Goal: Task Accomplishment & Management: Manage account settings

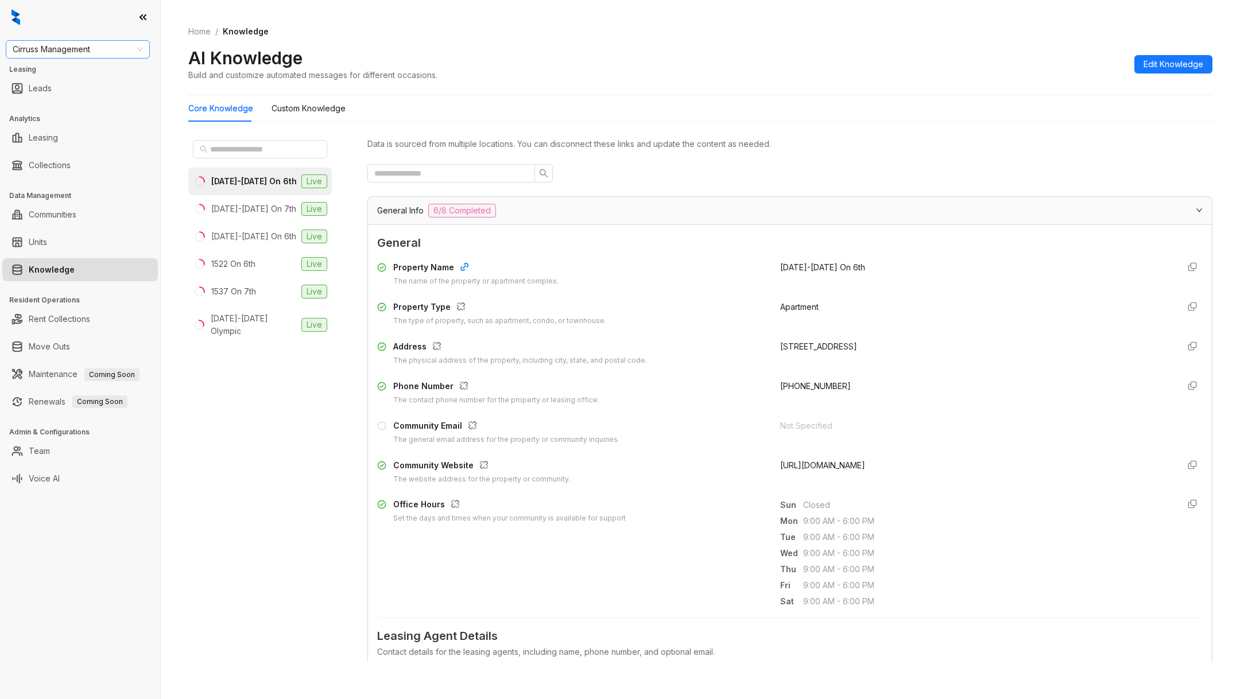
click at [51, 57] on span "Cirruss Management" at bounding box center [78, 49] width 130 height 17
type input "*"
type input "**"
click at [55, 96] on div "RR Living" at bounding box center [78, 90] width 126 height 13
click at [74, 502] on div "RR Living Leasing Leads Analytics Leasing Collections Data Management Communiti…" at bounding box center [80, 349] width 160 height 699
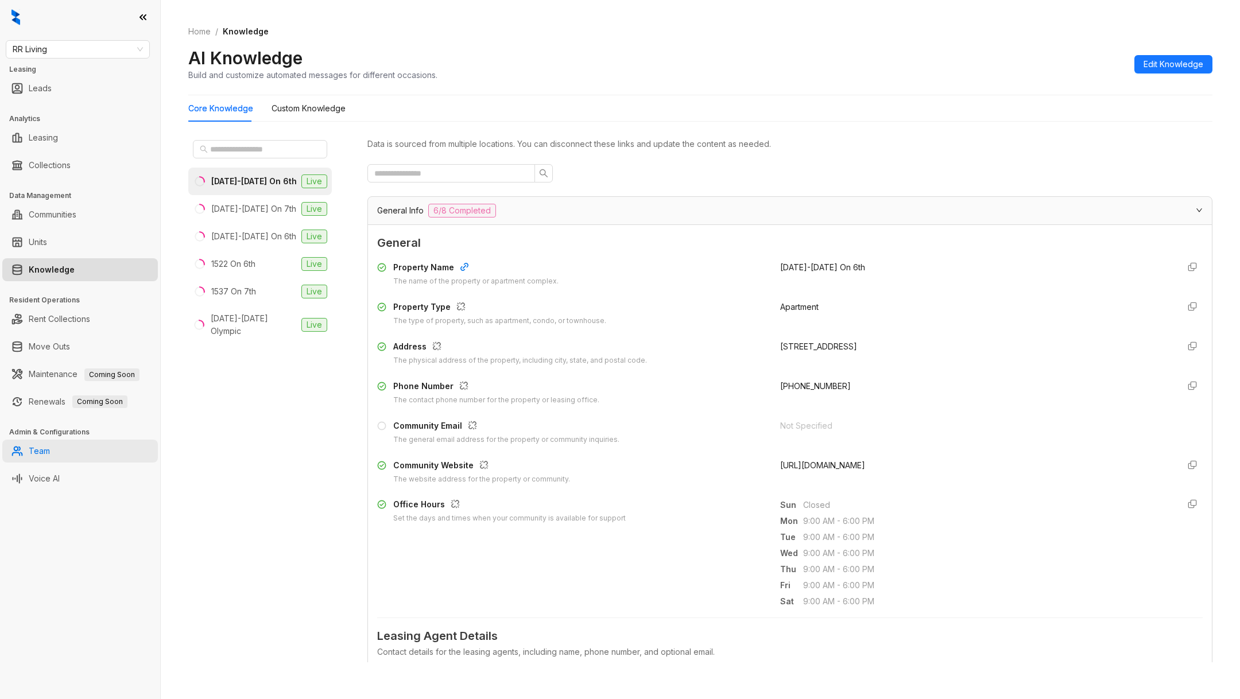
click at [42, 454] on link "Team" at bounding box center [39, 451] width 21 height 23
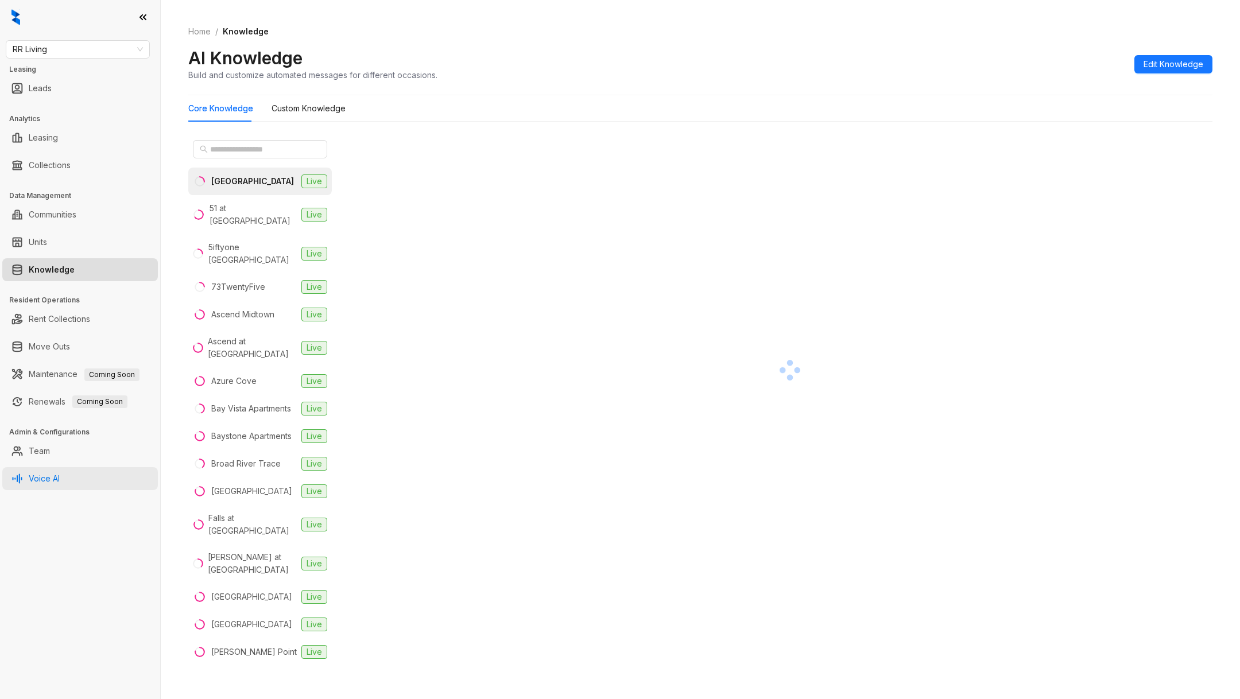
click at [51, 479] on link "Voice AI" at bounding box center [44, 478] width 31 height 23
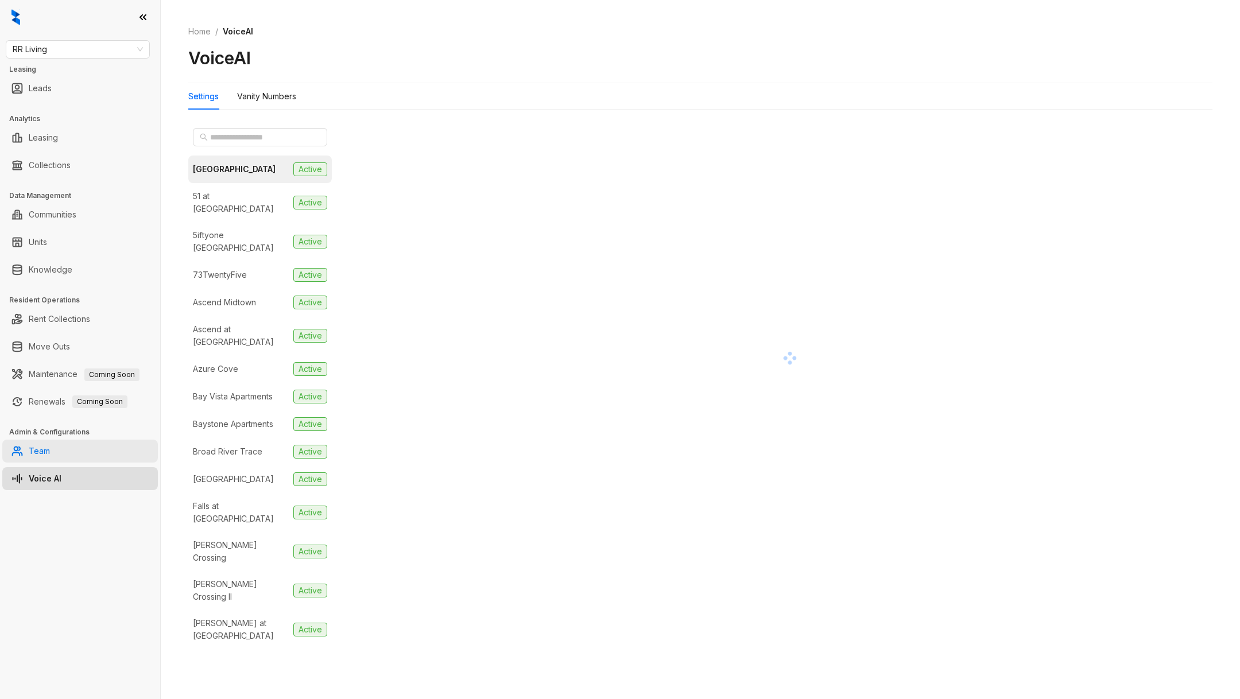
click at [40, 453] on link "Team" at bounding box center [39, 451] width 21 height 23
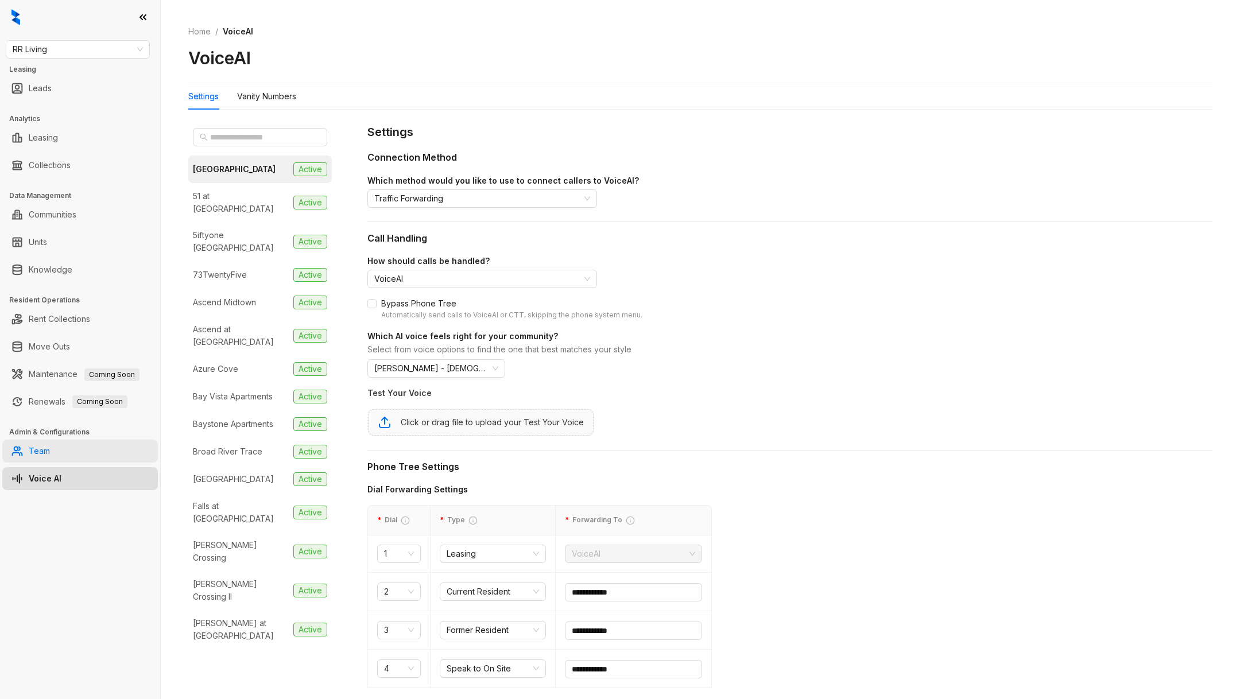
click at [40, 453] on link "Team" at bounding box center [39, 451] width 21 height 23
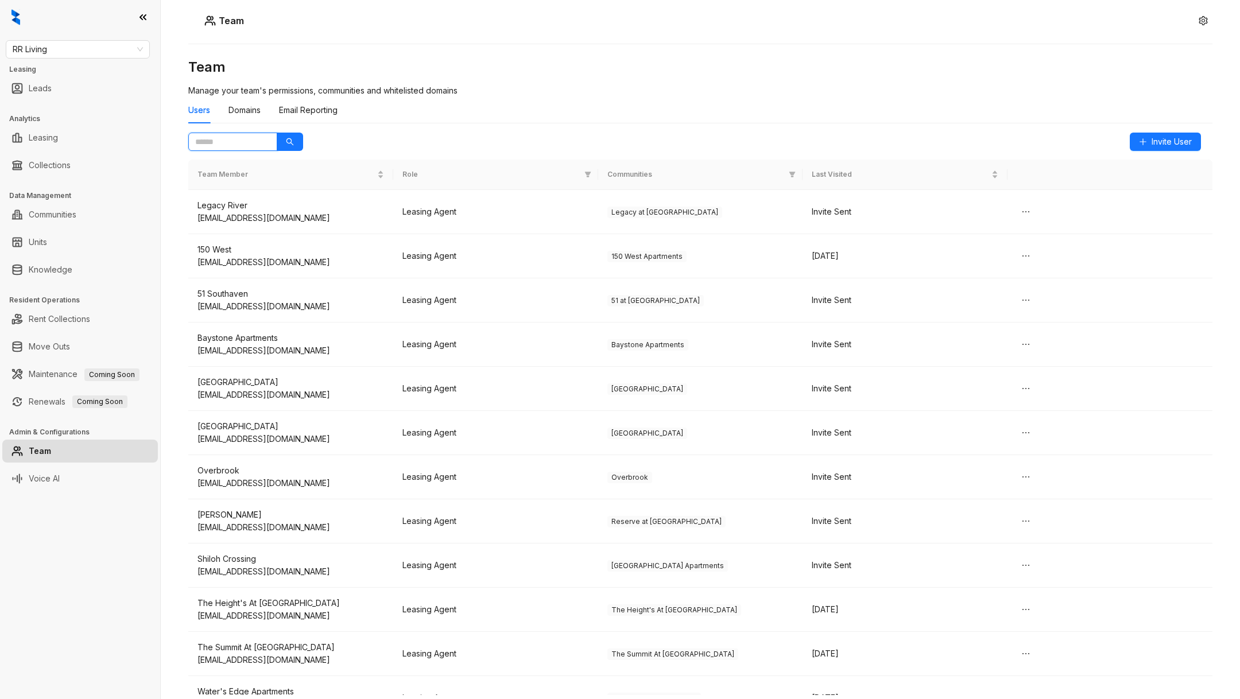
click at [220, 144] on input "text" at bounding box center [228, 141] width 66 height 13
paste input "**********"
type input "**********"
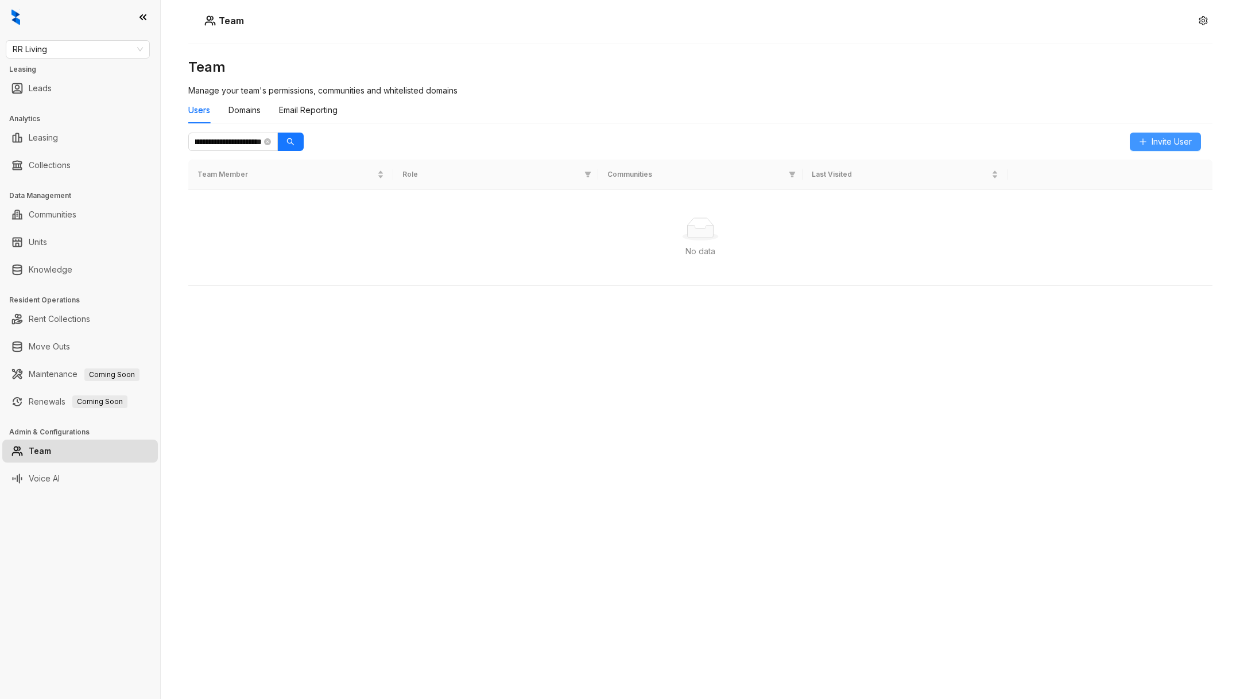
click at [1157, 133] on button "Invite User" at bounding box center [1165, 142] width 71 height 18
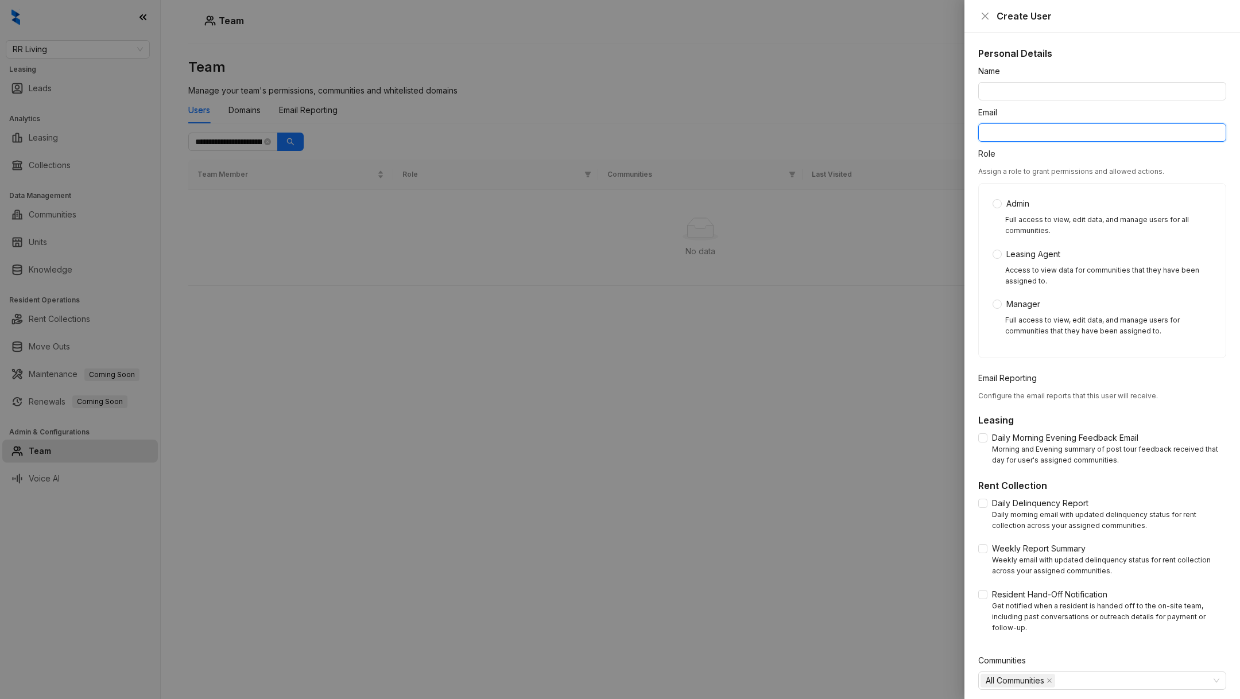
click at [1064, 127] on input "Email" at bounding box center [1102, 132] width 248 height 18
paste input "**********"
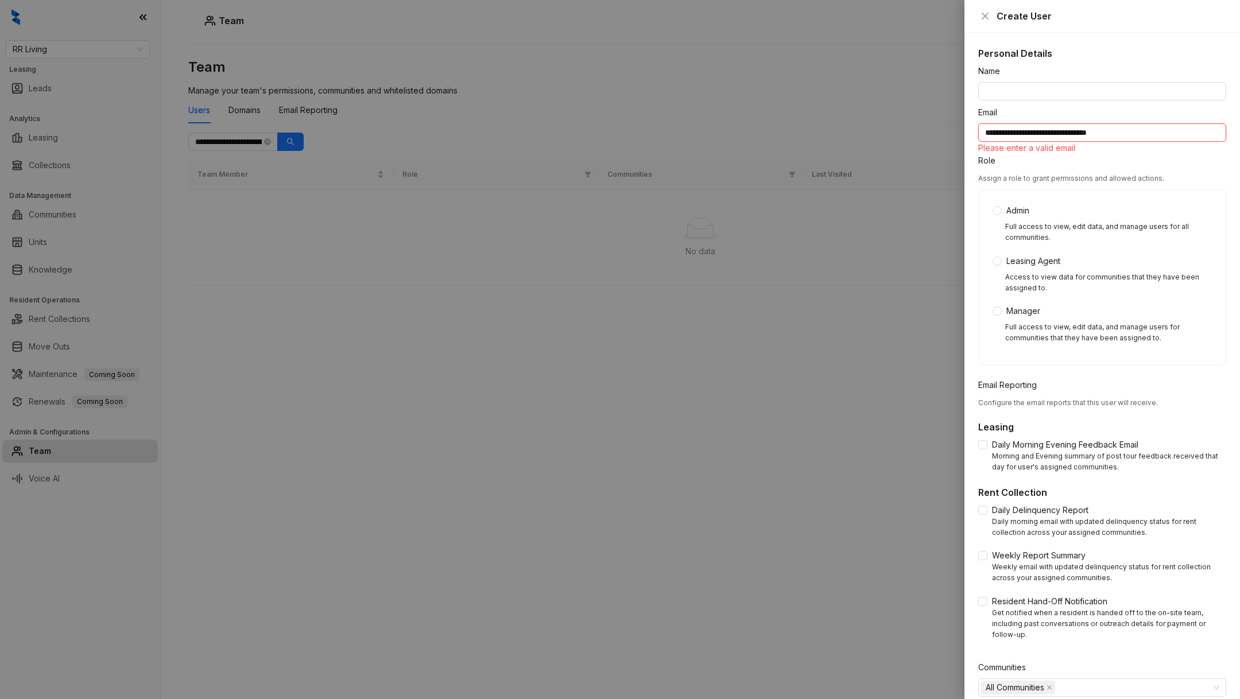
drag, startPoint x: 1039, startPoint y: 134, endPoint x: 973, endPoint y: 135, distance: 66.0
click at [973, 135] on div "**********" at bounding box center [1103, 366] width 276 height 667
type input "**********"
click at [1030, 96] on input "Name" at bounding box center [1102, 91] width 248 height 18
paste input "**********"
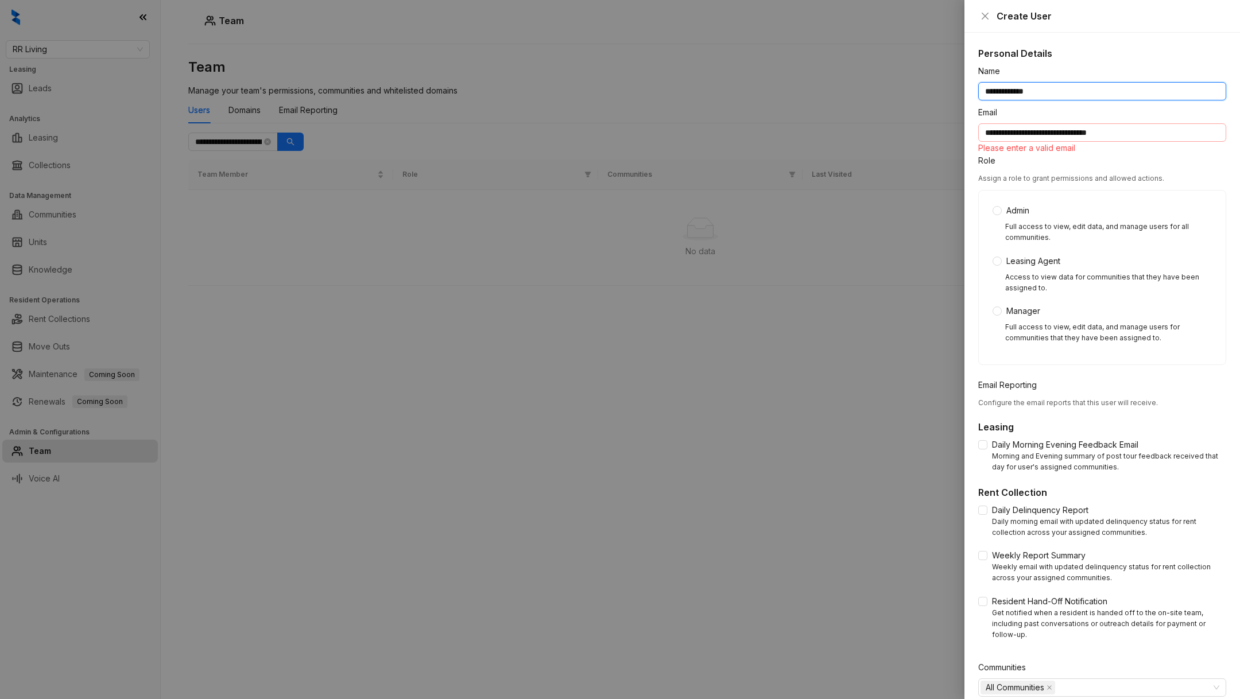
type input "**********"
click at [987, 134] on input "**********" at bounding box center [1102, 132] width 248 height 18
drag, startPoint x: 987, startPoint y: 134, endPoint x: 1024, endPoint y: 132, distance: 36.2
click at [1024, 132] on input "**********" at bounding box center [1102, 132] width 248 height 18
click at [1120, 138] on input "**********" at bounding box center [1102, 132] width 248 height 18
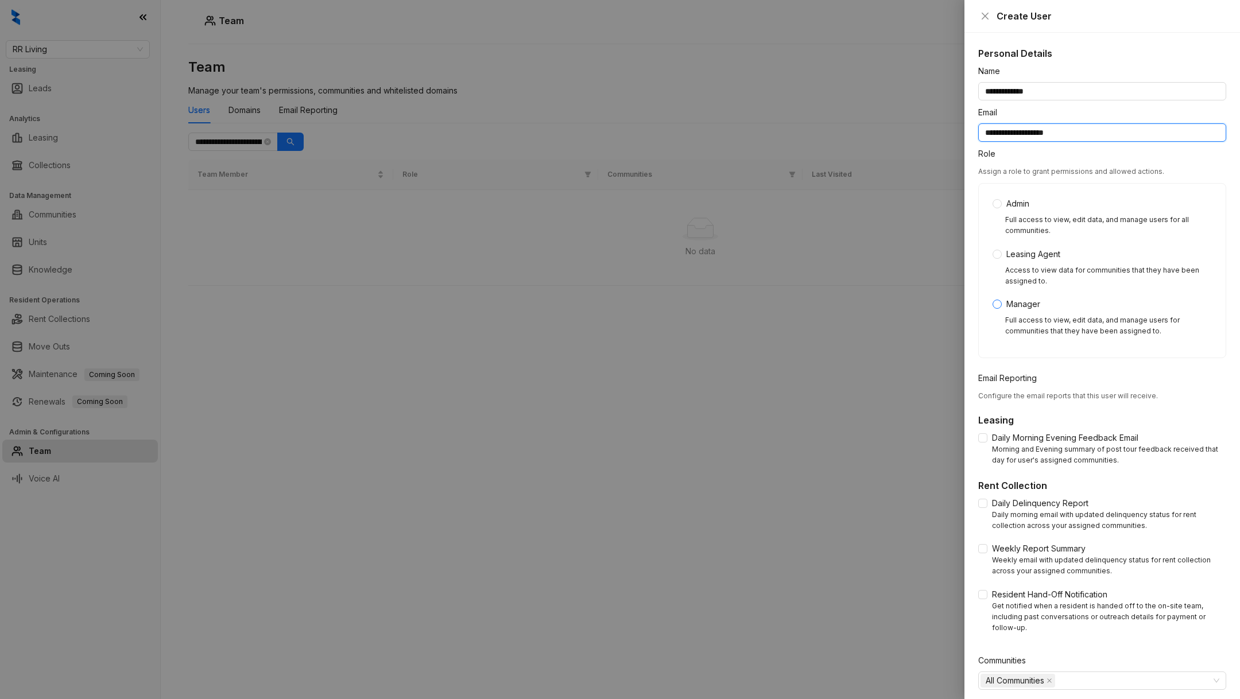
type input "**********"
click at [1006, 302] on span "Manager" at bounding box center [1023, 304] width 43 height 13
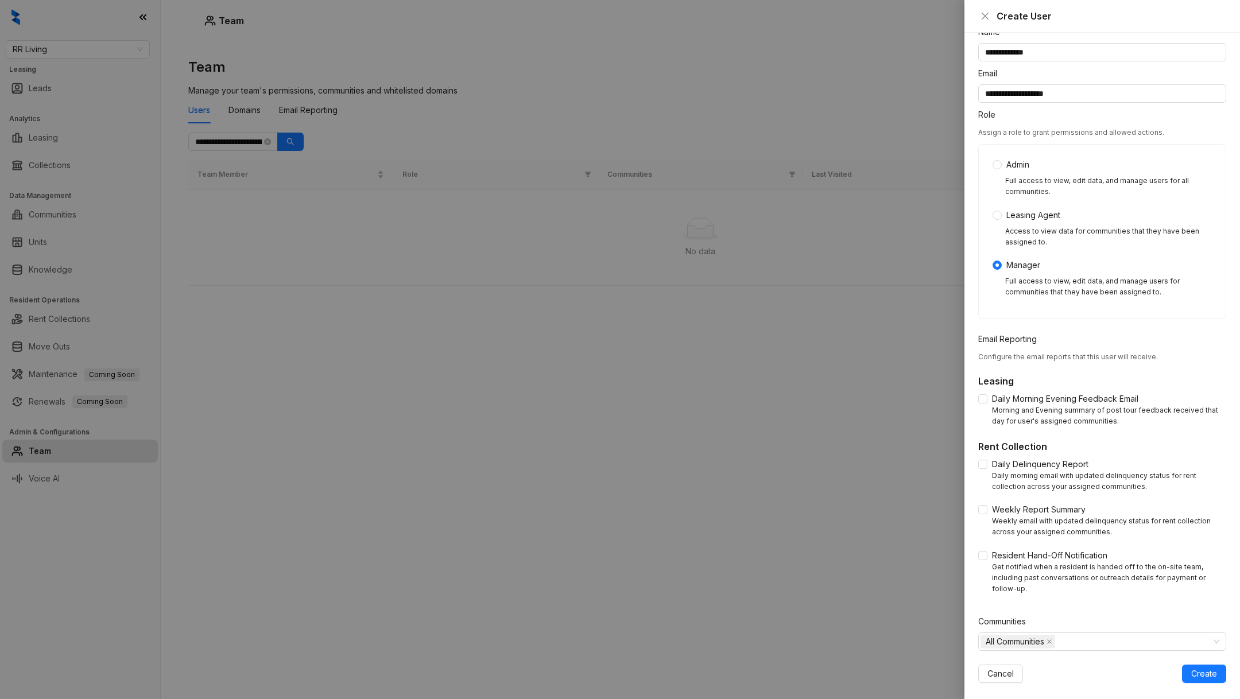
click at [982, 390] on div "Leasing Daily Morning Evening Feedback Email Morning and Evening summary of pos…" at bounding box center [1102, 404] width 248 height 60
click at [983, 563] on div "Resident Hand-Off Notification Get notified when a resident is handed off to th…" at bounding box center [1102, 571] width 248 height 45
click at [1068, 634] on div "All Communities" at bounding box center [1096, 642] width 231 height 16
click at [1017, 636] on span "All Communities" at bounding box center [1015, 642] width 59 height 13
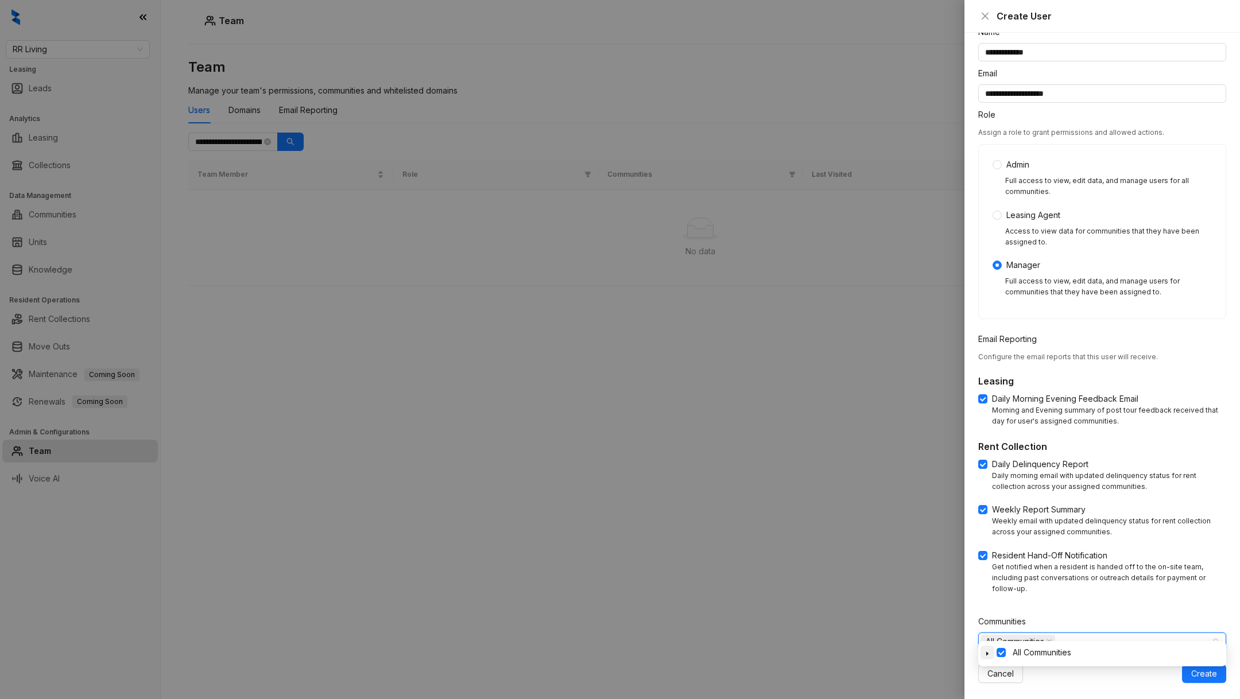
click at [989, 655] on icon "caret-down" at bounding box center [988, 654] width 6 height 6
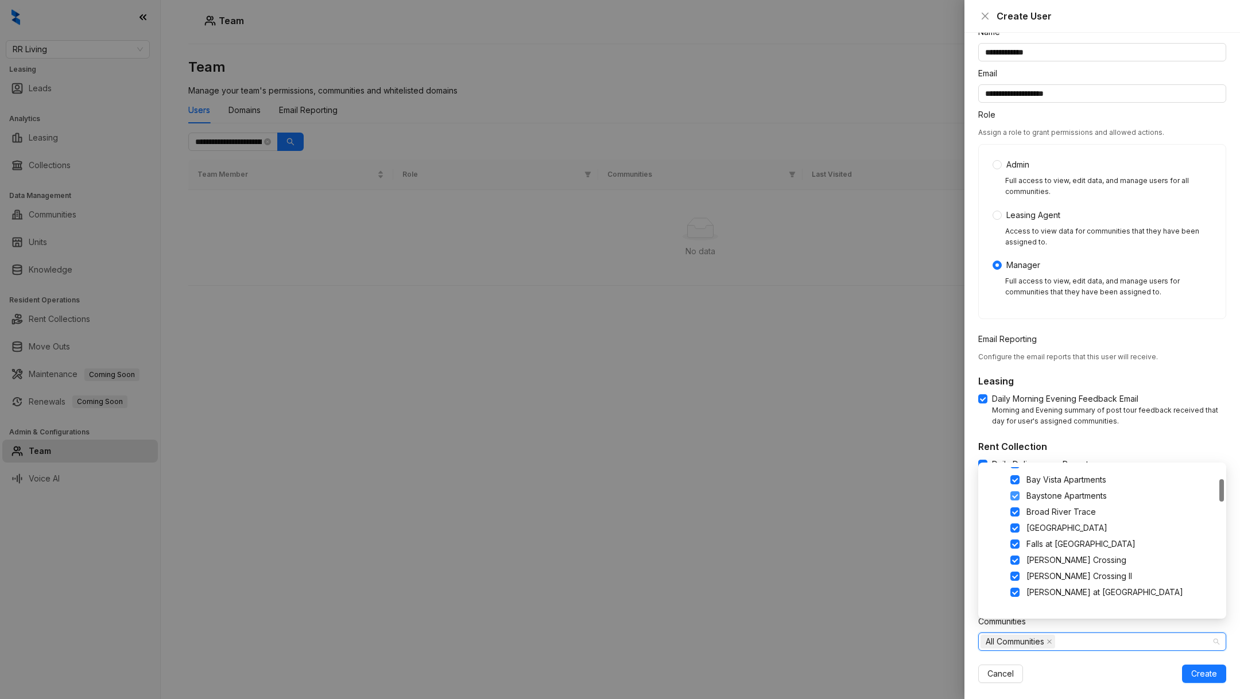
scroll to position [0, 0]
click at [998, 468] on div "All Communities" at bounding box center [1102, 474] width 243 height 14
click at [1000, 471] on span at bounding box center [1001, 474] width 9 height 9
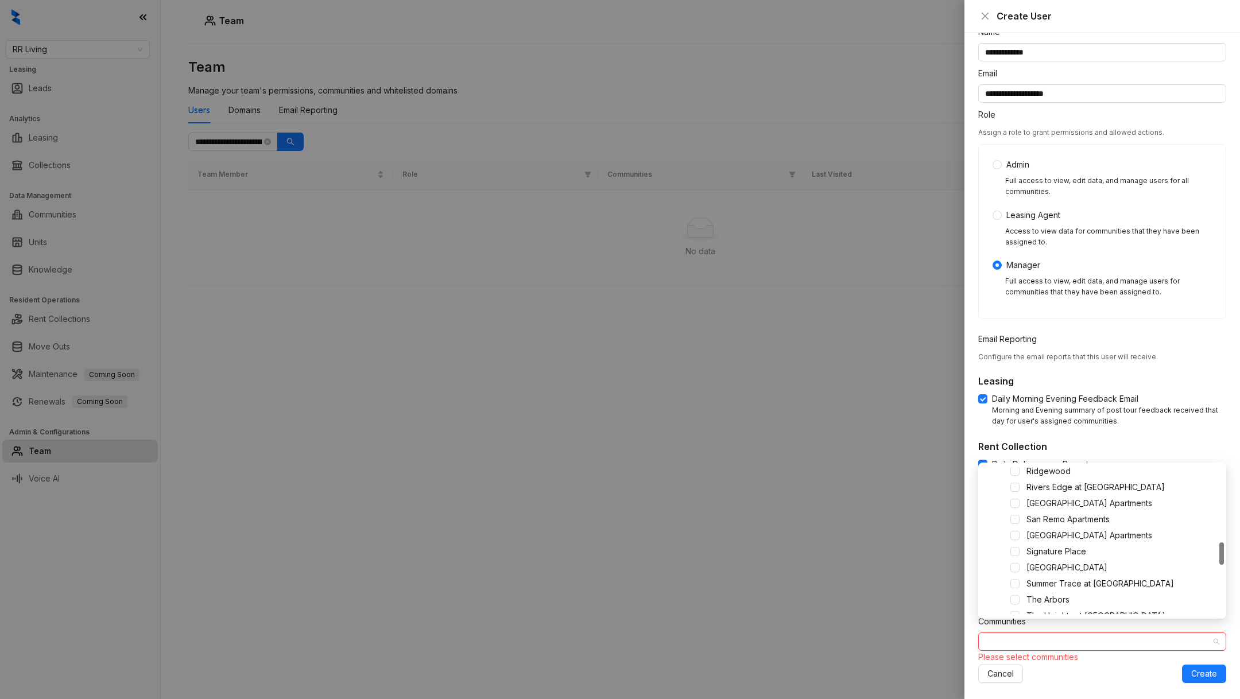
scroll to position [502, 0]
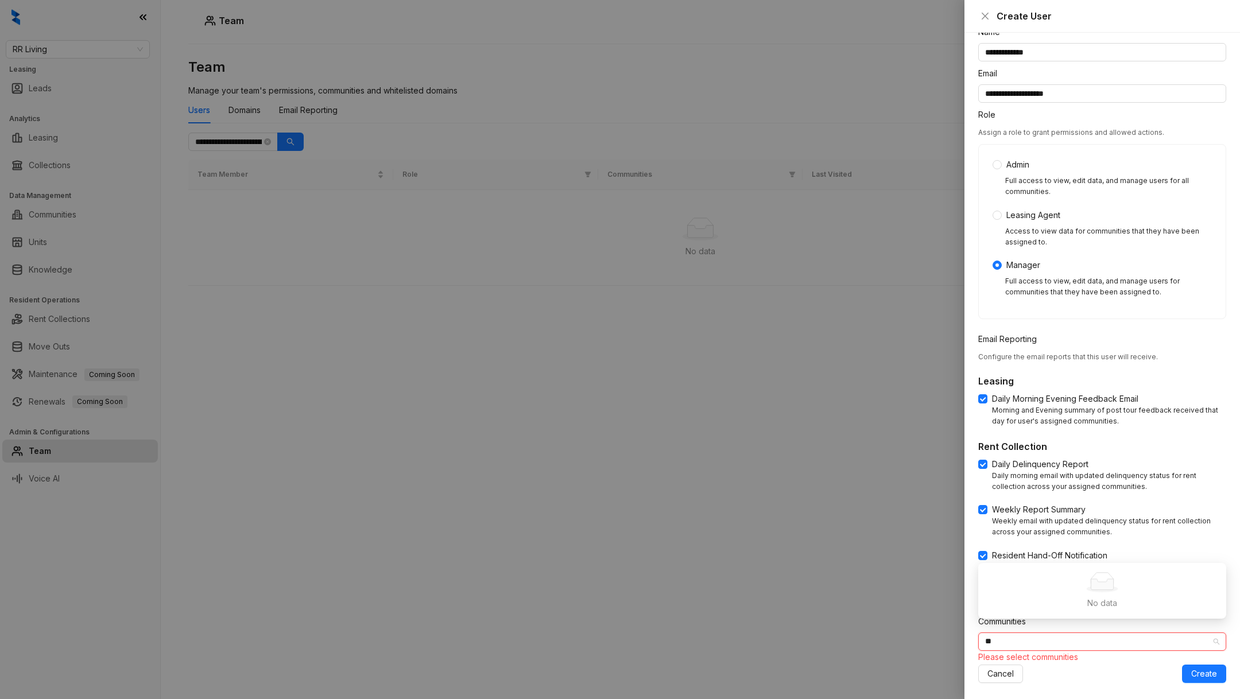
type input "*"
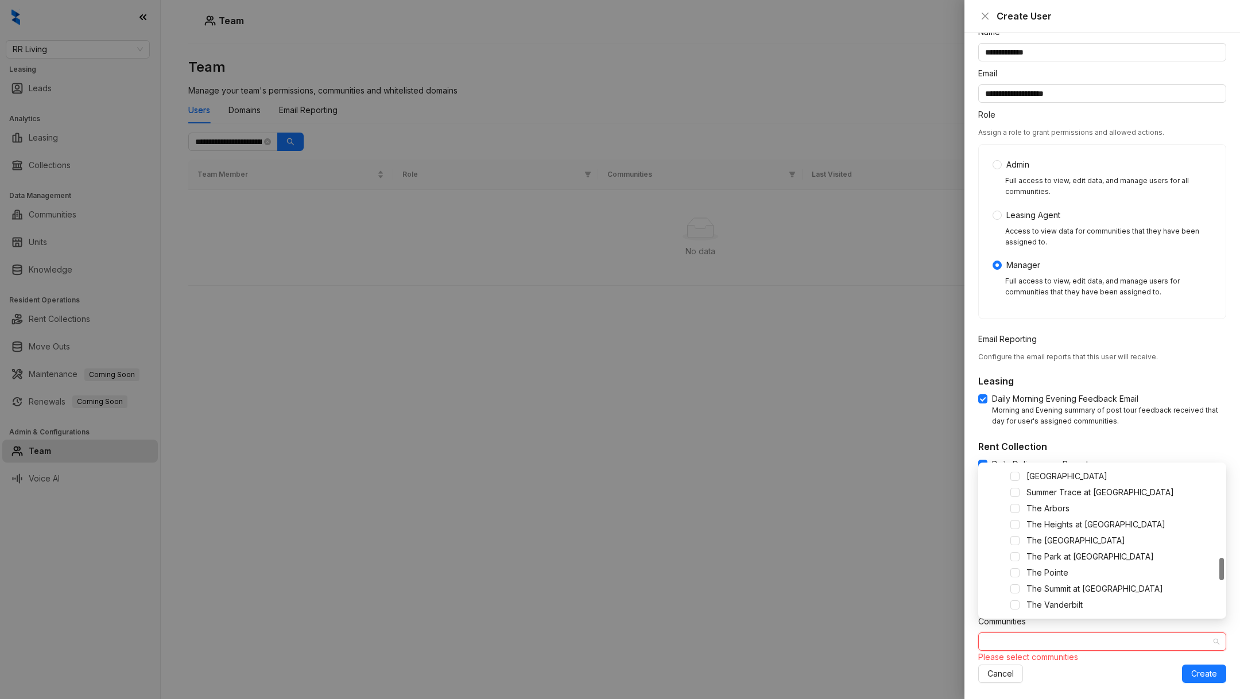
scroll to position [598, 0]
click at [1015, 566] on span at bounding box center [1014, 567] width 9 height 9
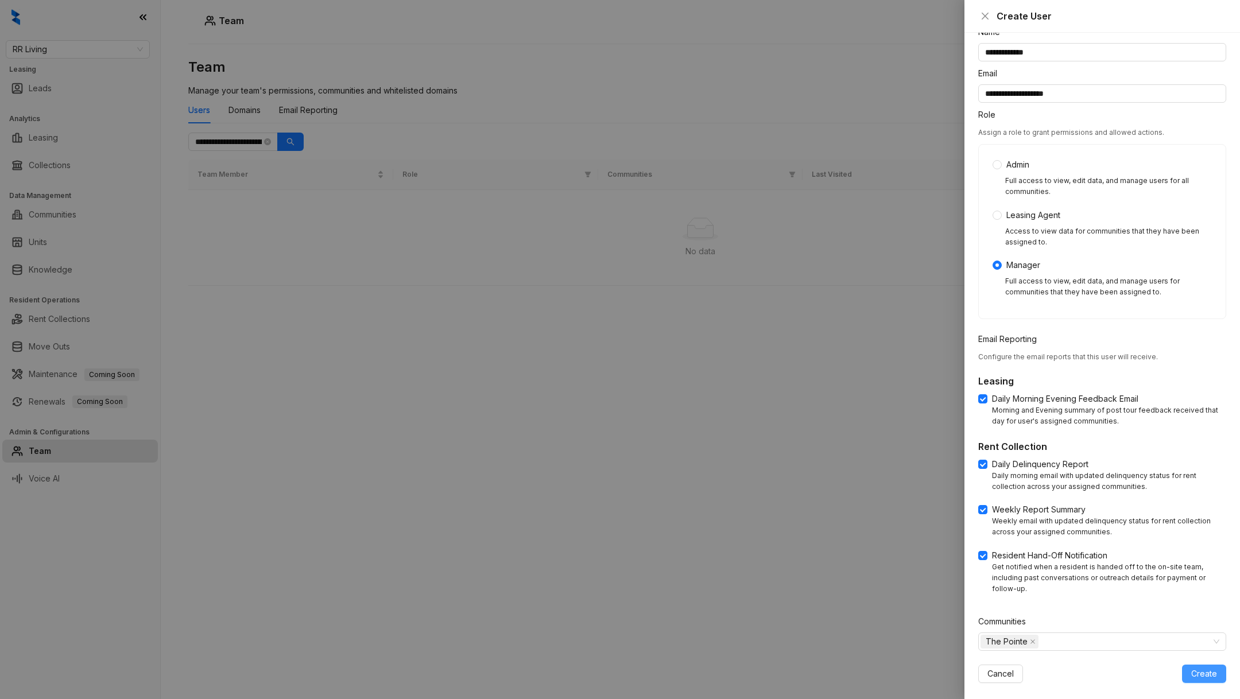
click at [1190, 665] on button "Create" at bounding box center [1204, 674] width 44 height 18
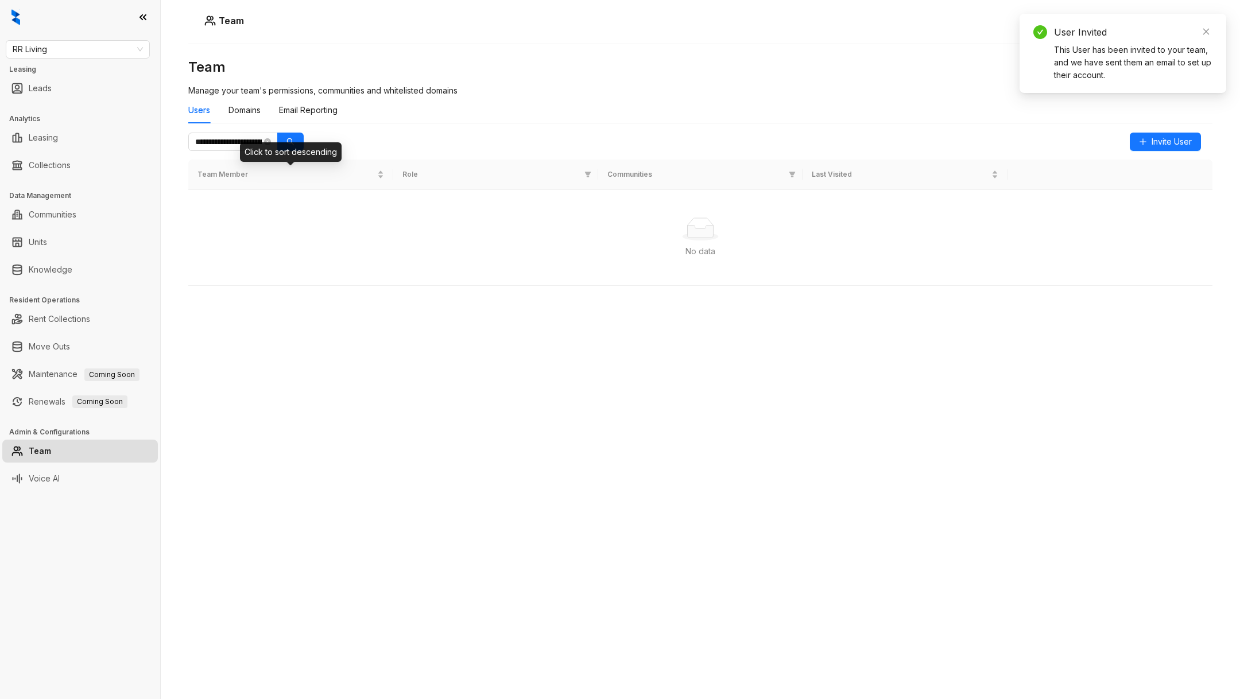
click at [267, 148] on div "Click to sort descending" at bounding box center [291, 152] width 102 height 20
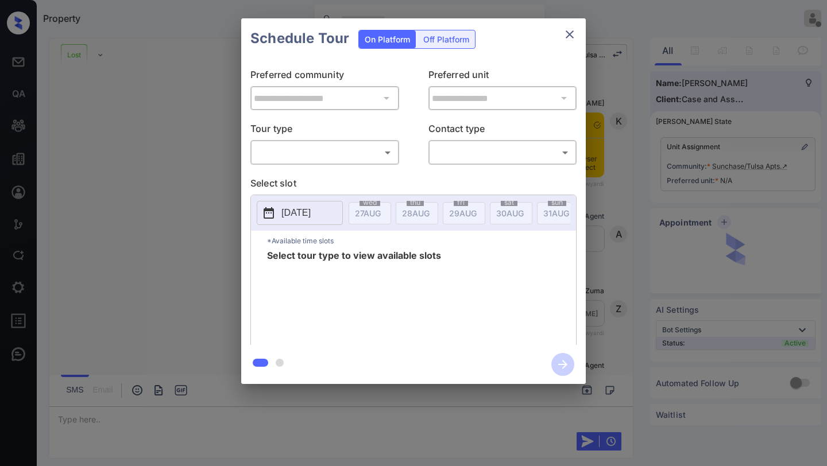
scroll to position [1223, 0]
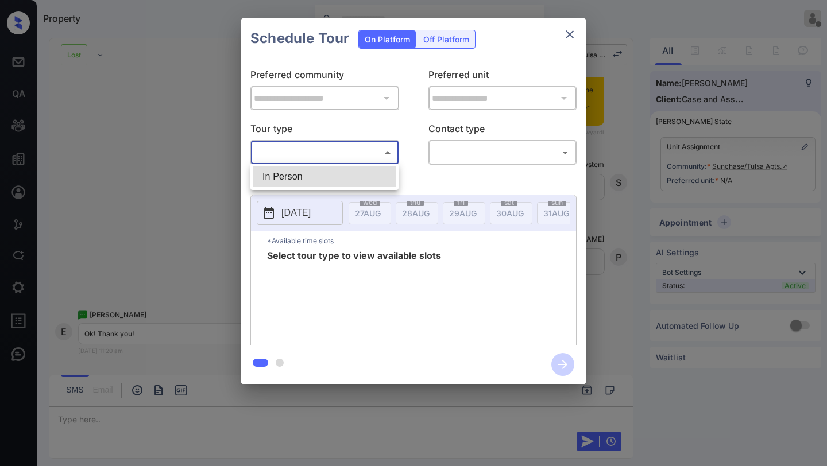
click at [331, 148] on body "Property Kaitlyn Howell Offline Set yourself online Set yourself on break Profi…" at bounding box center [413, 233] width 827 height 466
click at [337, 181] on li "In Person" at bounding box center [324, 176] width 142 height 21
type input "********"
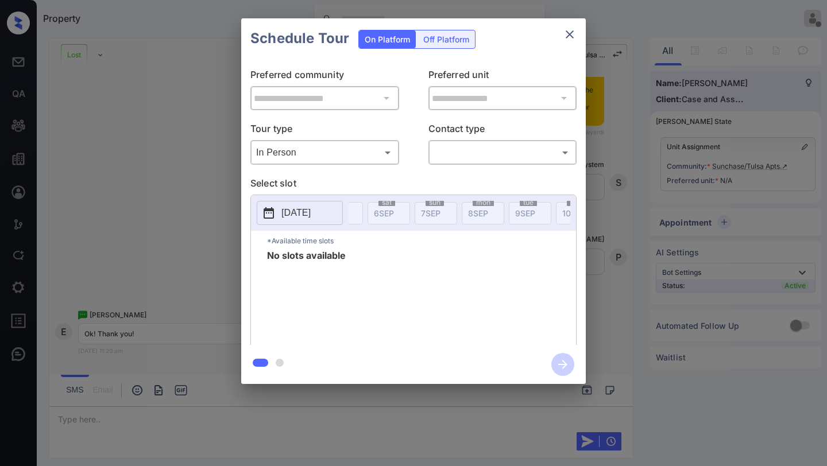
scroll to position [0, 554]
click at [141, 118] on div "**********" at bounding box center [413, 201] width 827 height 402
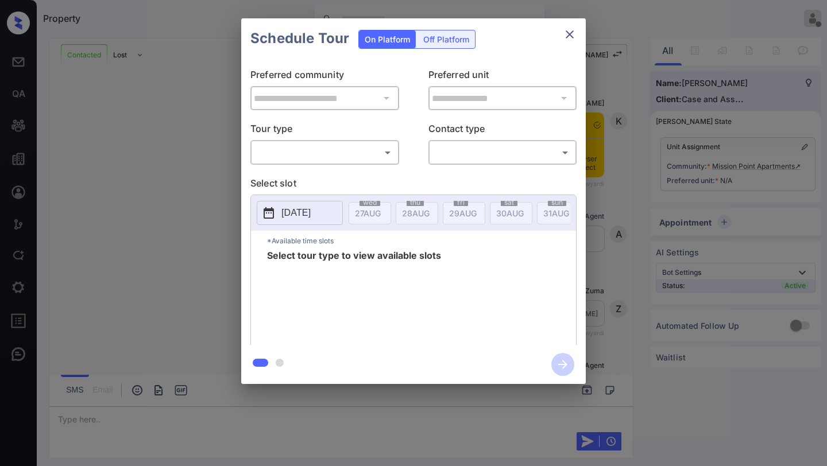
scroll to position [892, 0]
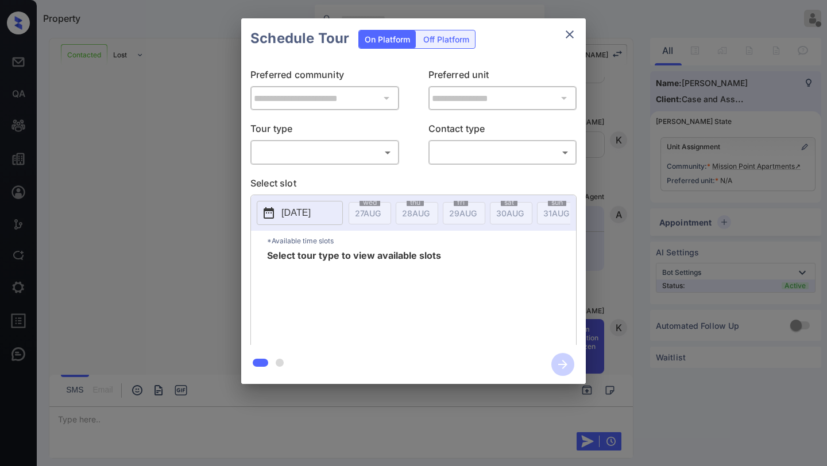
click at [332, 151] on body "Property [PERSON_NAME] Offline Set yourself online Set yourself on break Profil…" at bounding box center [413, 233] width 827 height 466
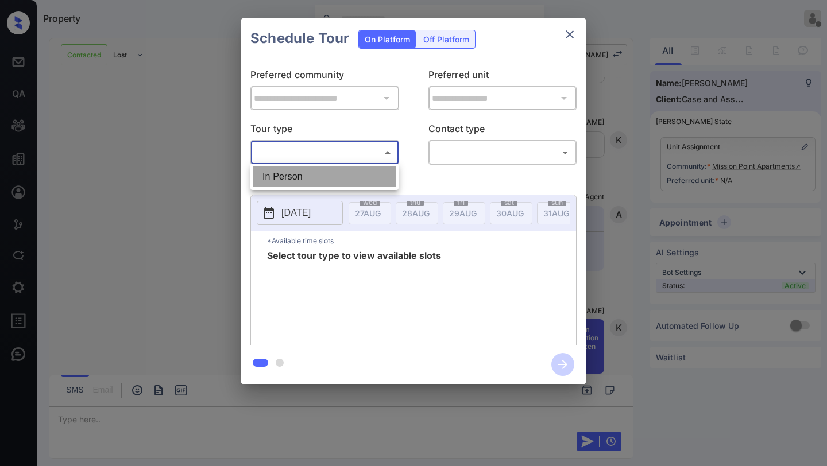
click at [331, 175] on li "In Person" at bounding box center [324, 176] width 142 height 21
type input "********"
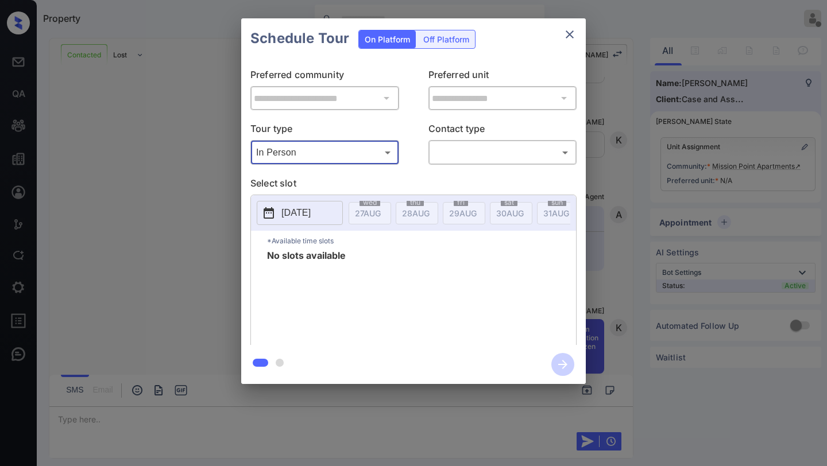
click at [311, 212] on p "2025-08-27" at bounding box center [295, 213] width 29 height 14
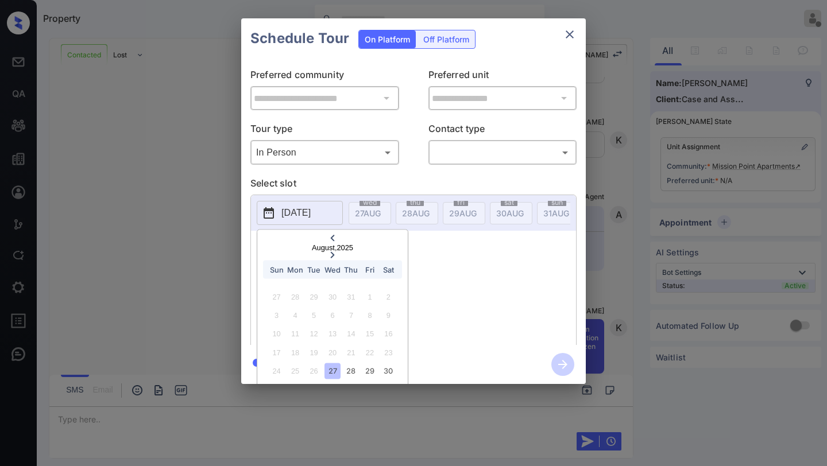
scroll to position [22, 0]
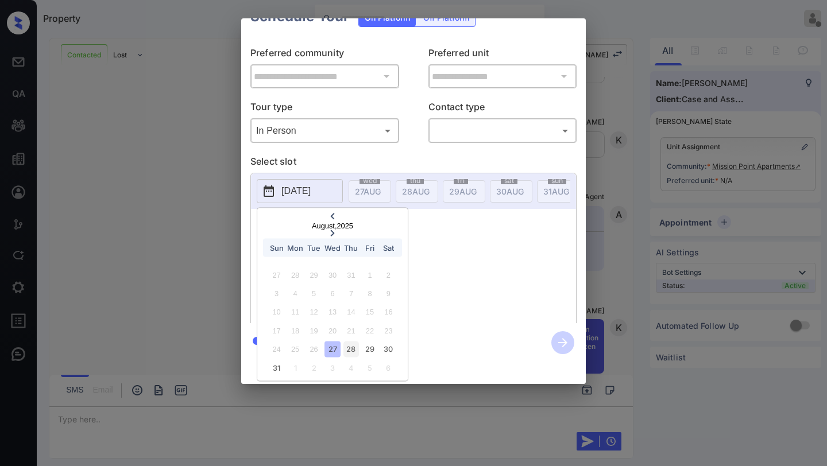
click at [352, 346] on div "28" at bounding box center [351, 350] width 16 height 16
click at [371, 349] on div "29" at bounding box center [370, 350] width 16 height 16
click at [388, 350] on div "30" at bounding box center [389, 350] width 16 height 16
click at [286, 353] on div "24 25 26 27 28 29 30" at bounding box center [332, 349] width 143 height 18
click at [277, 359] on div "31 1 2 3 4 5 6" at bounding box center [332, 368] width 143 height 18
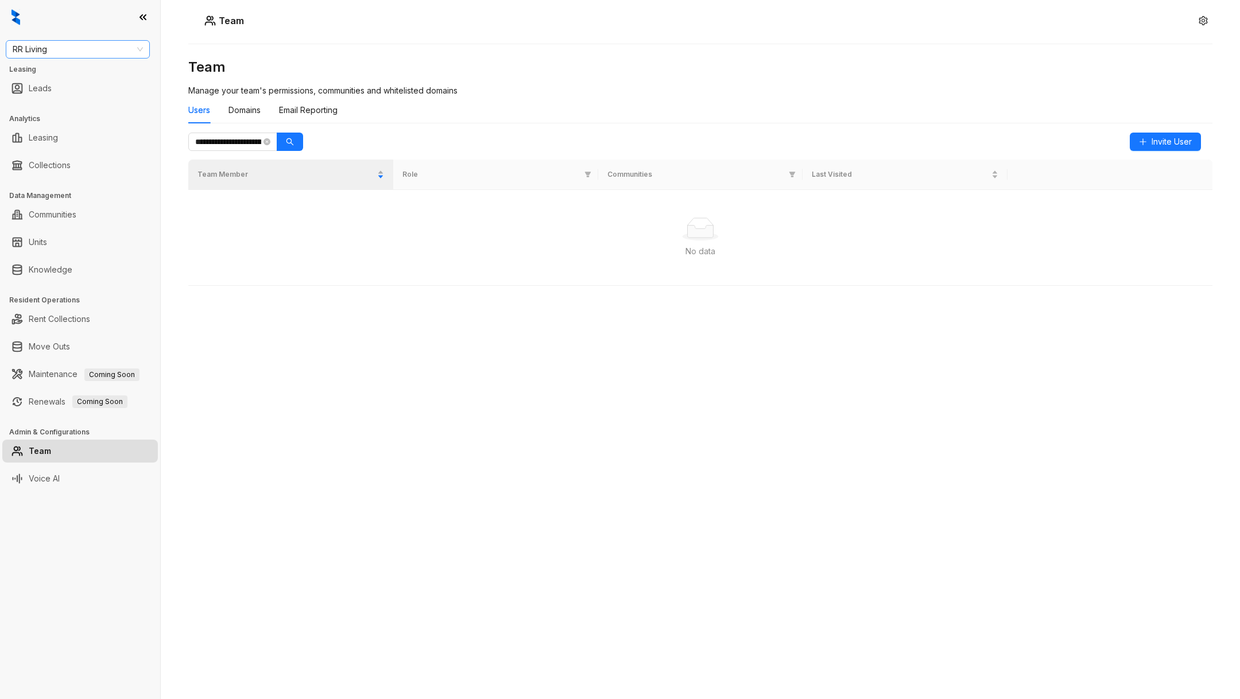
click at [119, 55] on span "RR Living" at bounding box center [78, 49] width 130 height 17
type input "****"
click at [65, 94] on div "Gallery Yardi" at bounding box center [78, 90] width 126 height 13
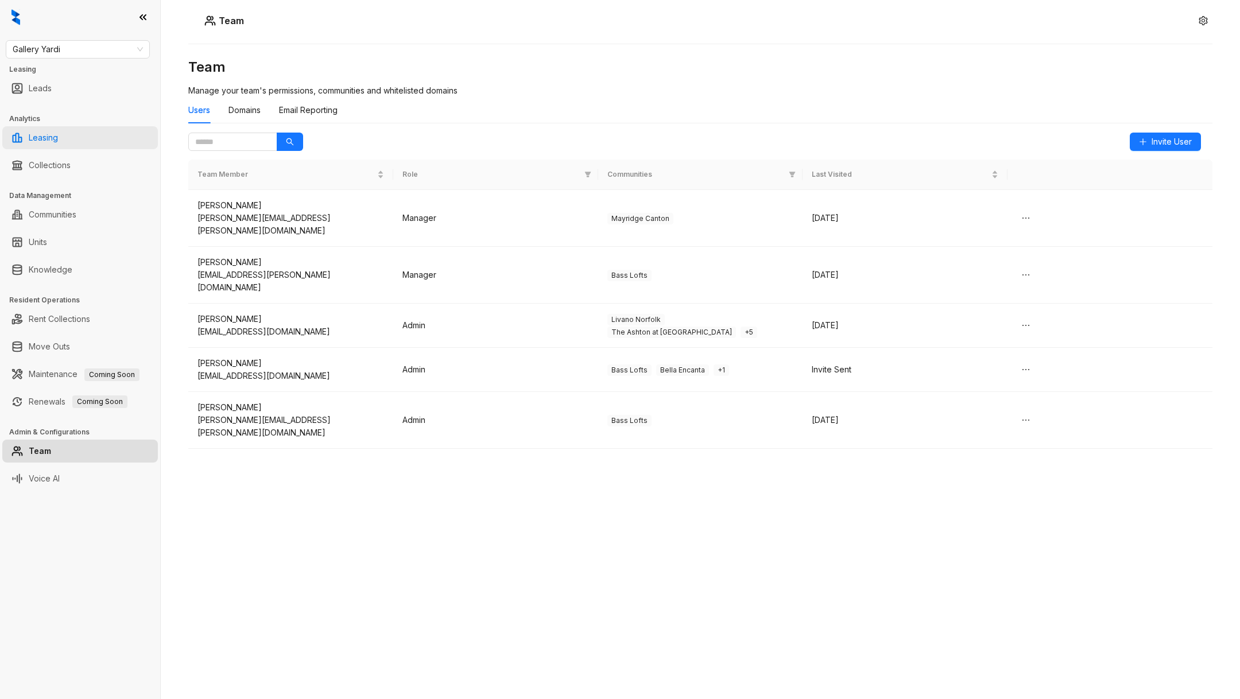
click at [58, 141] on link "Leasing" at bounding box center [43, 137] width 29 height 23
select select "******"
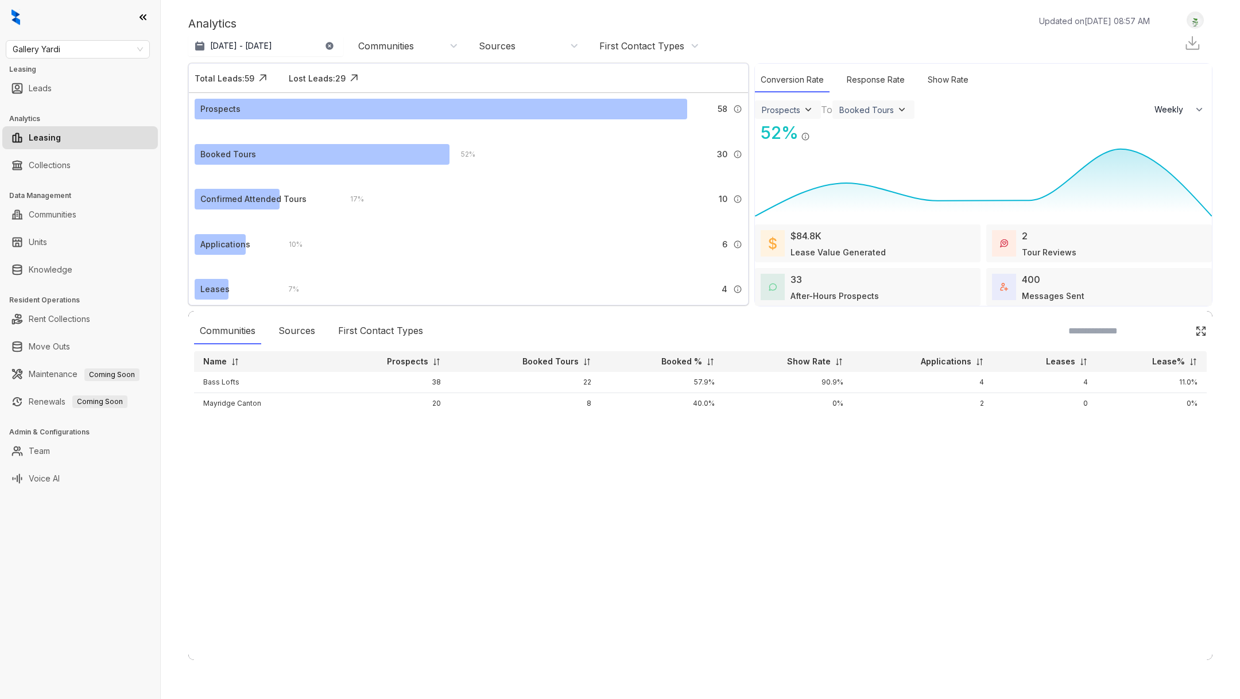
click at [418, 41] on div "Communities" at bounding box center [408, 46] width 100 height 13
click at [380, 141] on button "Filter" at bounding box center [370, 147] width 32 height 19
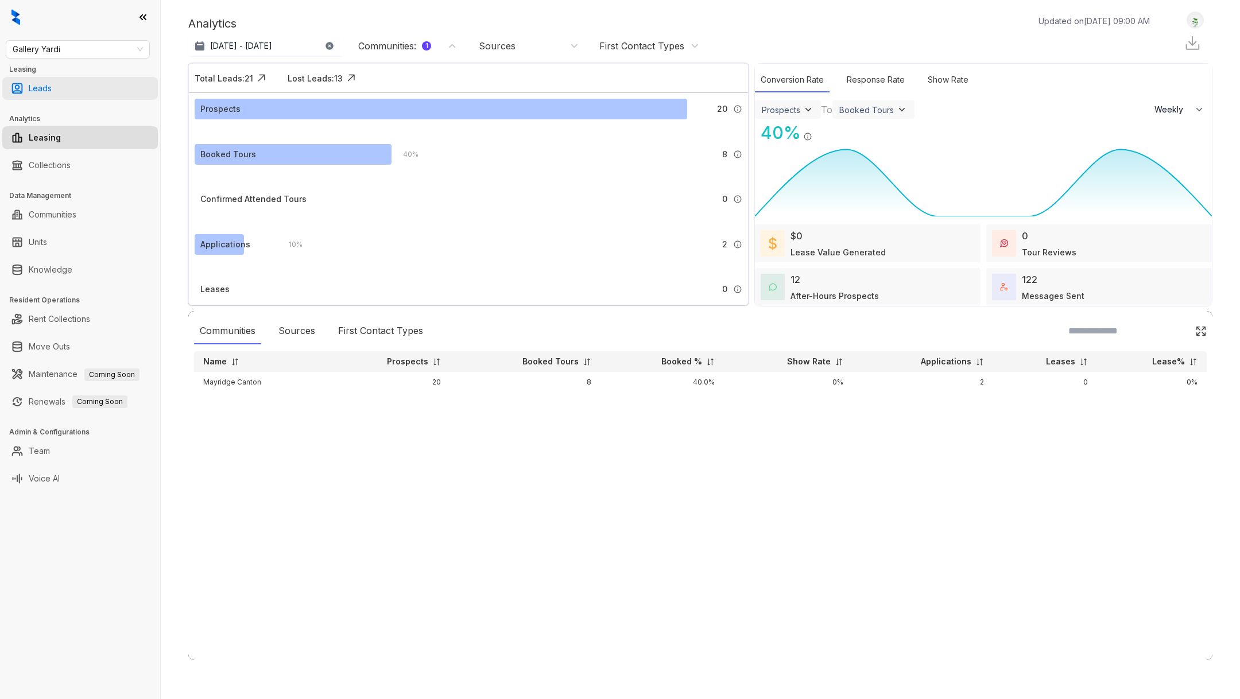
click at [52, 97] on link "Leads" at bounding box center [40, 88] width 23 height 23
click at [52, 87] on link "Leads" at bounding box center [40, 88] width 23 height 23
click at [52, 86] on link "Leads" at bounding box center [40, 88] width 23 height 23
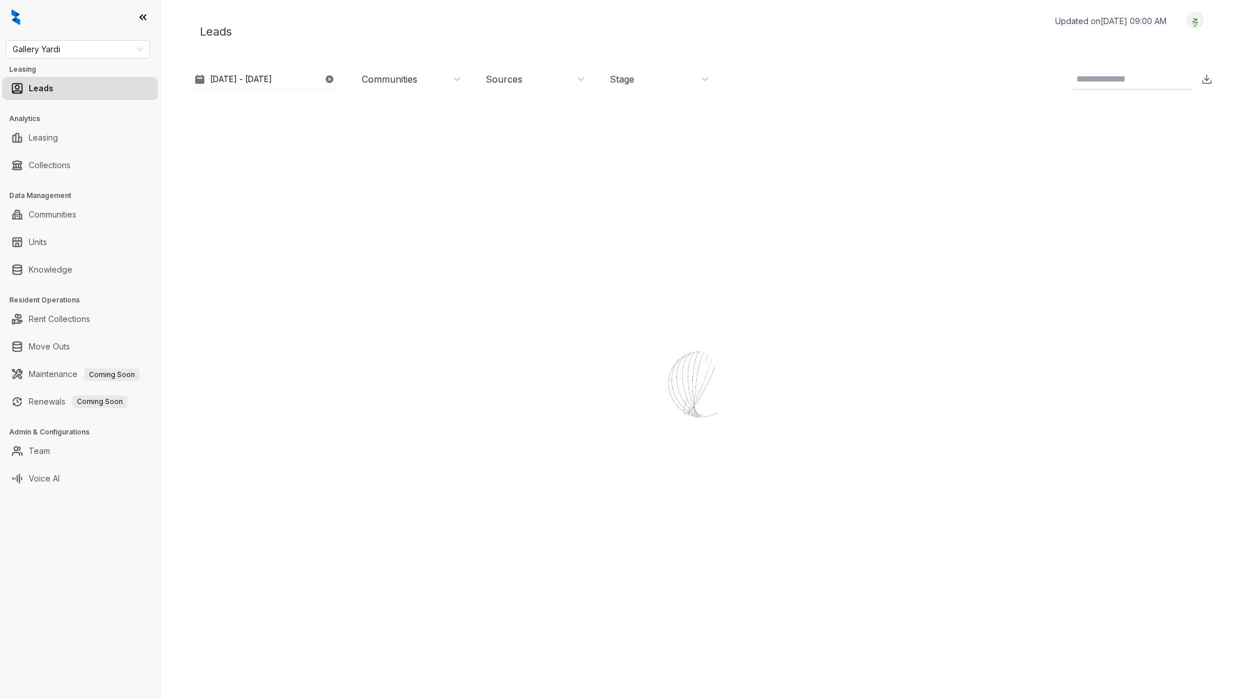
click at [31, 91] on link "Leads" at bounding box center [41, 88] width 25 height 23
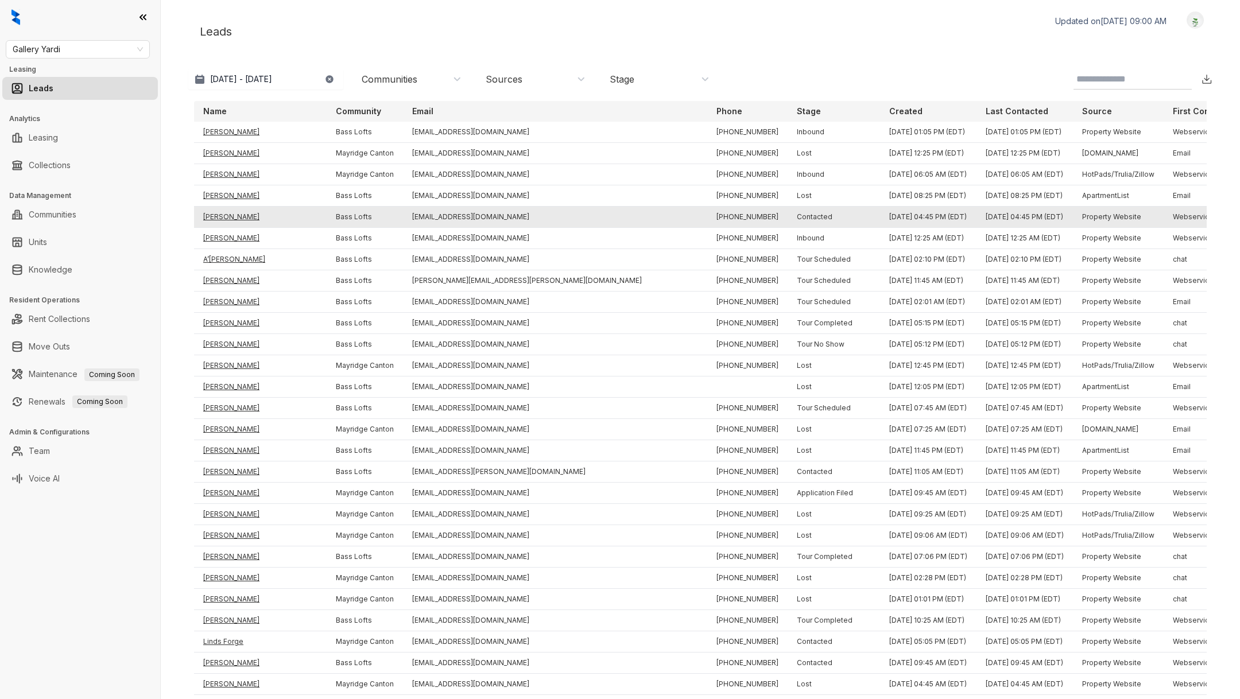
click at [234, 214] on td "Megan Washam" at bounding box center [260, 217] width 133 height 21
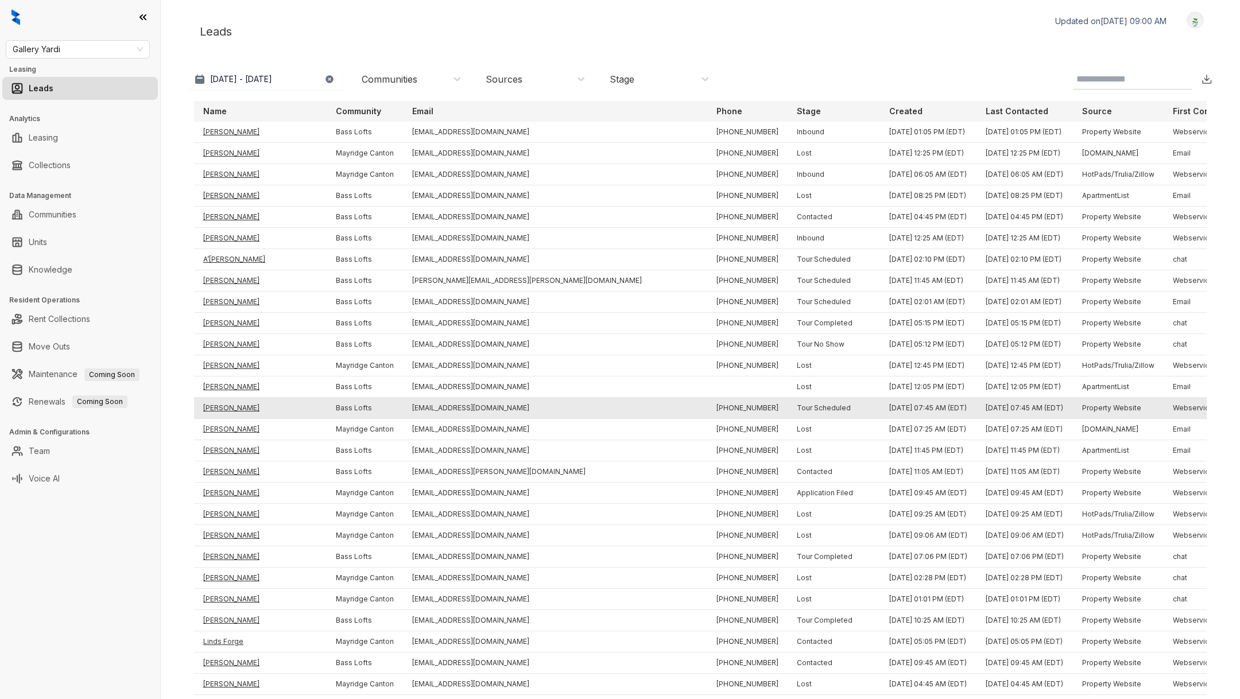
click at [231, 405] on td "Dylan Payne" at bounding box center [260, 408] width 133 height 21
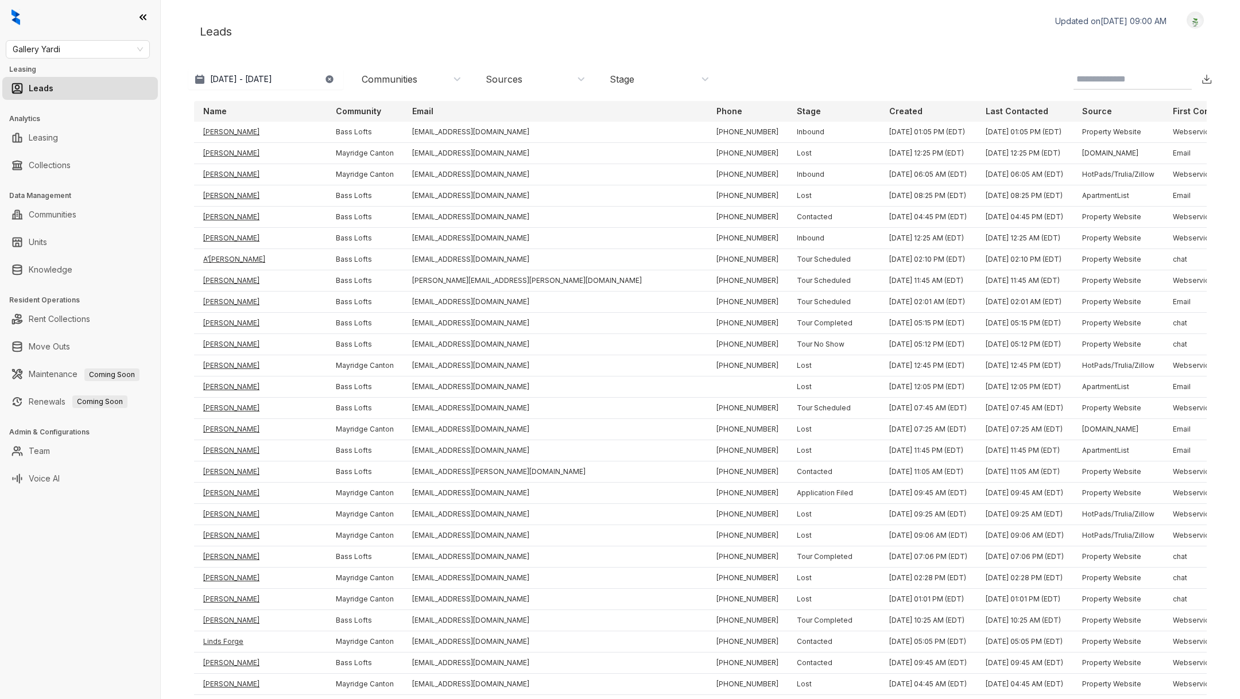
click at [434, 81] on div "Communities" at bounding box center [412, 79] width 100 height 13
click at [457, 157] on div "Select All Bass Lofts Mayridge Canton" at bounding box center [409, 146] width 103 height 38
click at [375, 185] on button "Filter" at bounding box center [374, 180] width 32 height 19
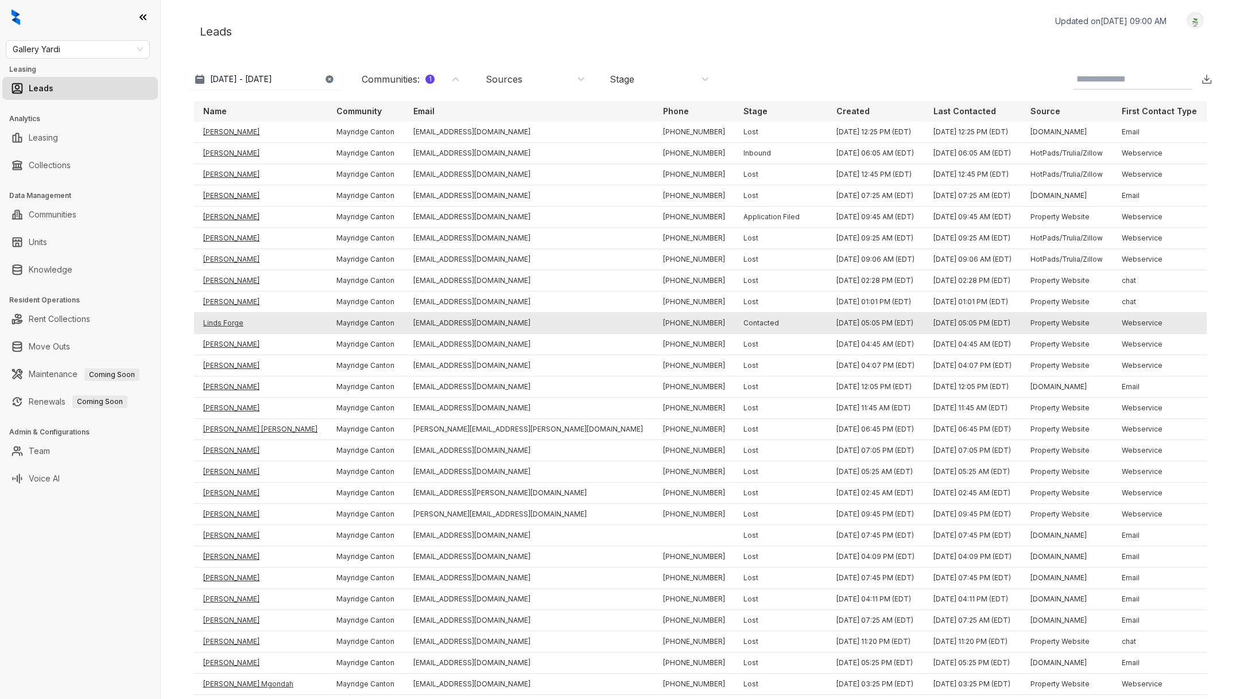
click at [235, 322] on td "Linds Forge" at bounding box center [260, 323] width 133 height 21
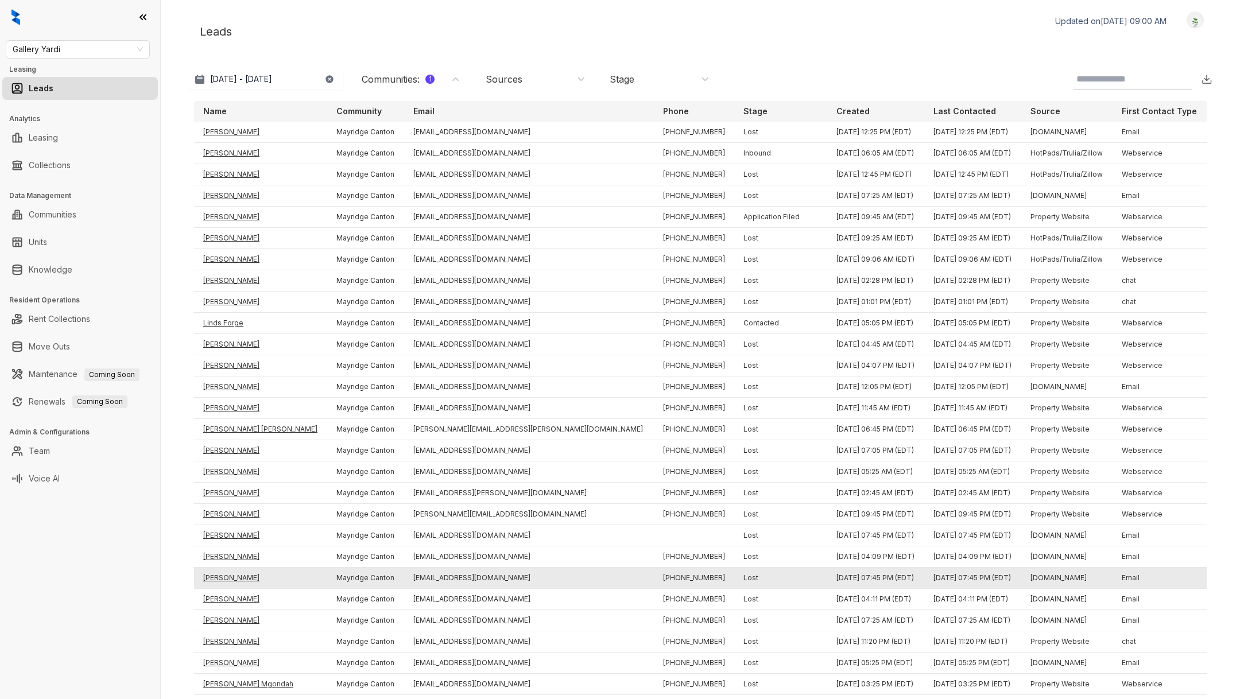
scroll to position [145, 0]
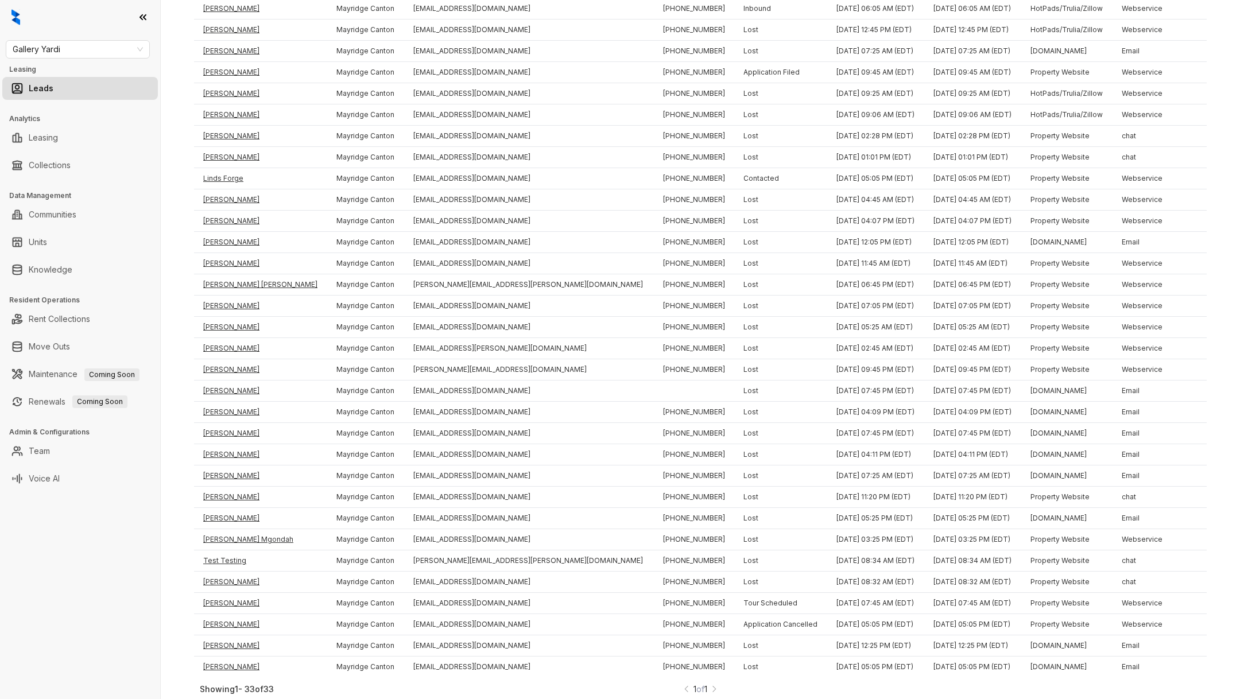
click at [701, 691] on div "Showing 1 - 33 of 33 1 of 1" at bounding box center [700, 693] width 1001 height 21
click at [718, 688] on img at bounding box center [714, 689] width 8 height 12
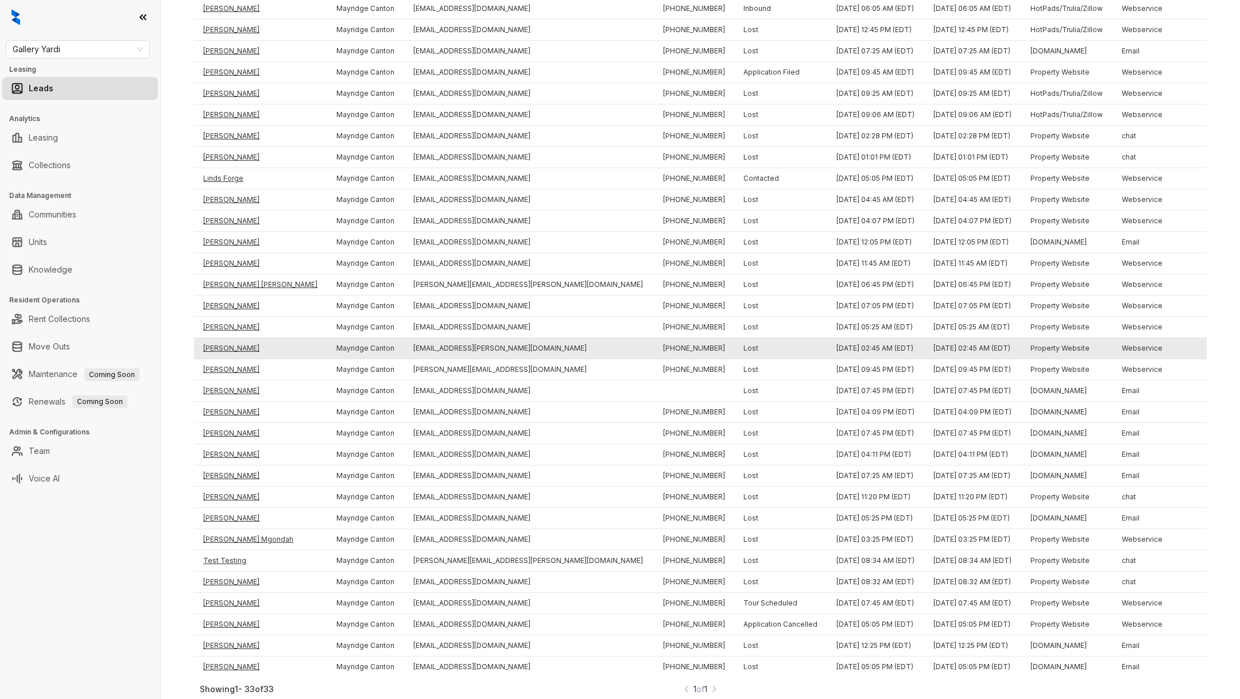
scroll to position [0, 0]
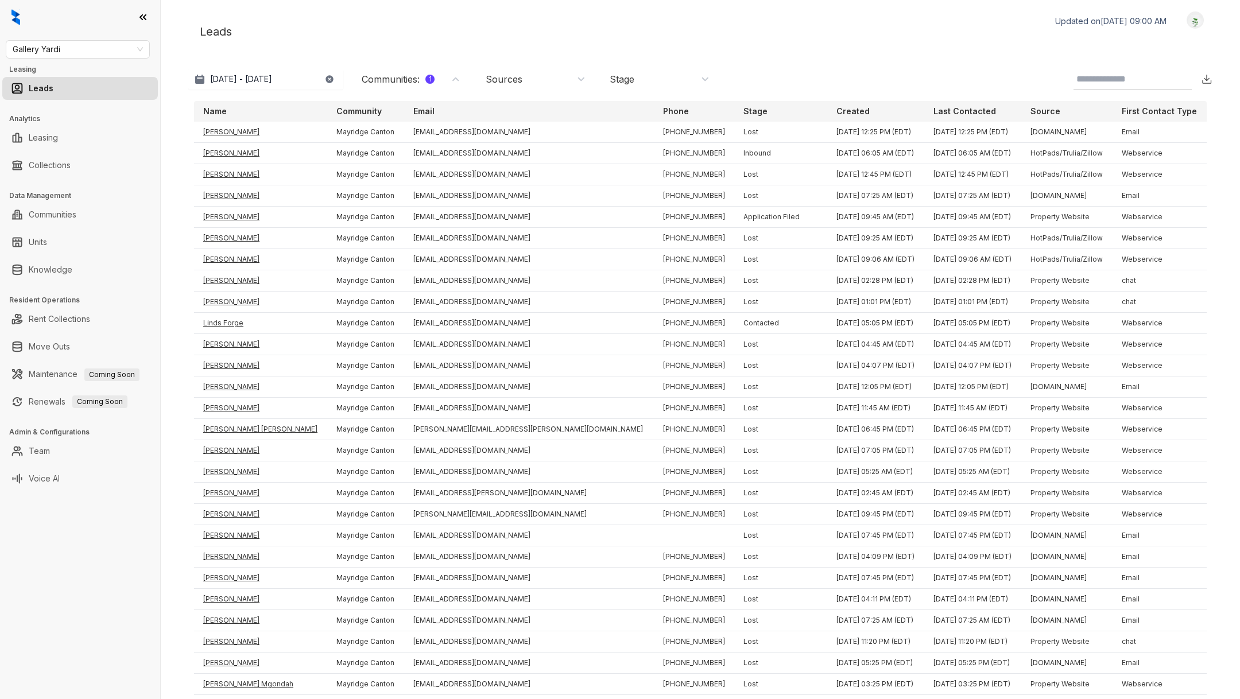
click at [404, 84] on div "Communities : 1" at bounding box center [398, 79] width 73 height 13
click at [73, 222] on link "Communities" at bounding box center [53, 214] width 48 height 23
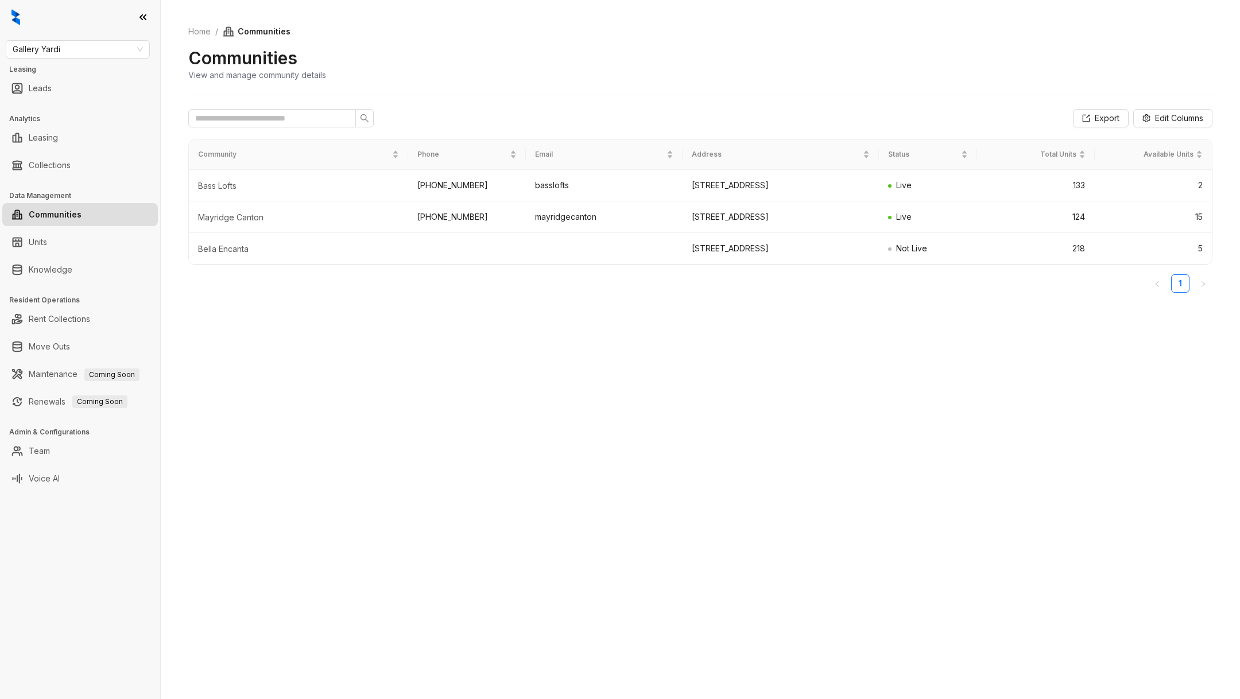
click at [45, 266] on link "Knowledge" at bounding box center [51, 269] width 44 height 23
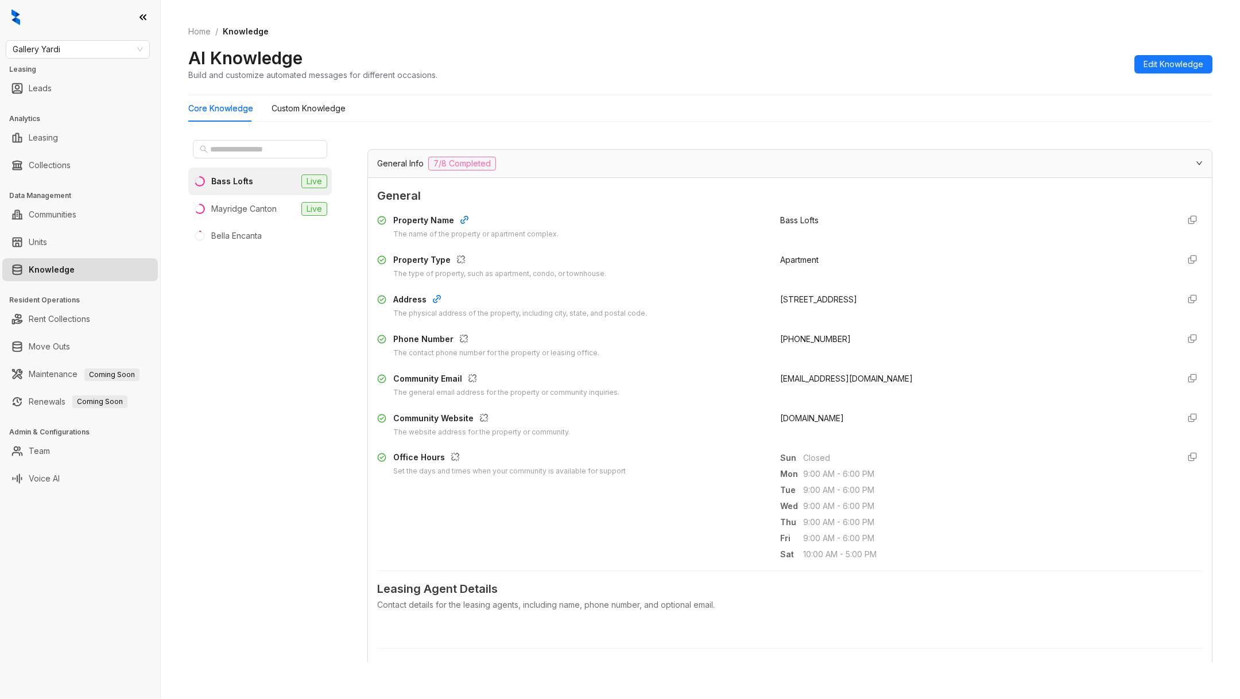
scroll to position [49, 0]
click at [252, 212] on div "Mayridge Canton" at bounding box center [243, 209] width 65 height 13
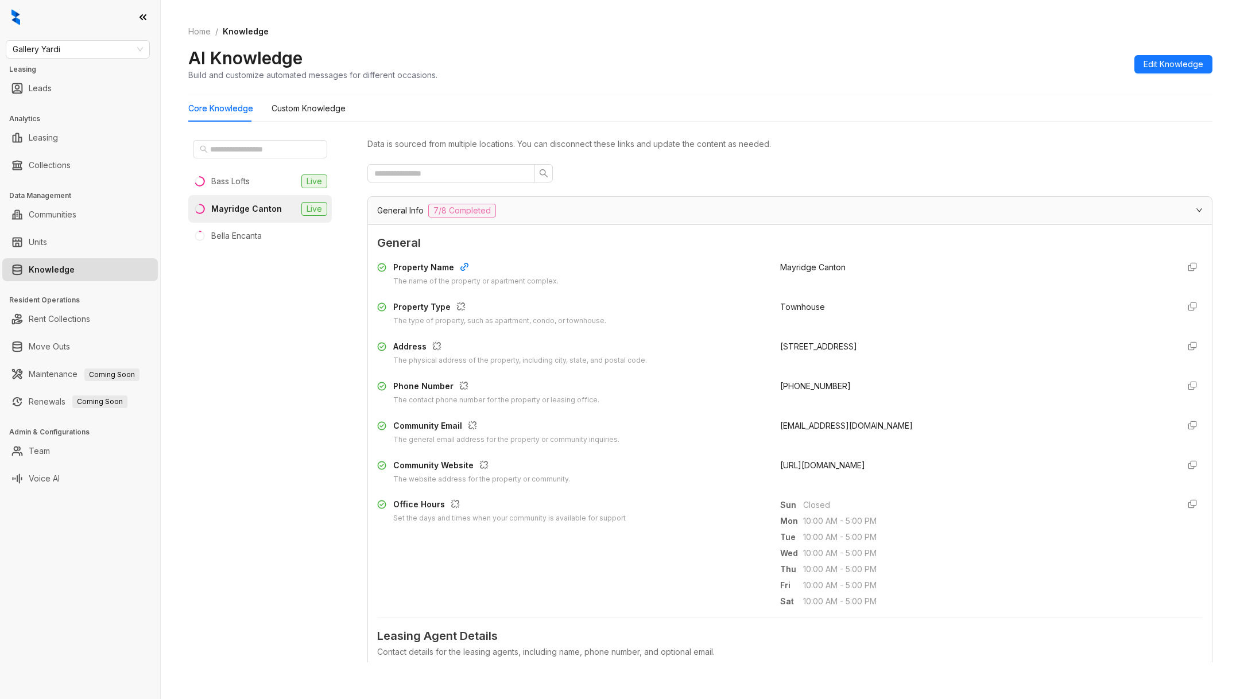
click at [264, 206] on div "Mayridge Canton" at bounding box center [246, 209] width 71 height 13
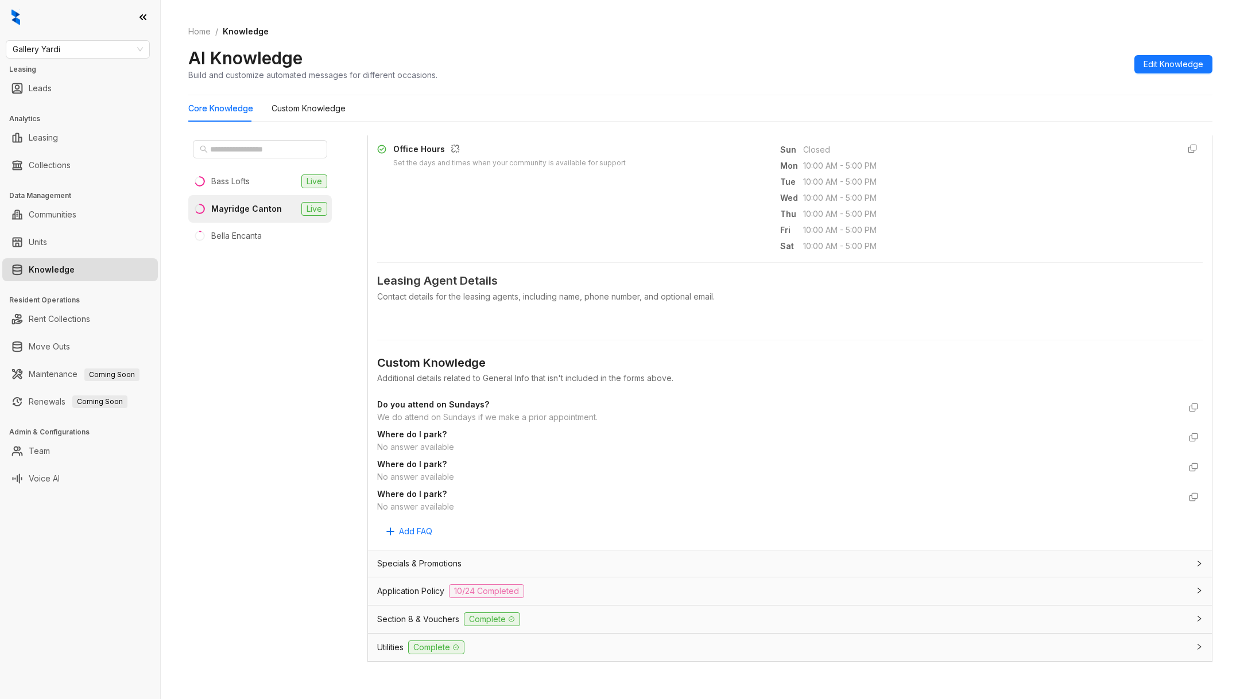
scroll to position [336, 0]
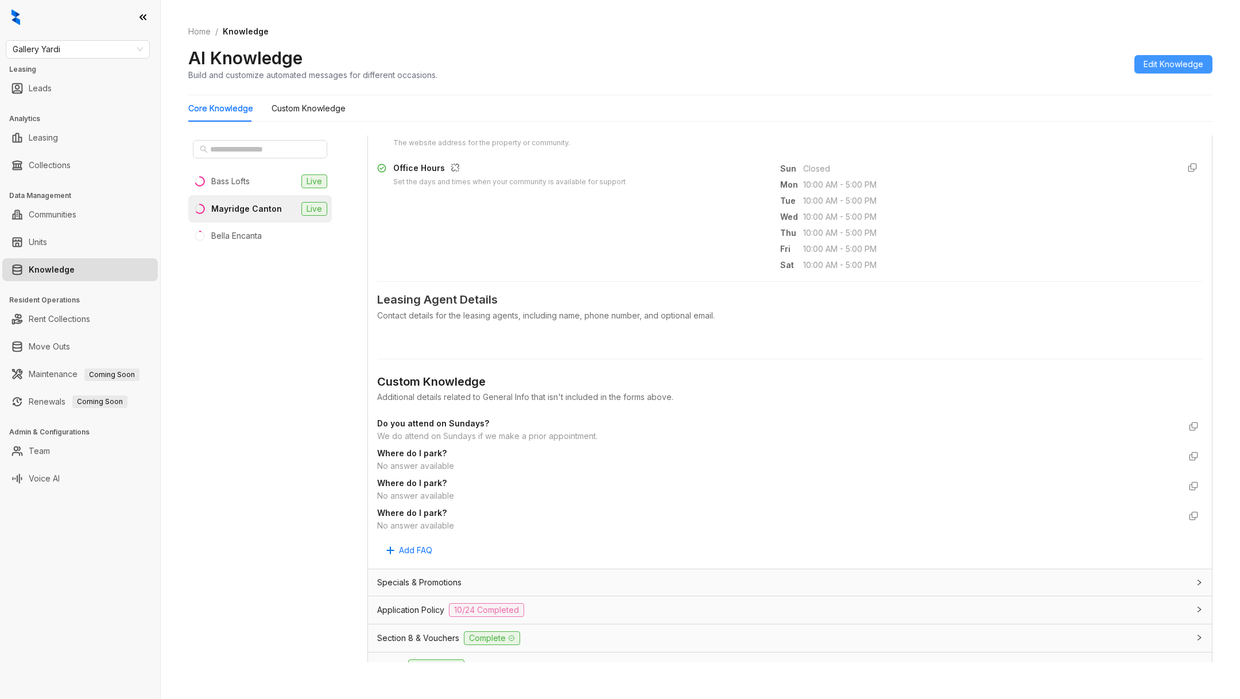
click at [1173, 60] on span "Edit Knowledge" at bounding box center [1174, 64] width 60 height 13
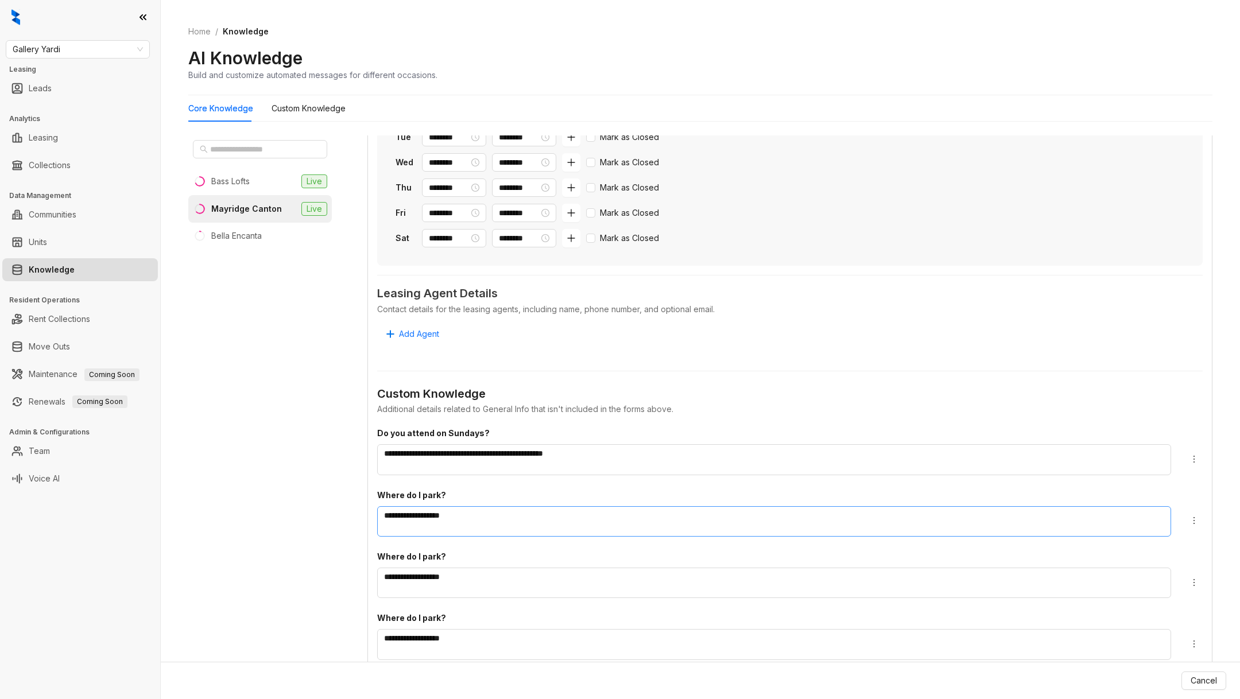
scroll to position [580, 0]
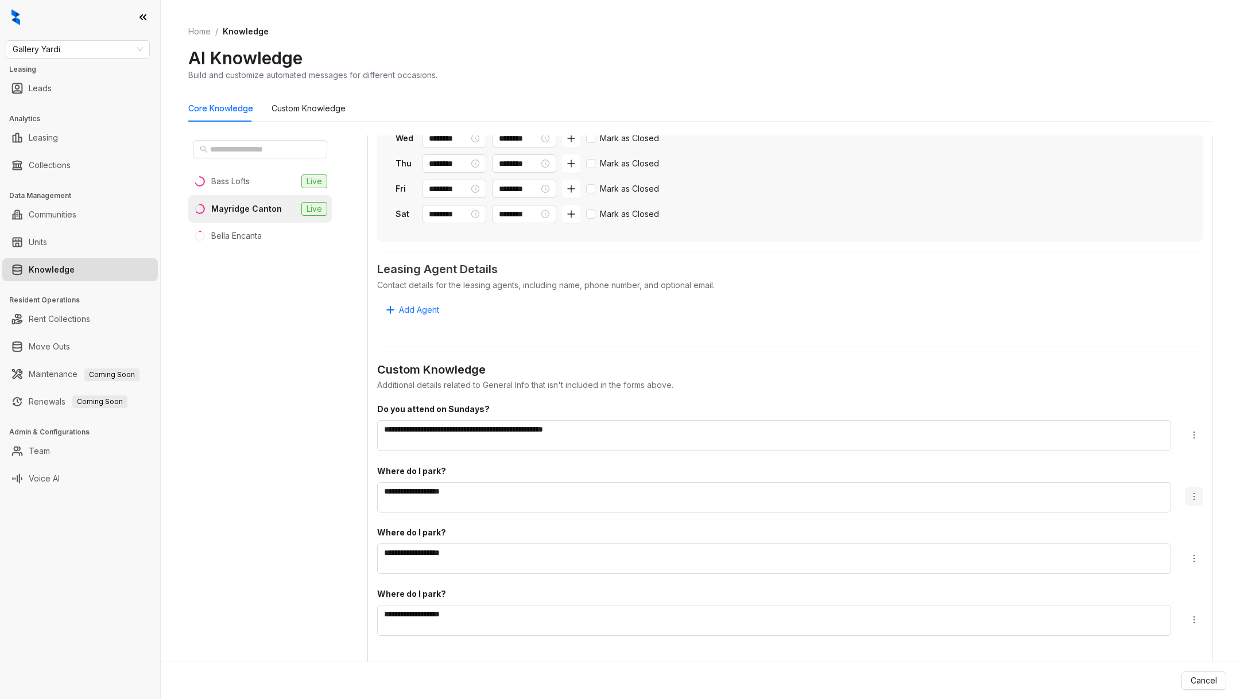
click at [1186, 492] on button "button" at bounding box center [1194, 496] width 18 height 18
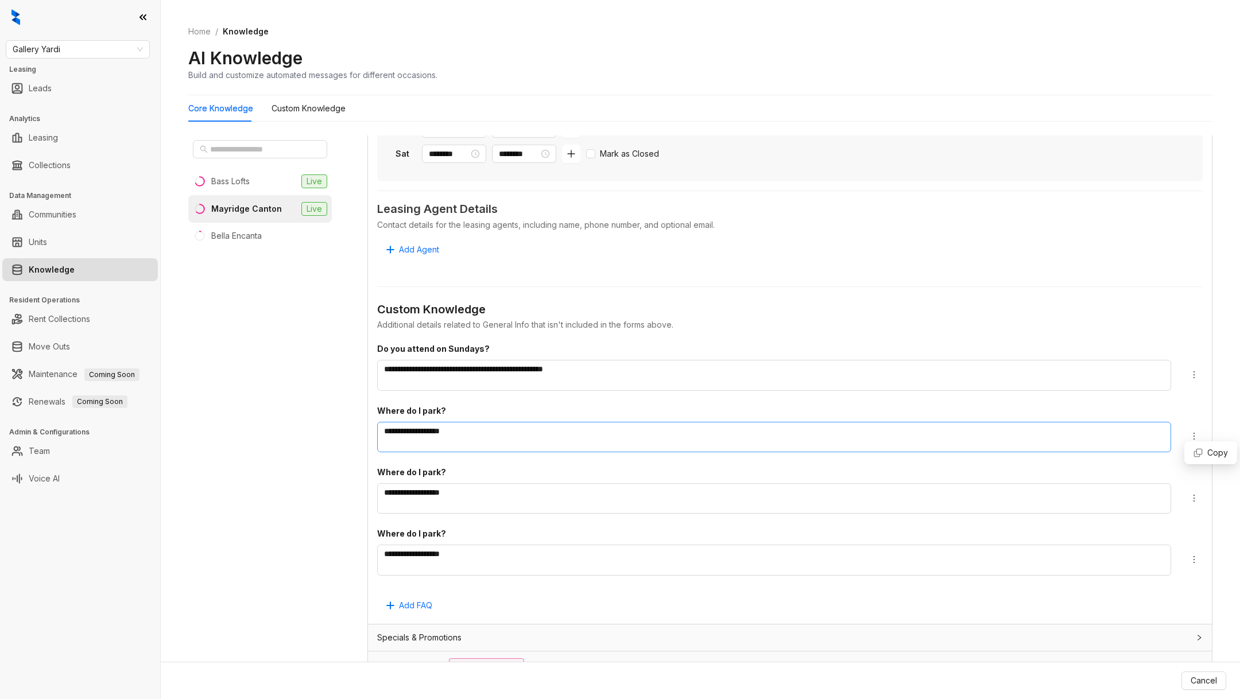
scroll to position [656, 0]
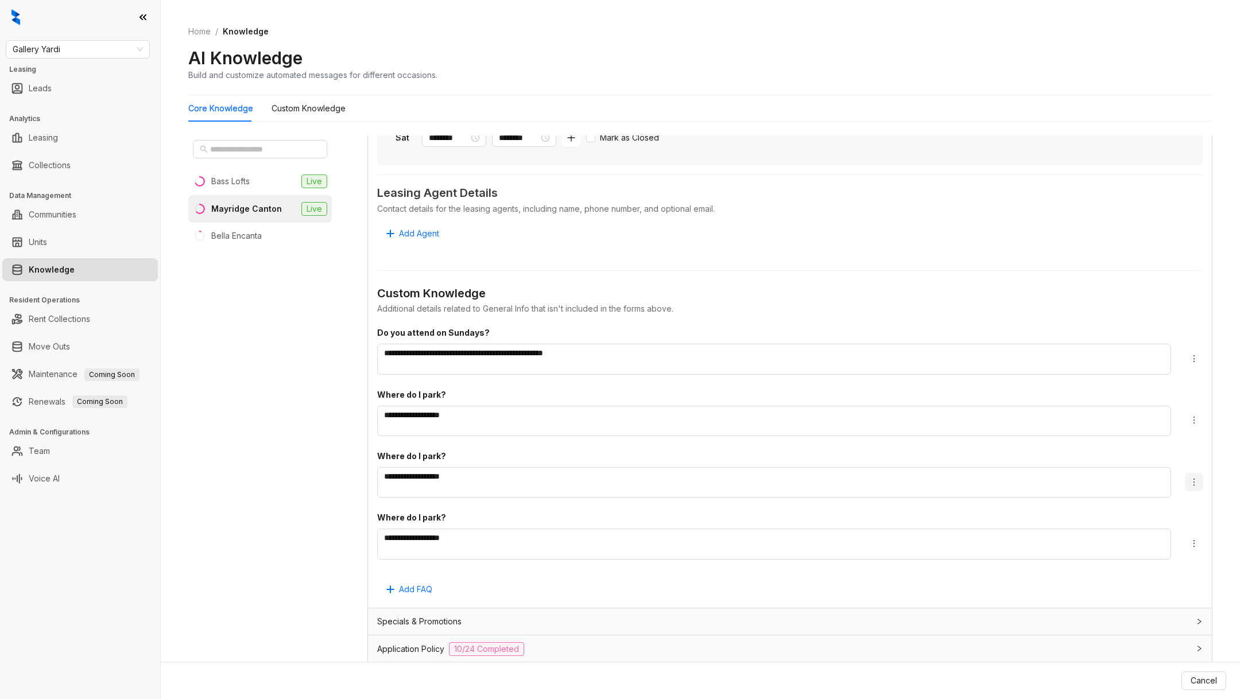
click at [1196, 487] on button "button" at bounding box center [1194, 482] width 18 height 18
click at [1188, 535] on button "button" at bounding box center [1194, 544] width 18 height 18
click at [986, 547] on textarea "**********" at bounding box center [774, 544] width 794 height 30
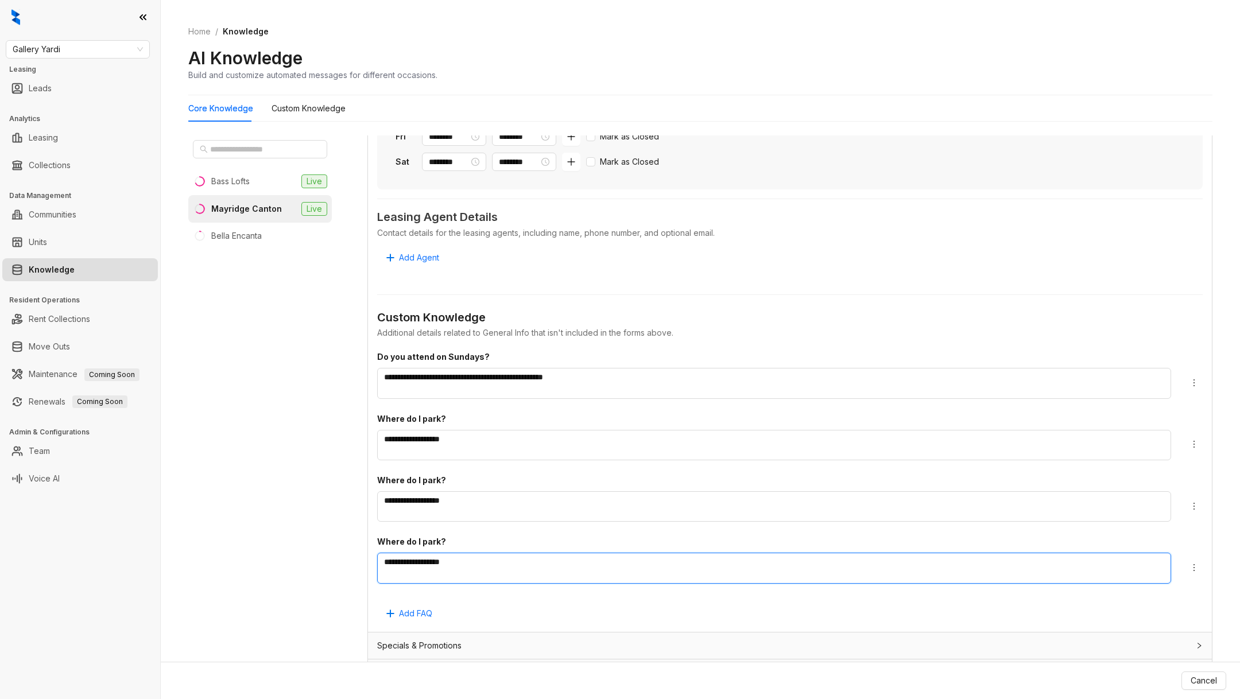
scroll to position [629, 0]
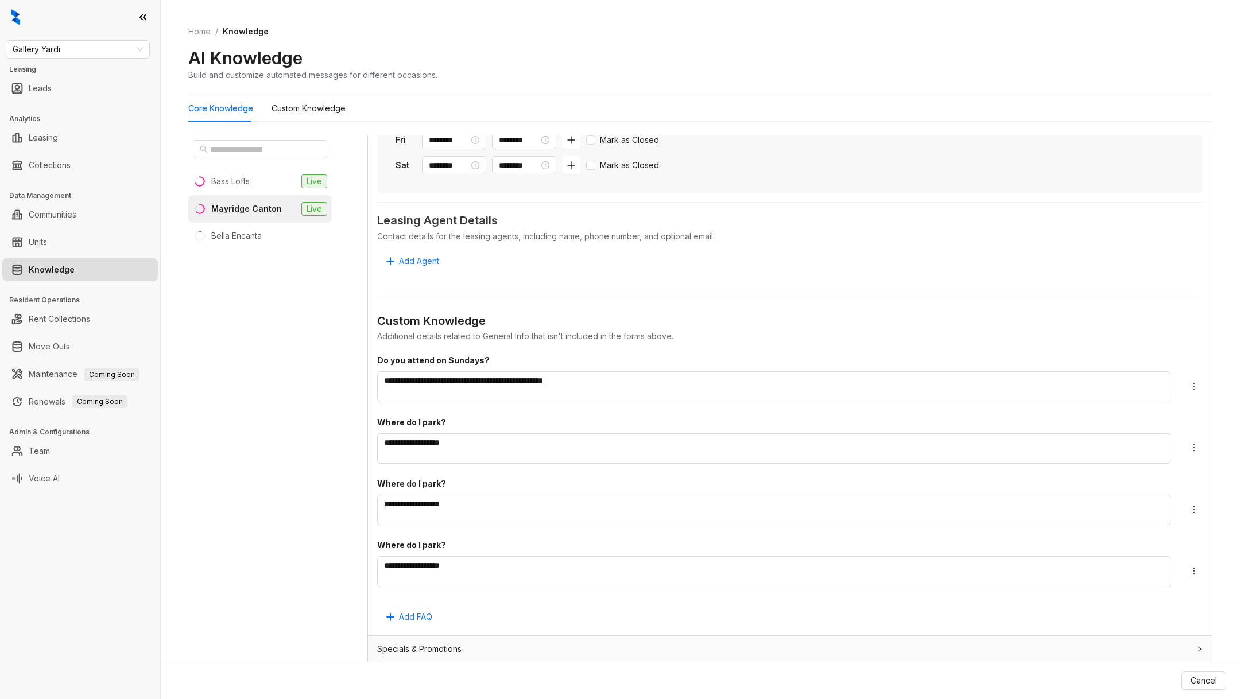
click at [1215, 512] on div "**********" at bounding box center [700, 349] width 1079 height 699
click at [1194, 510] on icon "more" at bounding box center [1194, 509] width 1 height 7
click at [1194, 440] on button "button" at bounding box center [1194, 448] width 18 height 18
click at [819, 474] on div "**********" at bounding box center [774, 446] width 794 height 61
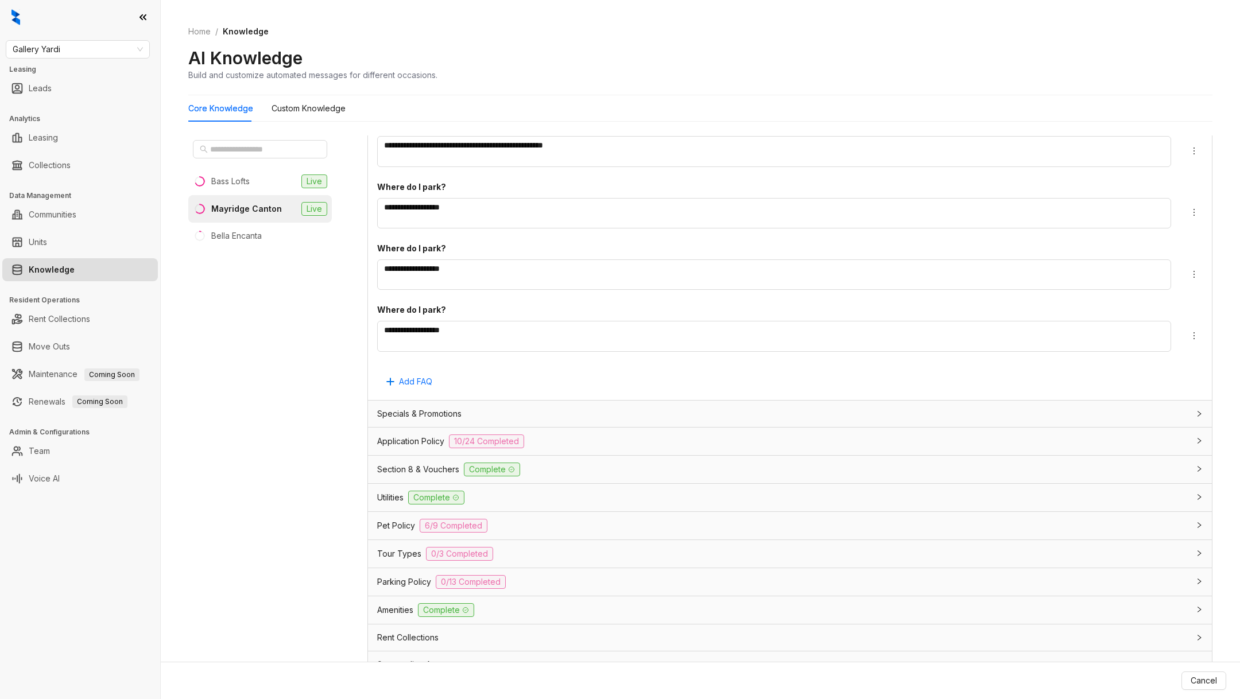
scroll to position [874, 0]
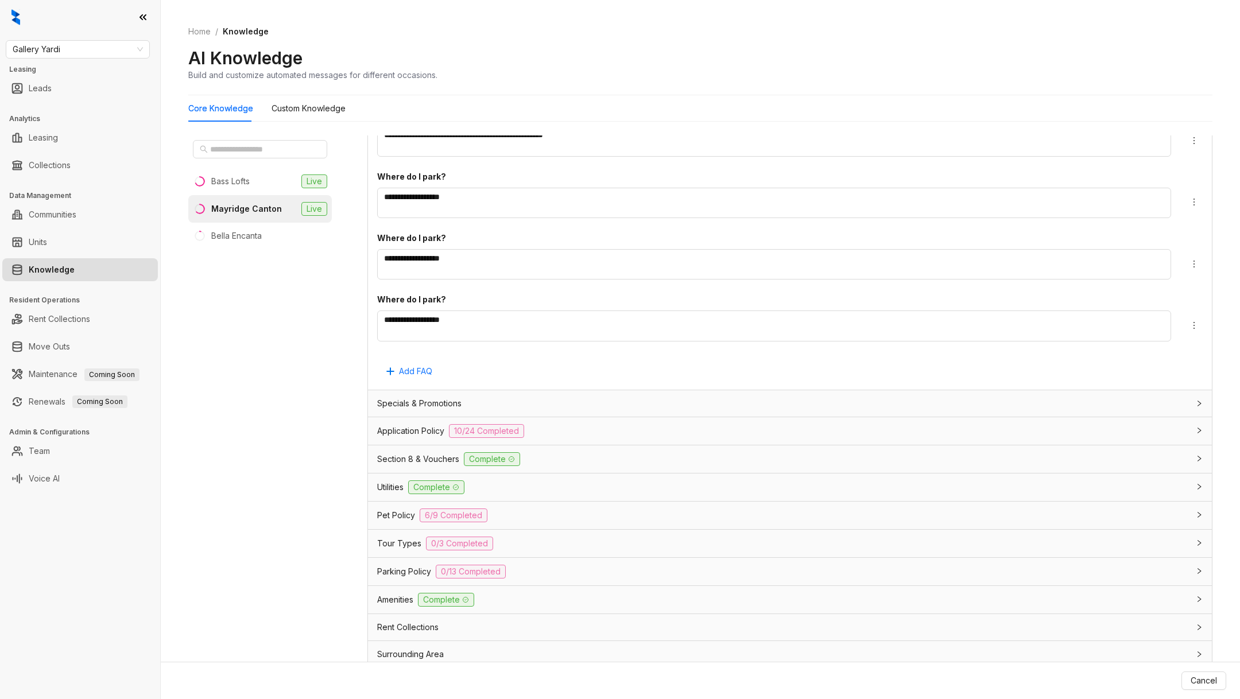
click at [273, 473] on div "Bass Lofts Live Mayridge Canton Live Bella Encanta" at bounding box center [260, 398] width 144 height 527
click at [1194, 677] on span "Cancel" at bounding box center [1204, 681] width 26 height 13
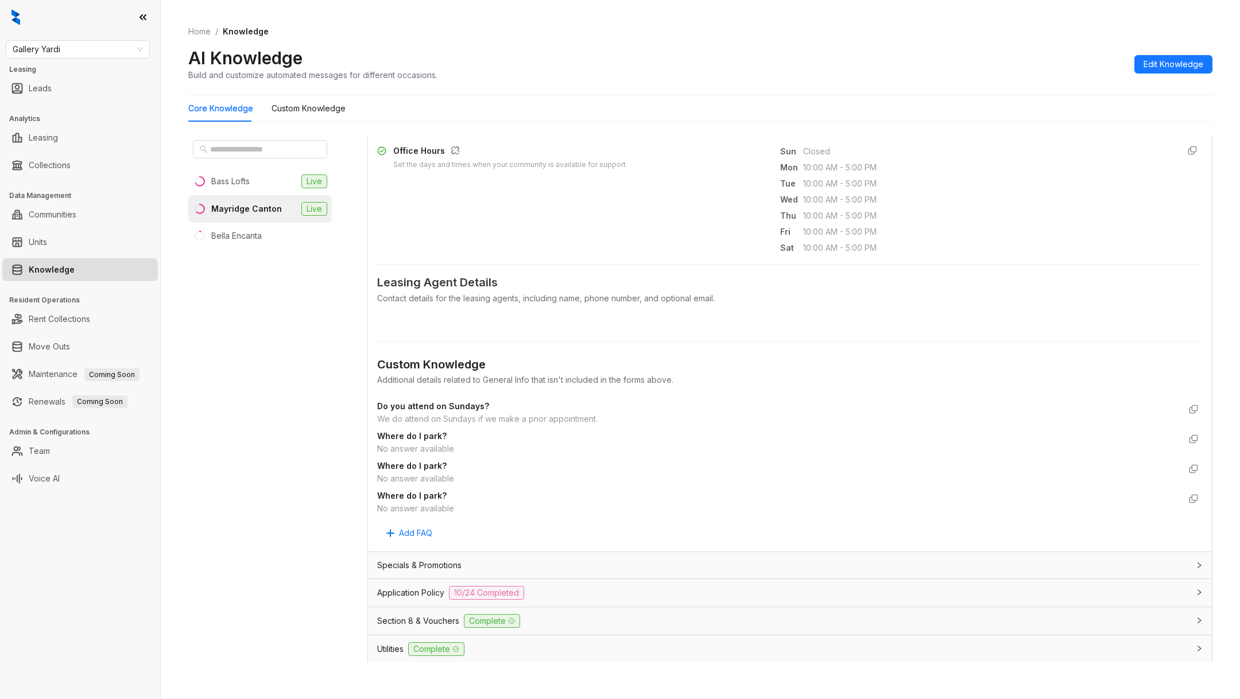
scroll to position [350, 0]
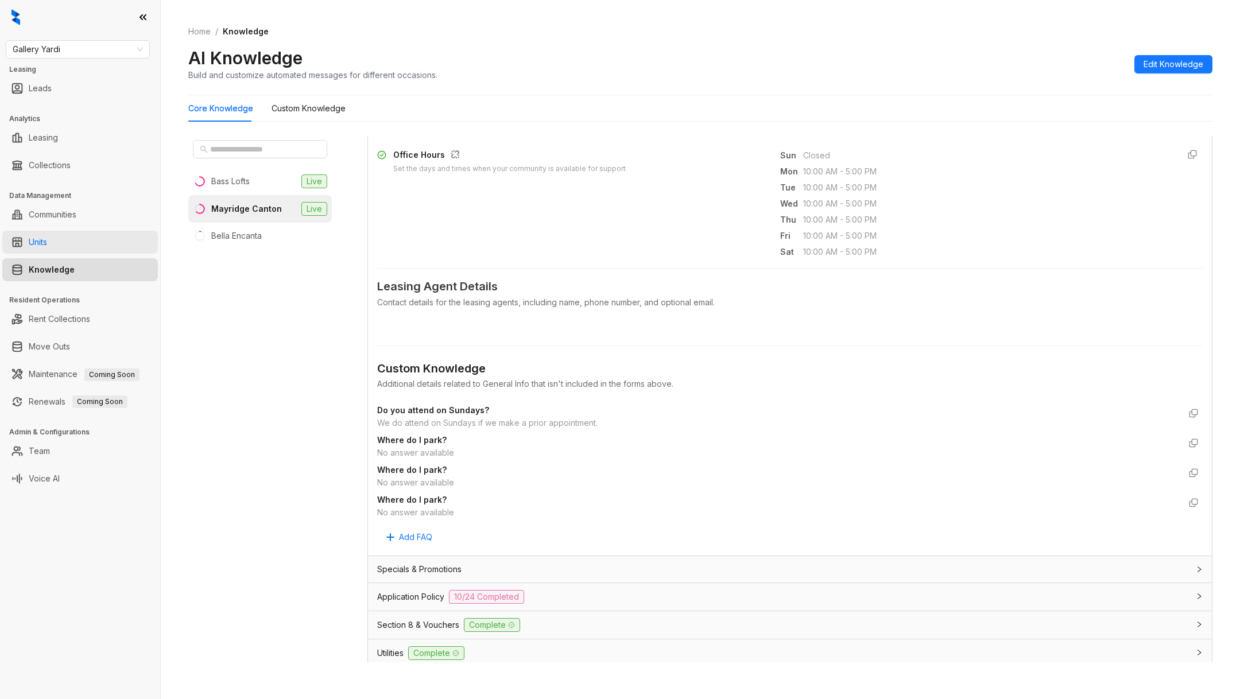
click at [33, 242] on link "Units" at bounding box center [38, 242] width 18 height 23
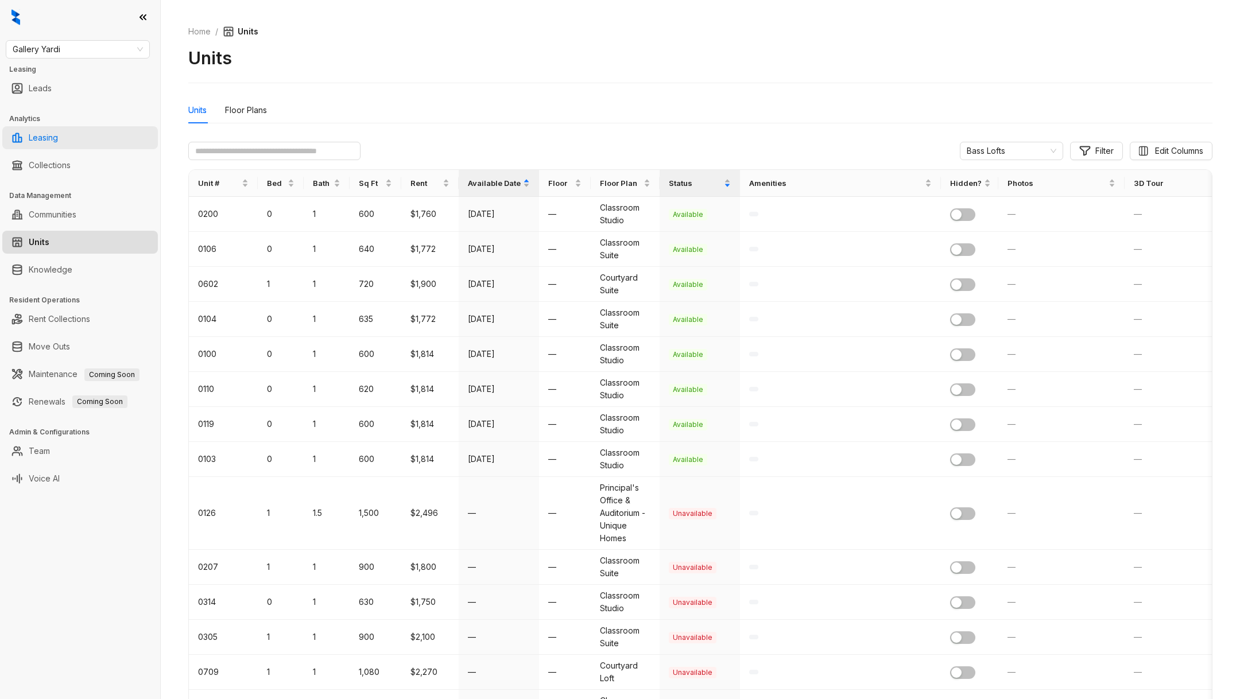
click at [52, 141] on link "Leasing" at bounding box center [43, 137] width 29 height 23
select select "******"
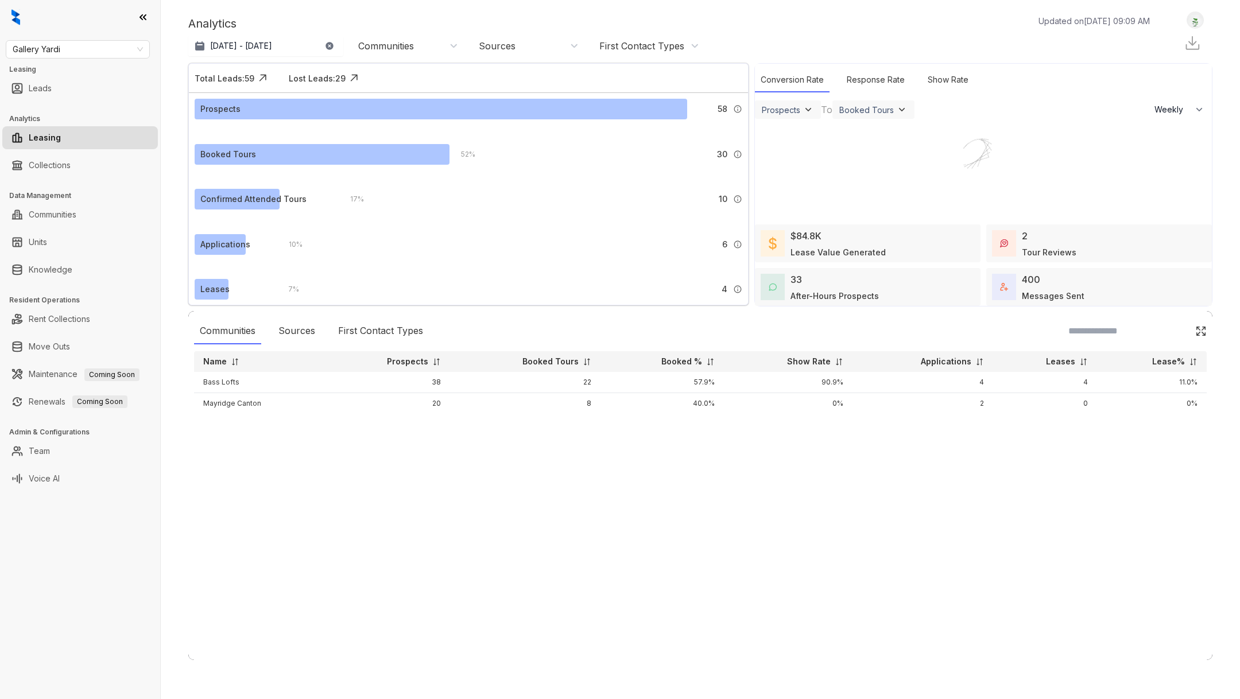
click at [396, 45] on div "Communities" at bounding box center [386, 46] width 56 height 13
click at [441, 125] on div "Mayridge Canton" at bounding box center [403, 127] width 98 height 9
click at [442, 125] on div "Mayridge Canton" at bounding box center [403, 127] width 98 height 9
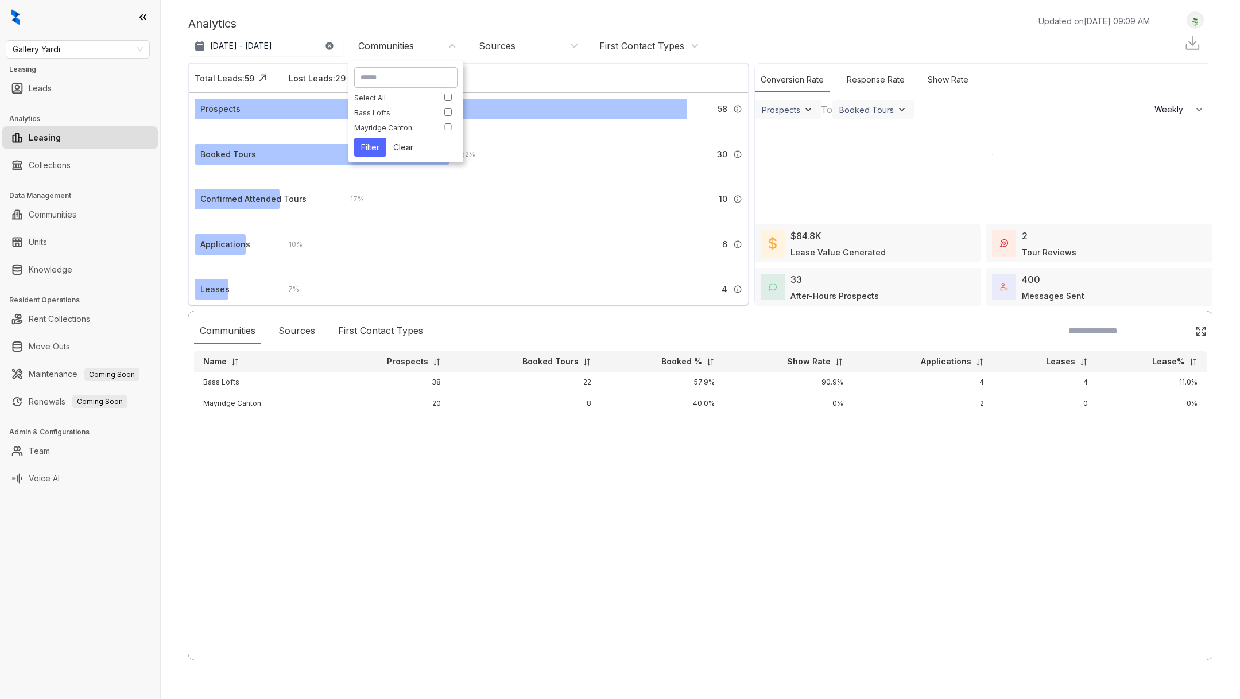
click at [443, 125] on div "Mayridge Canton" at bounding box center [403, 127] width 98 height 9
click at [375, 142] on button "Filter" at bounding box center [370, 147] width 32 height 19
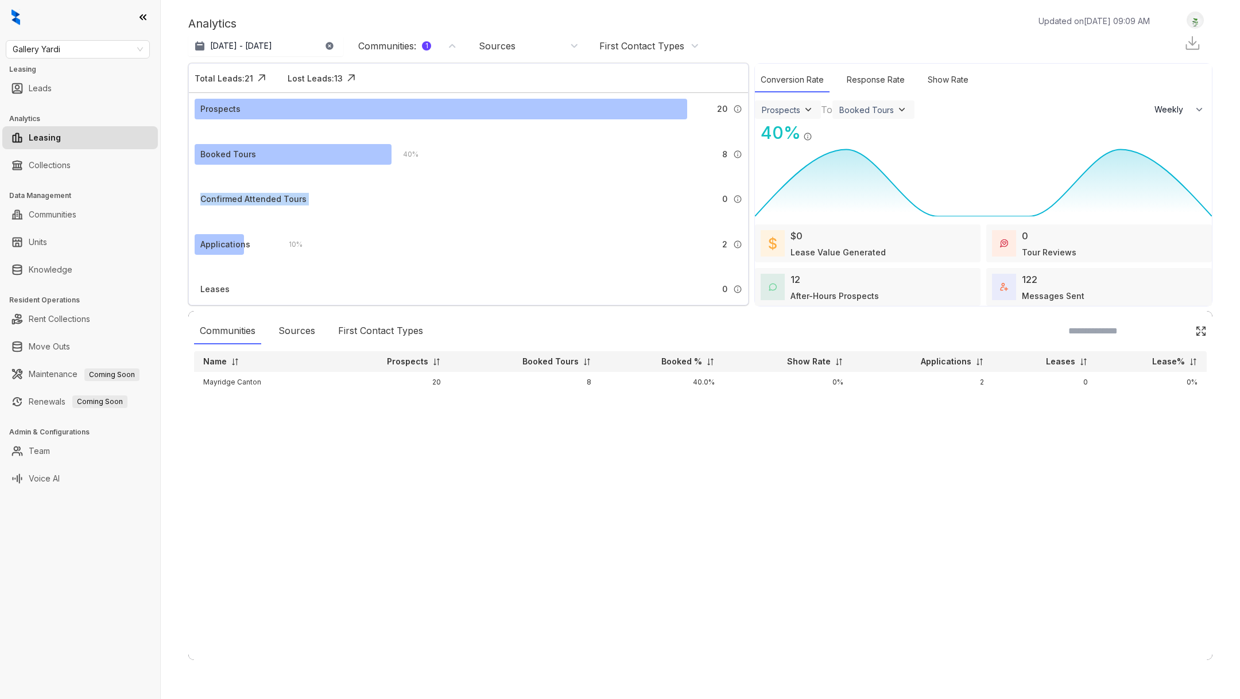
drag, startPoint x: 195, startPoint y: 195, endPoint x: 343, endPoint y: 197, distance: 148.1
click at [343, 197] on div "Confirmed Attended Tours 0 Tours booked by Kelsey where attendance was confirme…" at bounding box center [469, 199] width 548 height 21
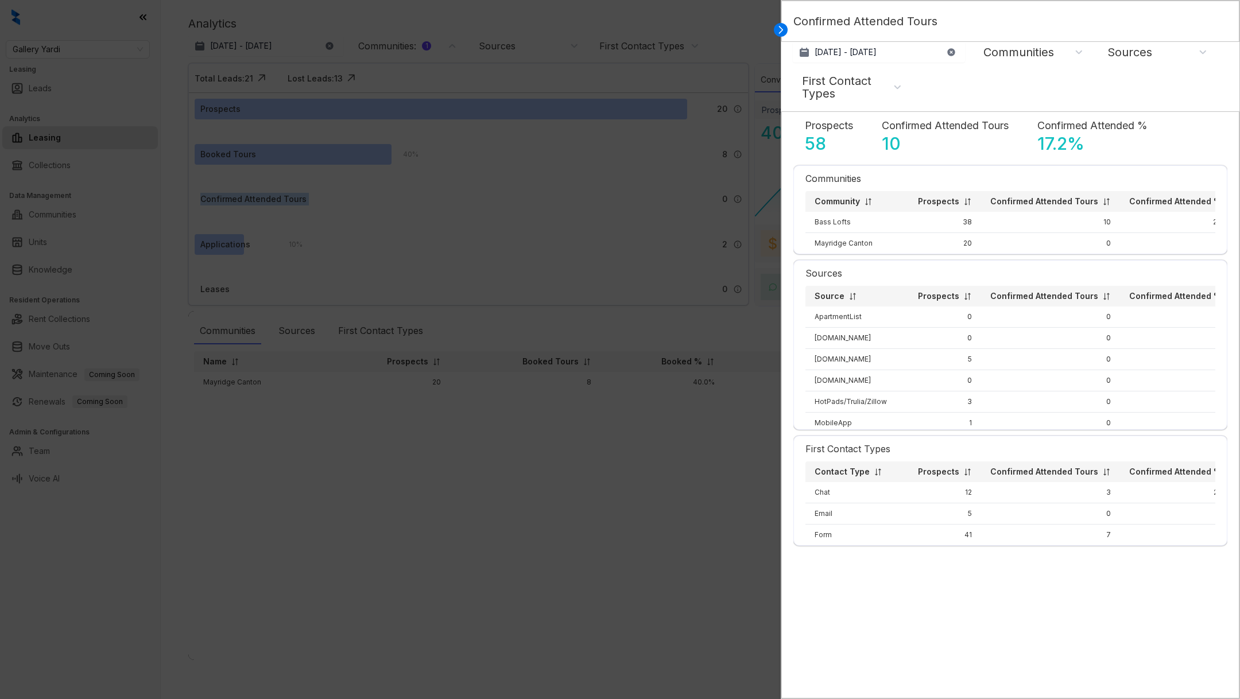
select select "******"
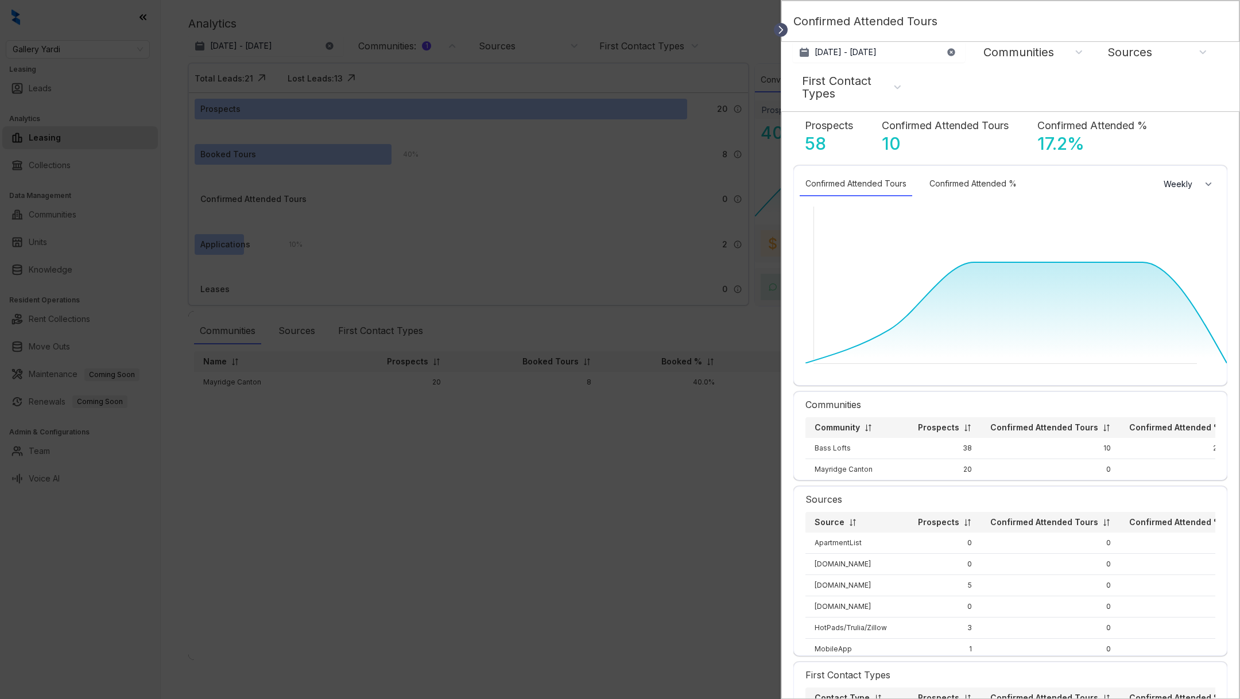
click at [783, 31] on icon at bounding box center [780, 29] width 11 height 11
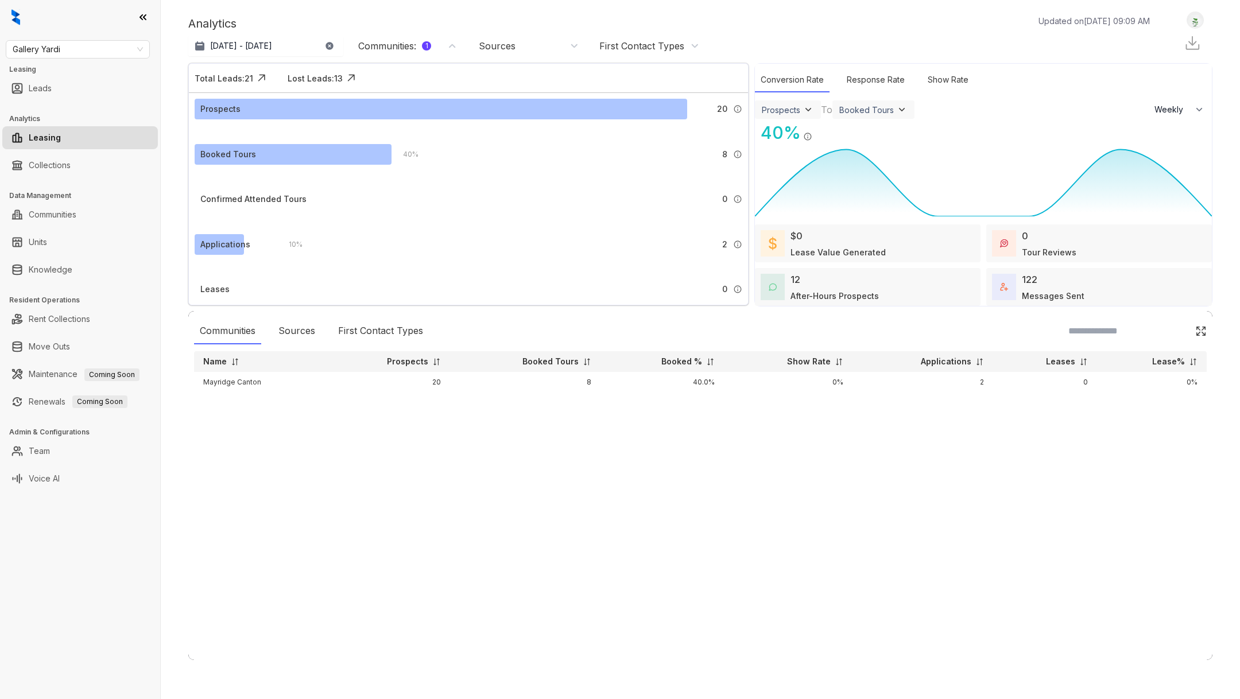
click at [263, 193] on div "Confirmed Attended Tours" at bounding box center [253, 199] width 106 height 13
click at [0, 0] on div at bounding box center [0, 0] width 0 height 0
select select "******"
click at [681, 222] on div "Prospects 20 A prospect is any lead that is not labeled as ‘Not a Prospect’ or …" at bounding box center [468, 211] width 559 height 237
click at [293, 336] on div "Sources" at bounding box center [297, 331] width 48 height 26
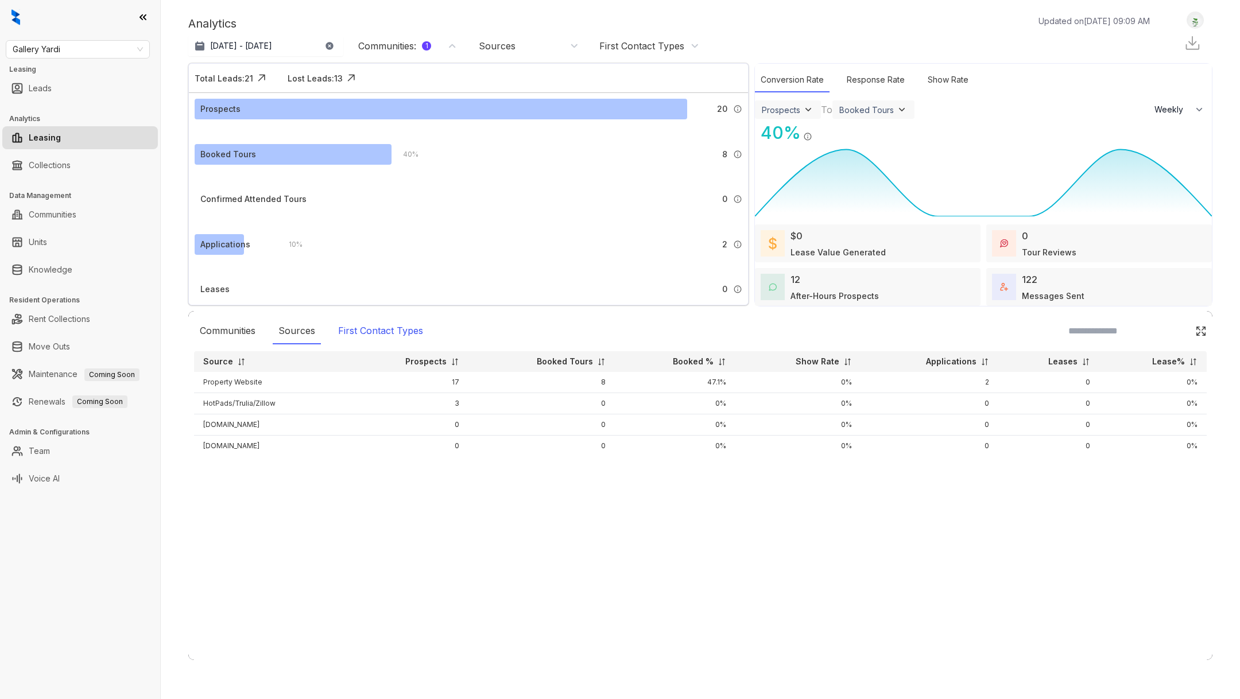
click at [384, 342] on div "First Contact Types" at bounding box center [380, 331] width 96 height 26
click at [300, 324] on div "Sources" at bounding box center [297, 331] width 48 height 26
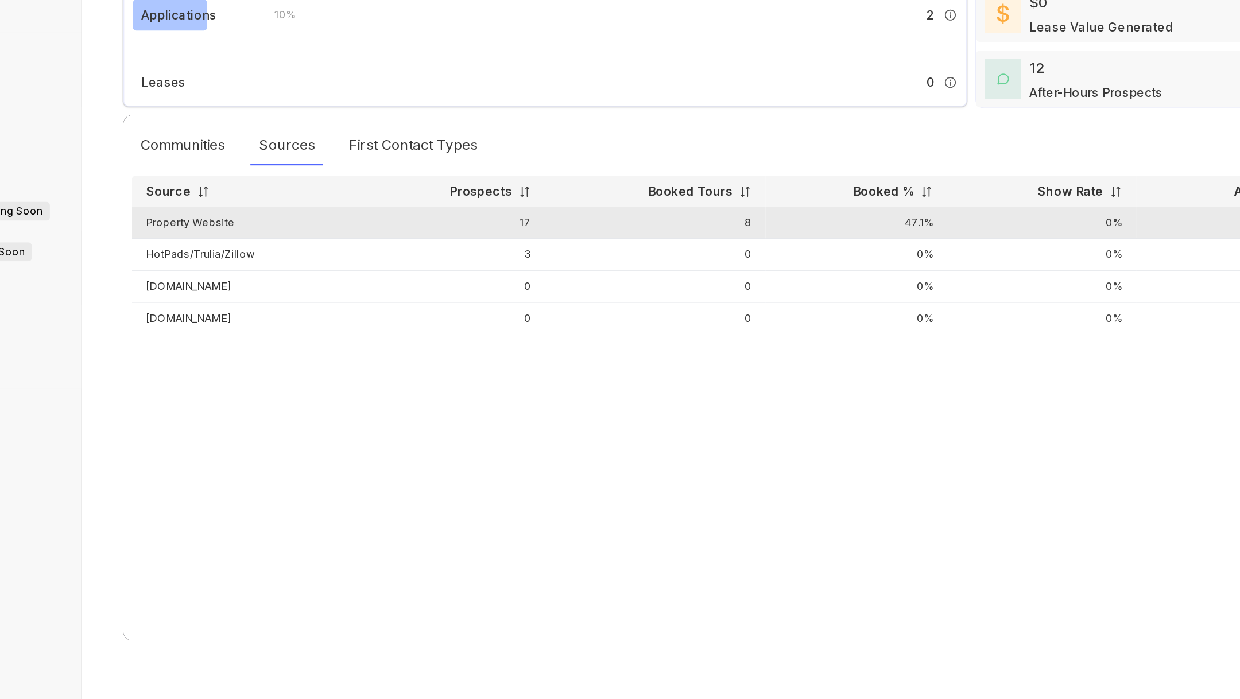
click at [237, 378] on td "Property Website" at bounding box center [270, 382] width 153 height 21
click at [250, 381] on td "Property Website" at bounding box center [270, 382] width 153 height 21
click at [452, 381] on td "17" at bounding box center [408, 382] width 122 height 21
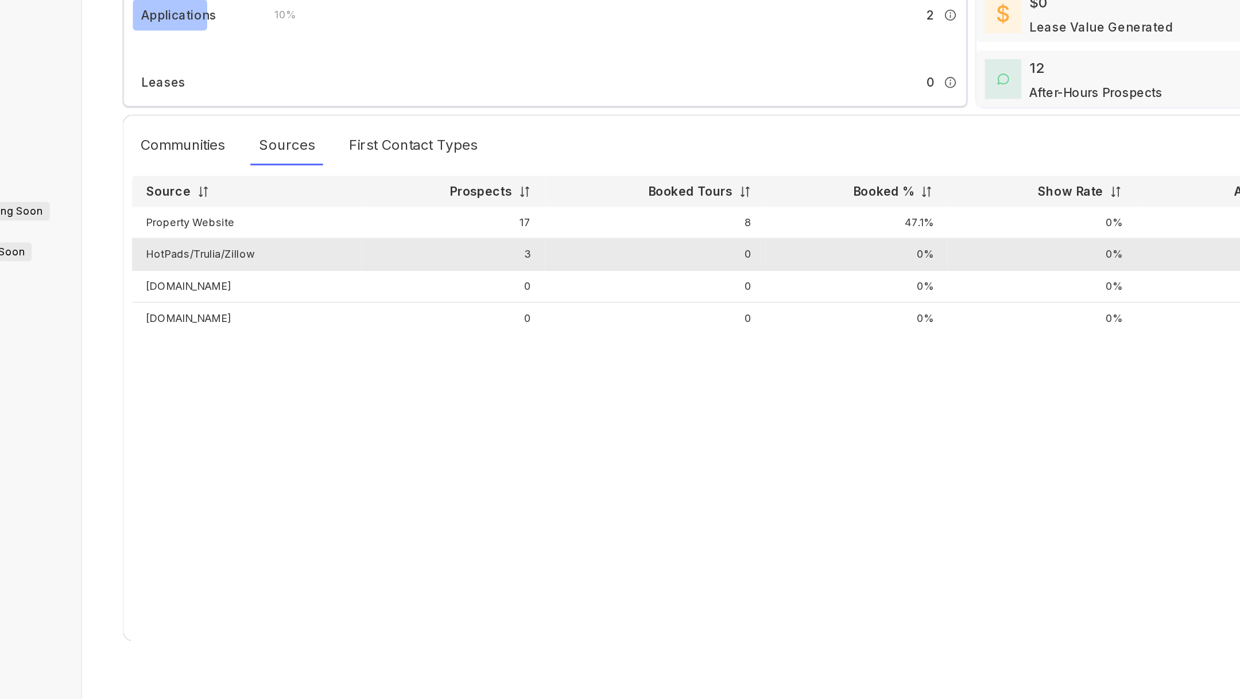
click at [234, 400] on td "HotPads/Trulia/Zillow" at bounding box center [270, 403] width 153 height 21
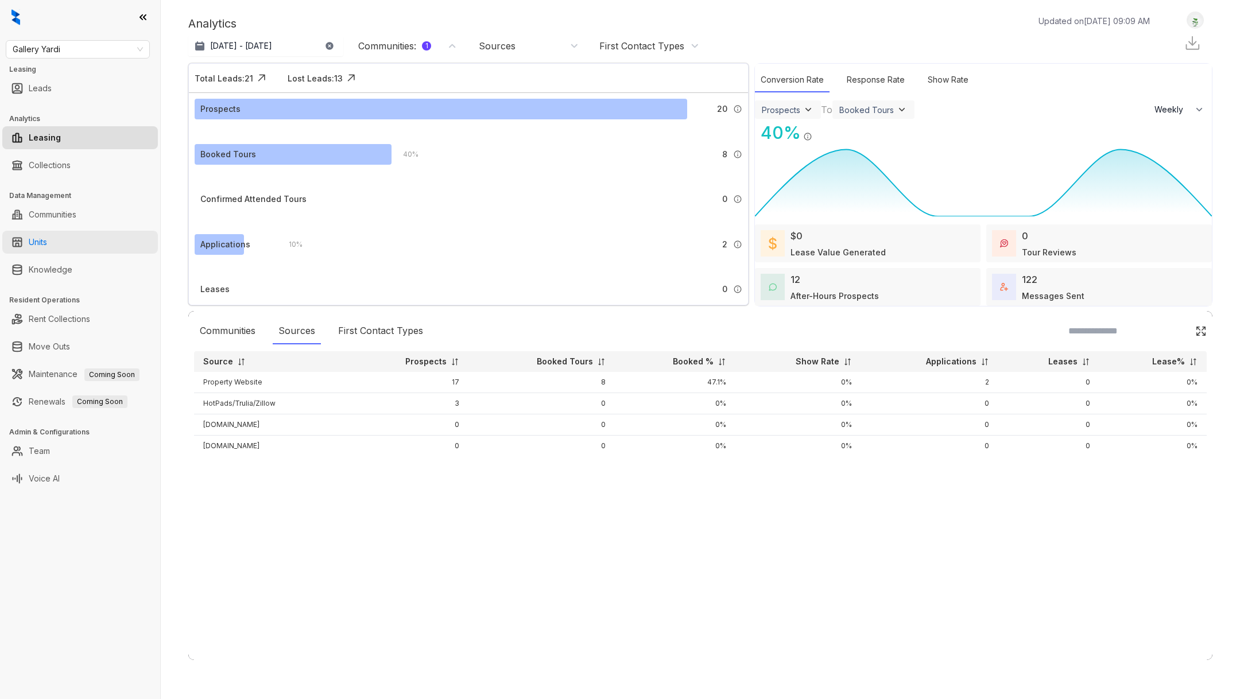
click at [47, 246] on link "Units" at bounding box center [38, 242] width 18 height 23
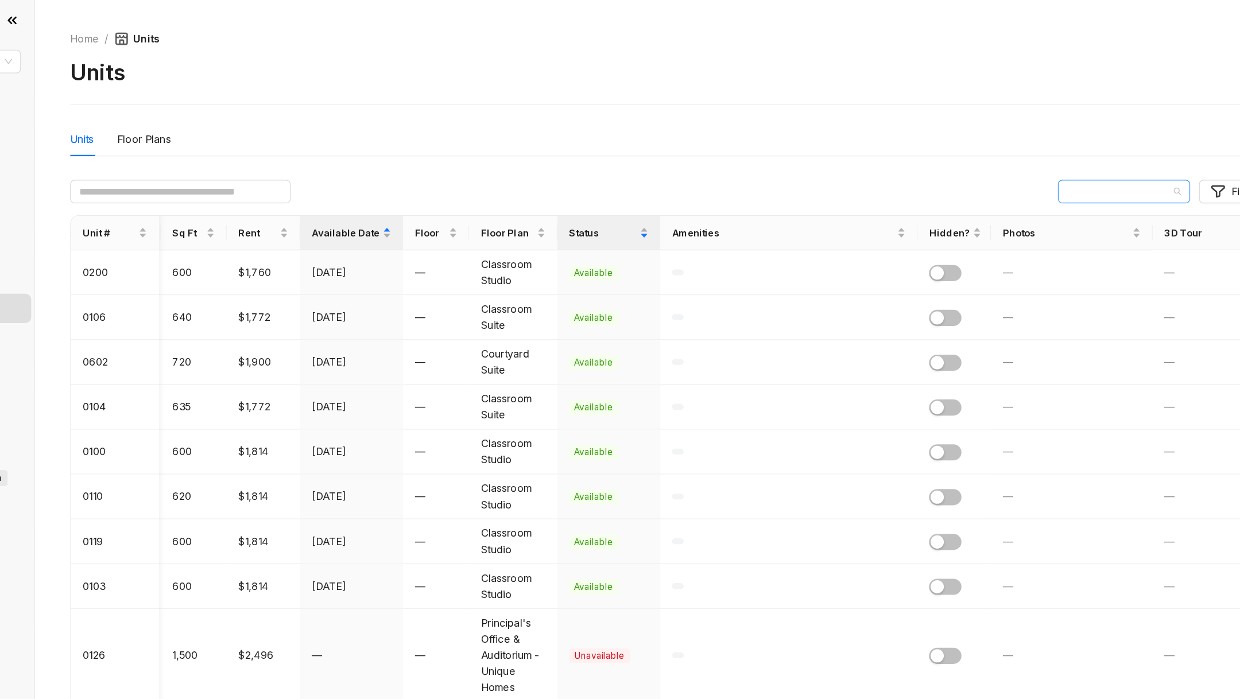
click at [1010, 152] on span "Bass Lofts" at bounding box center [1012, 150] width 90 height 17
click at [992, 216] on div "Mayridge Canton" at bounding box center [1009, 210] width 85 height 13
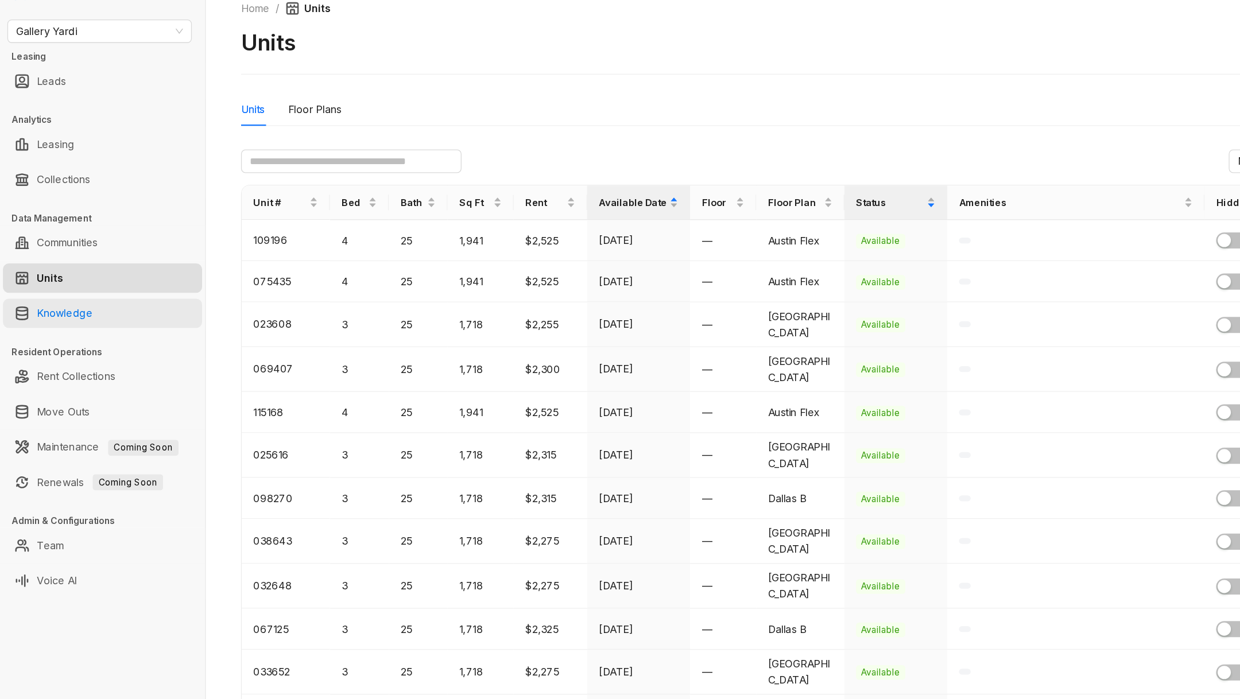
click at [64, 273] on link "Knowledge" at bounding box center [51, 269] width 44 height 23
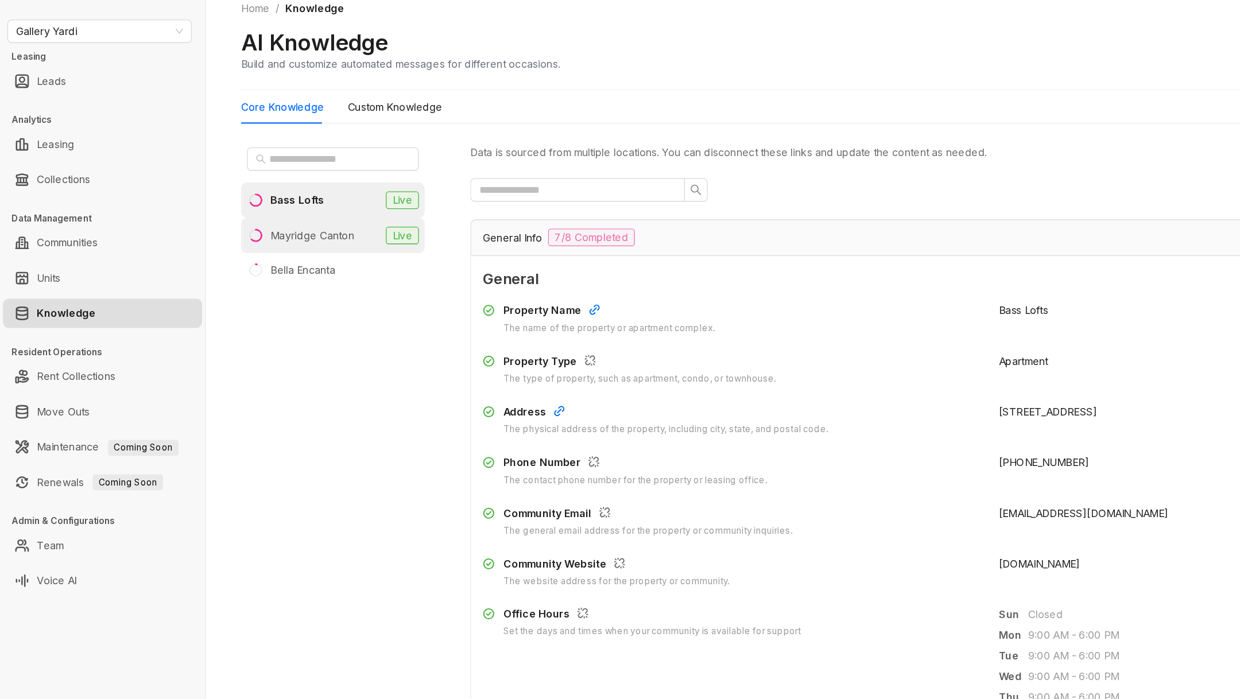
click at [267, 212] on div "Mayridge Canton" at bounding box center [243, 209] width 65 height 13
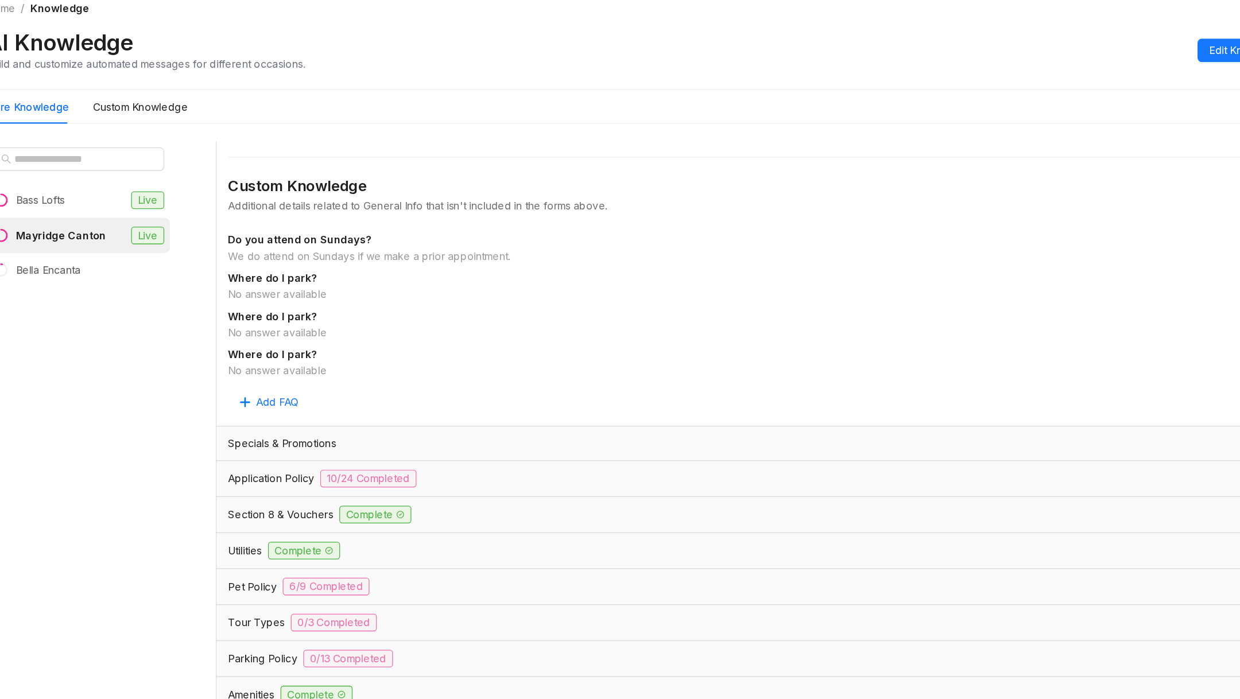
scroll to position [571, 0]
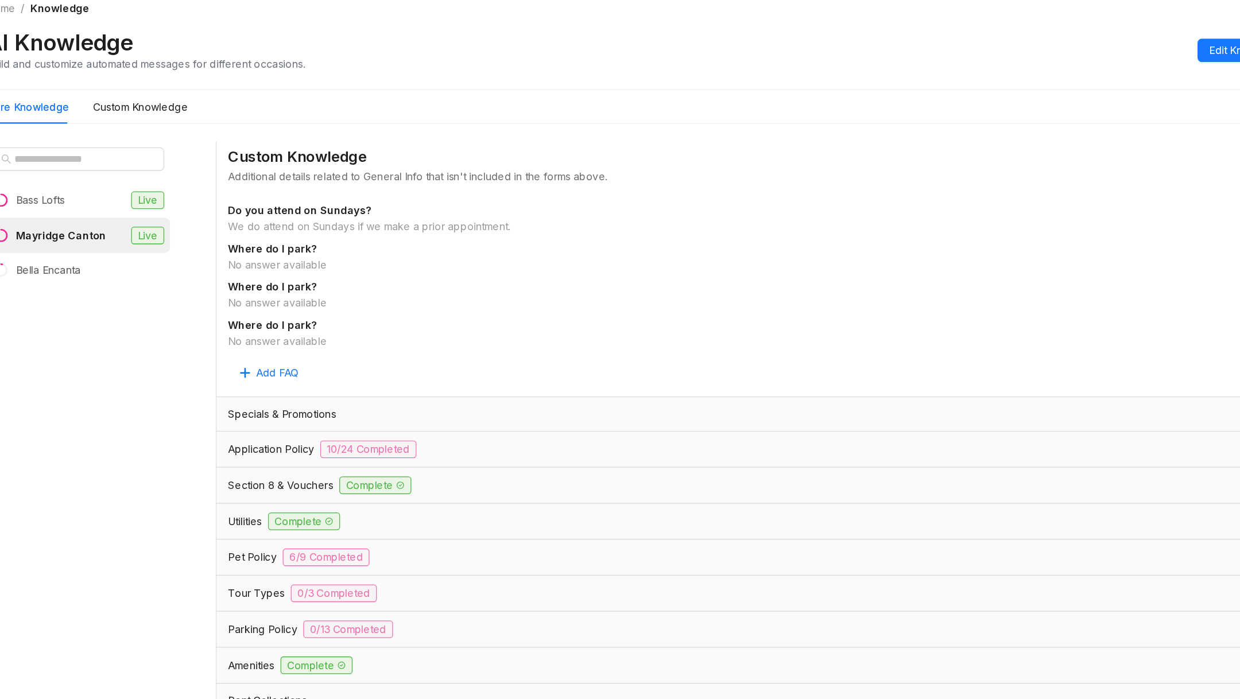
click at [403, 462] on span "Pet Policy" at bounding box center [396, 460] width 38 height 13
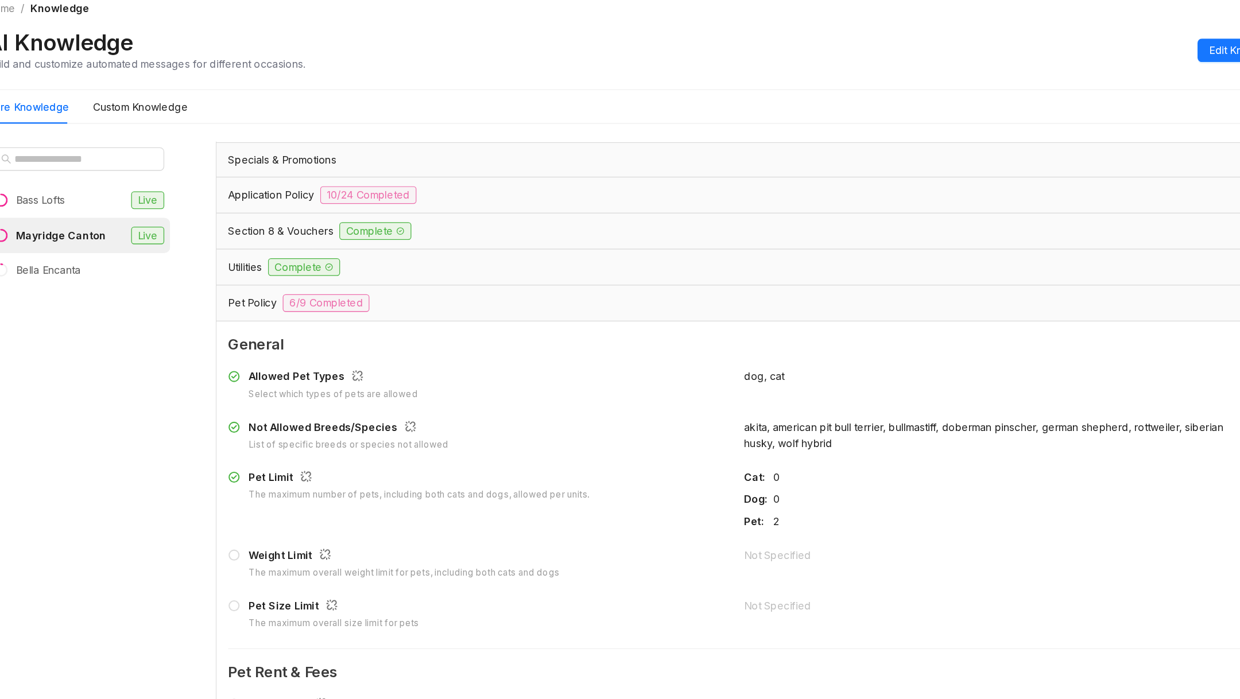
scroll to position [777, 0]
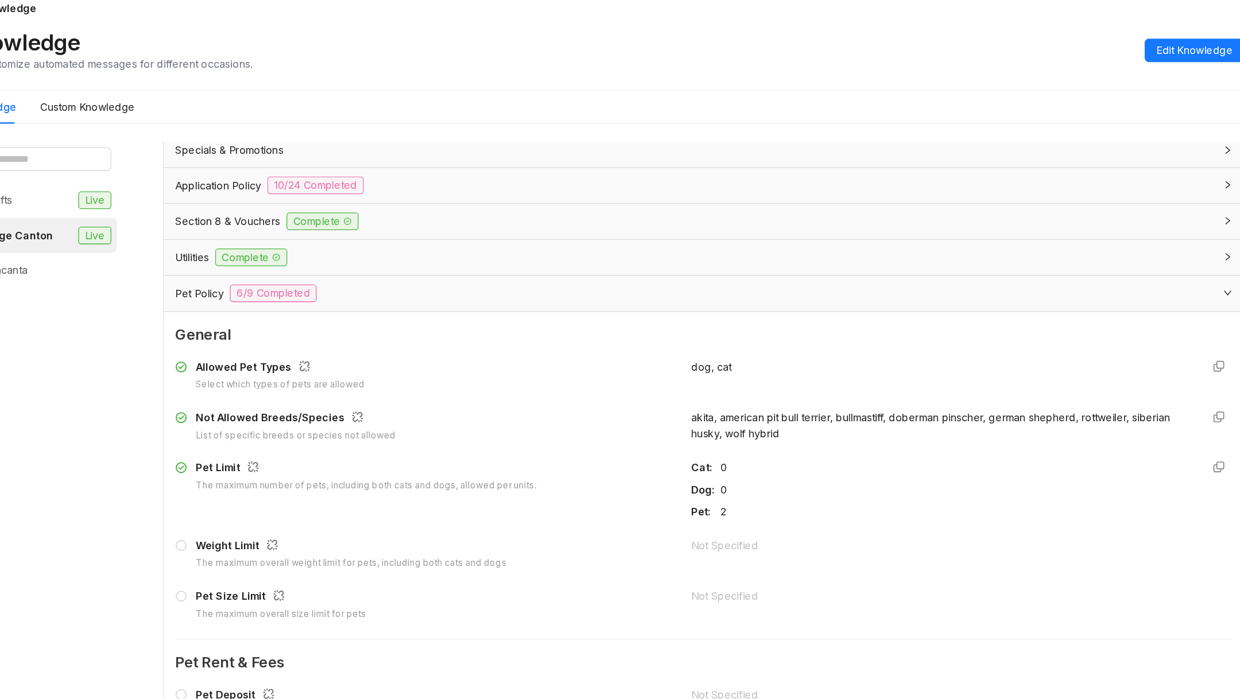
click at [451, 203] on div "Section 8 & Vouchers Complete" at bounding box center [783, 198] width 812 height 14
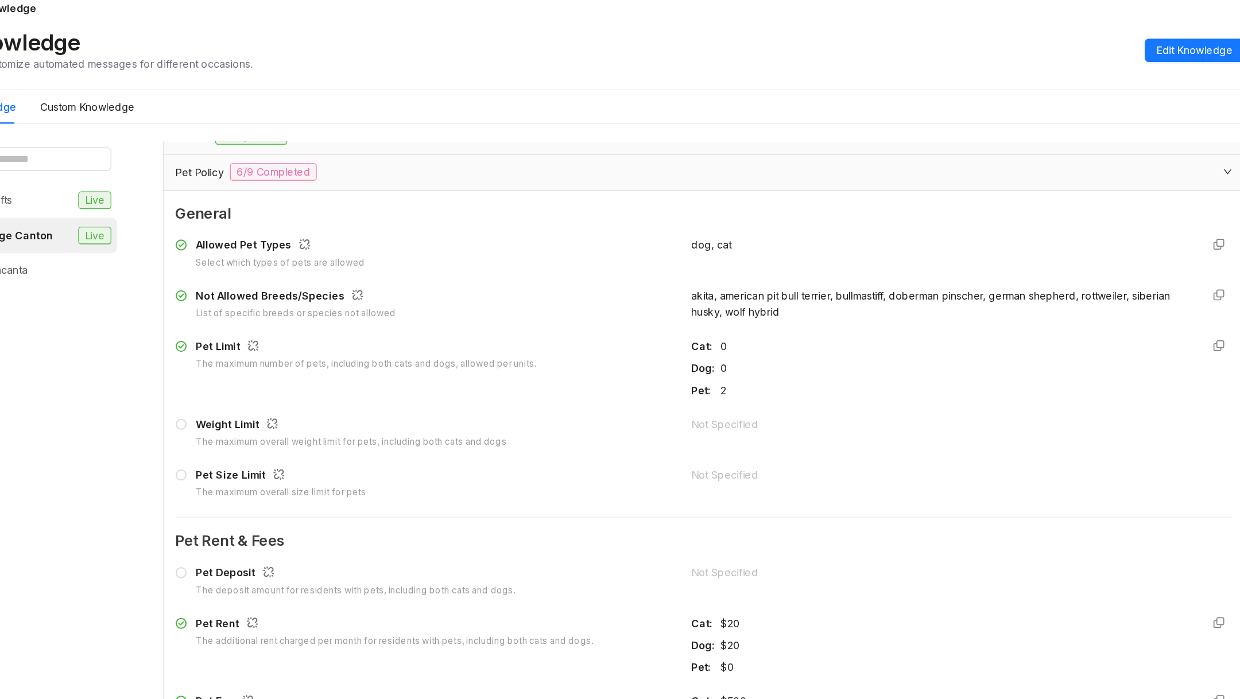
scroll to position [986, 0]
click at [401, 153] on span "Pet Policy" at bounding box center [396, 159] width 38 height 13
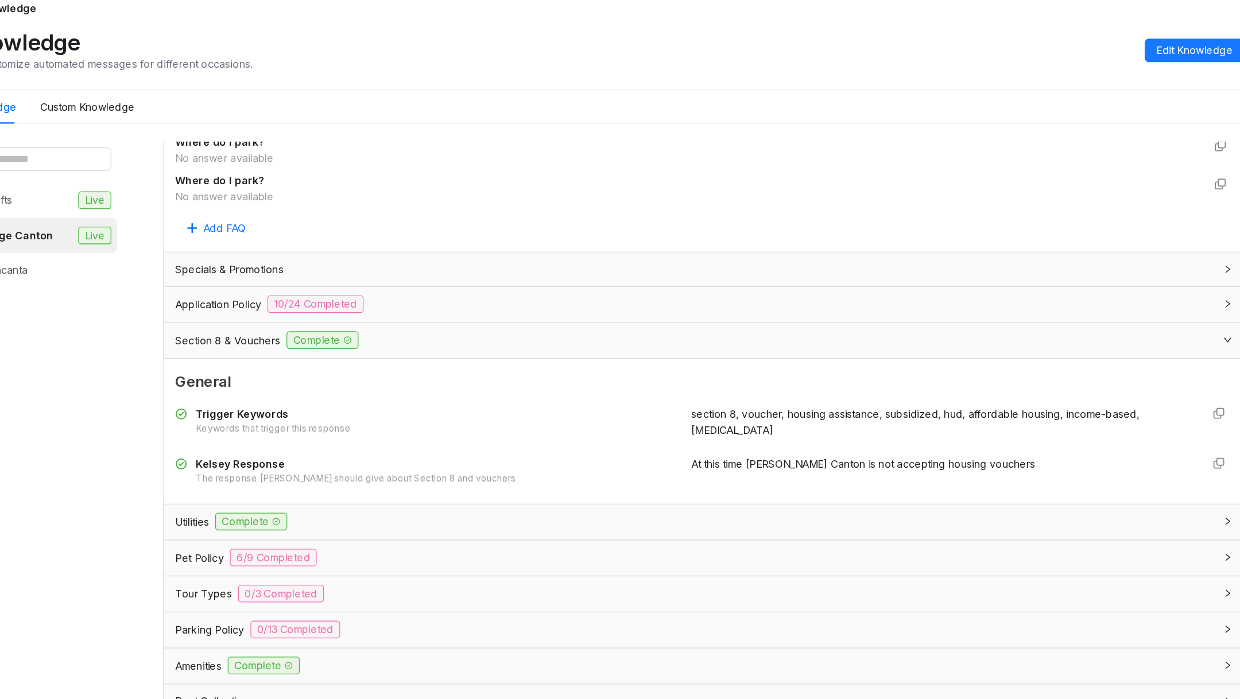
scroll to position [36, 0]
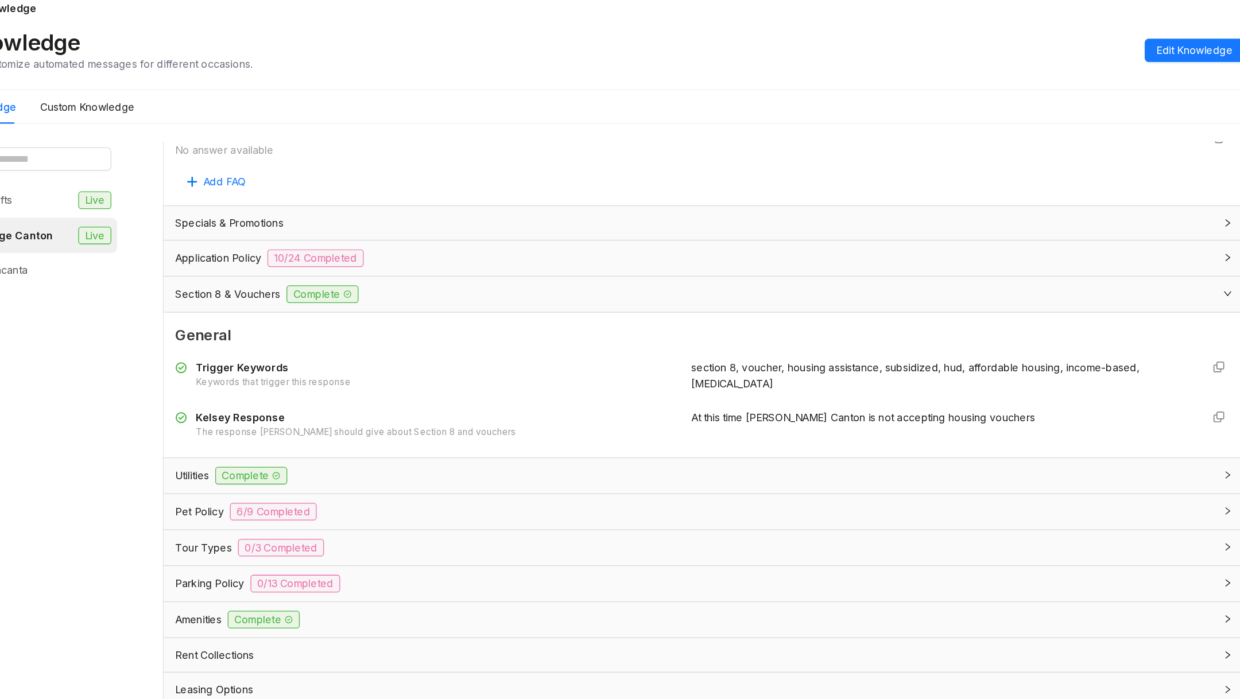
click at [515, 446] on div "Tour Types 0/3 Completed" at bounding box center [783, 453] width 812 height 14
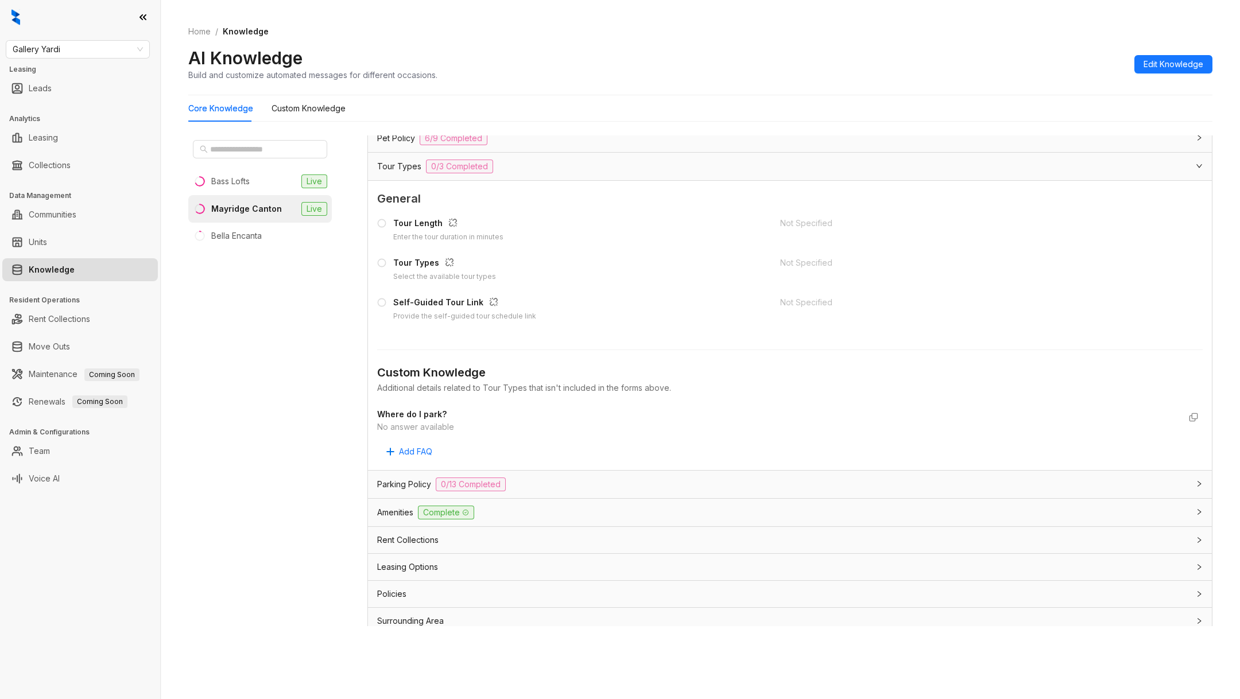
scroll to position [970, 0]
click at [58, 148] on link "Leasing" at bounding box center [43, 137] width 29 height 23
select select "******"
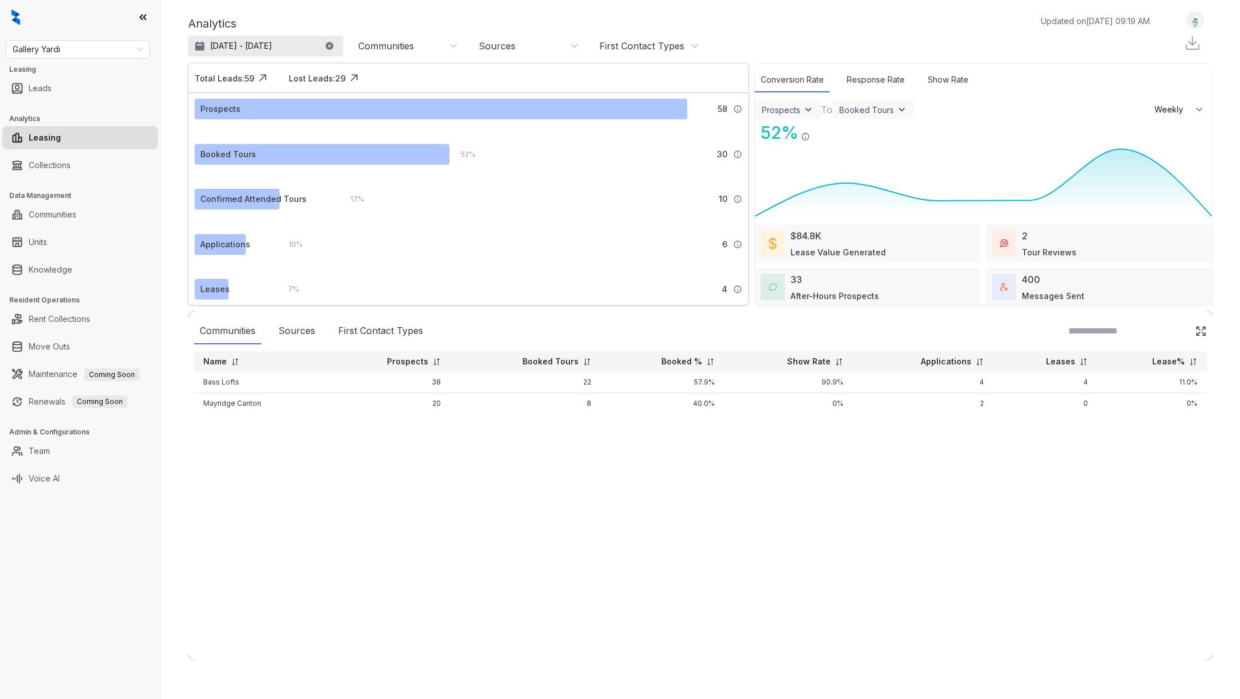
click at [240, 42] on p "Jul 27, 2025 - Aug 26, 2025" at bounding box center [241, 45] width 62 height 11
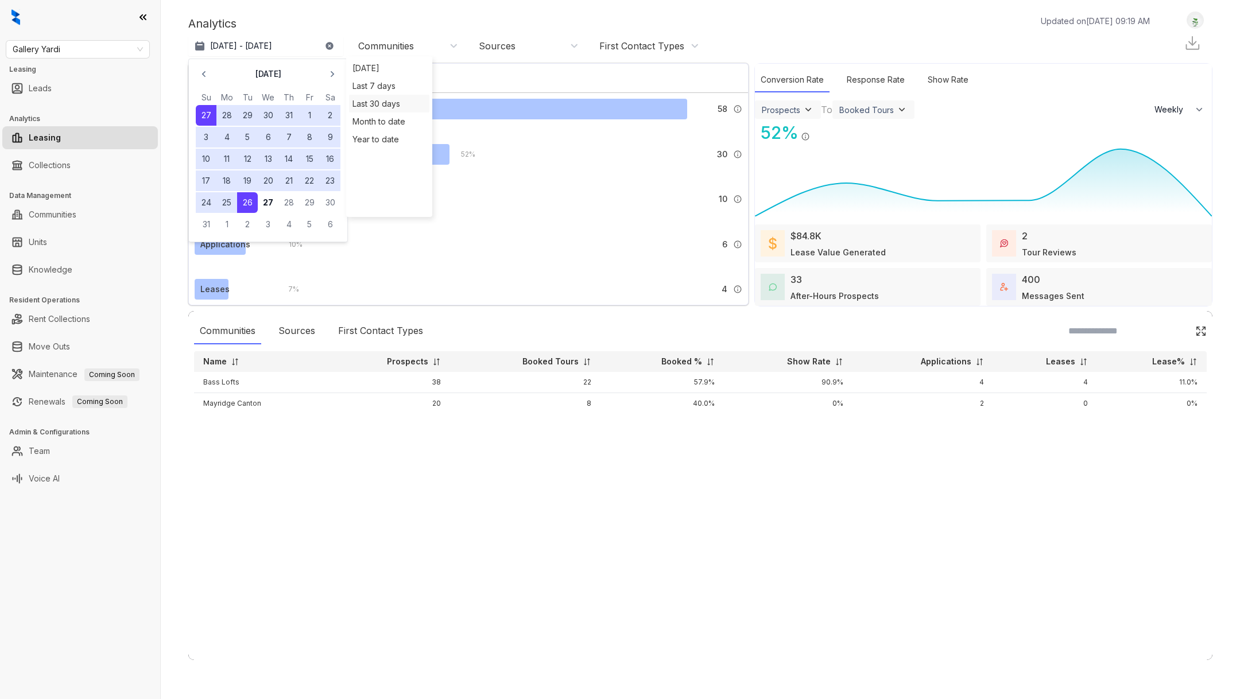
click at [396, 99] on div "Last 30 days" at bounding box center [389, 104] width 80 height 18
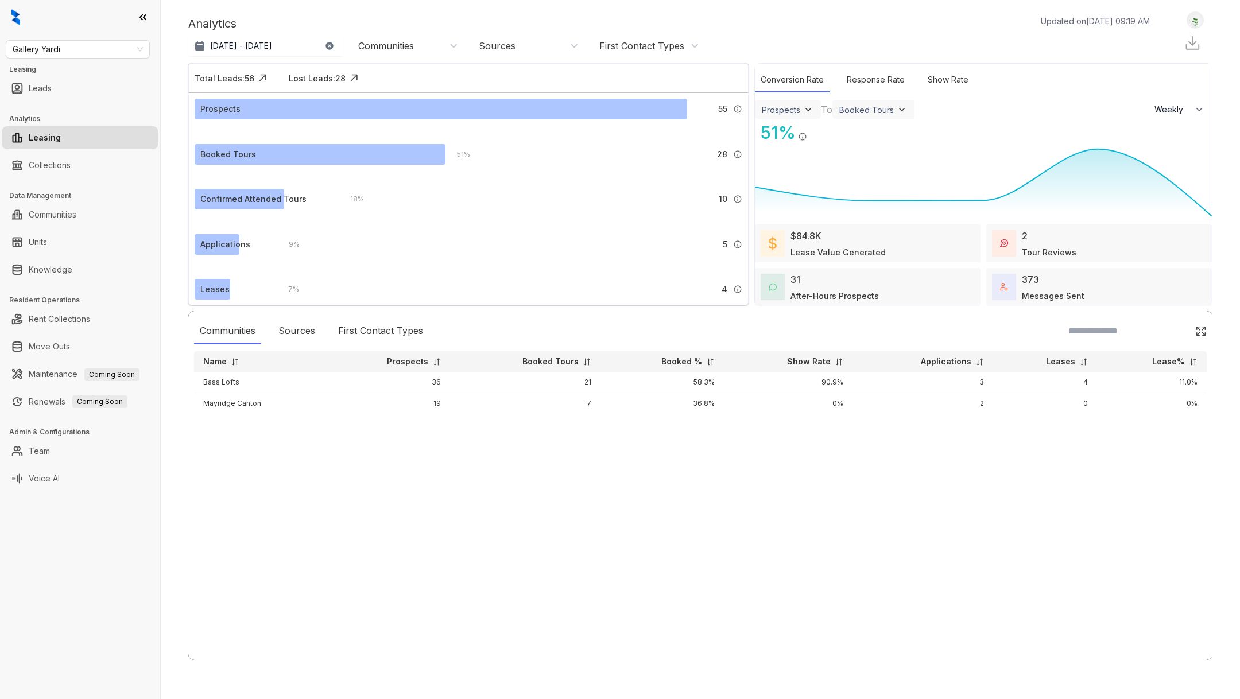
click at [810, 241] on div "$84.8K" at bounding box center [806, 236] width 31 height 14
select select "******"
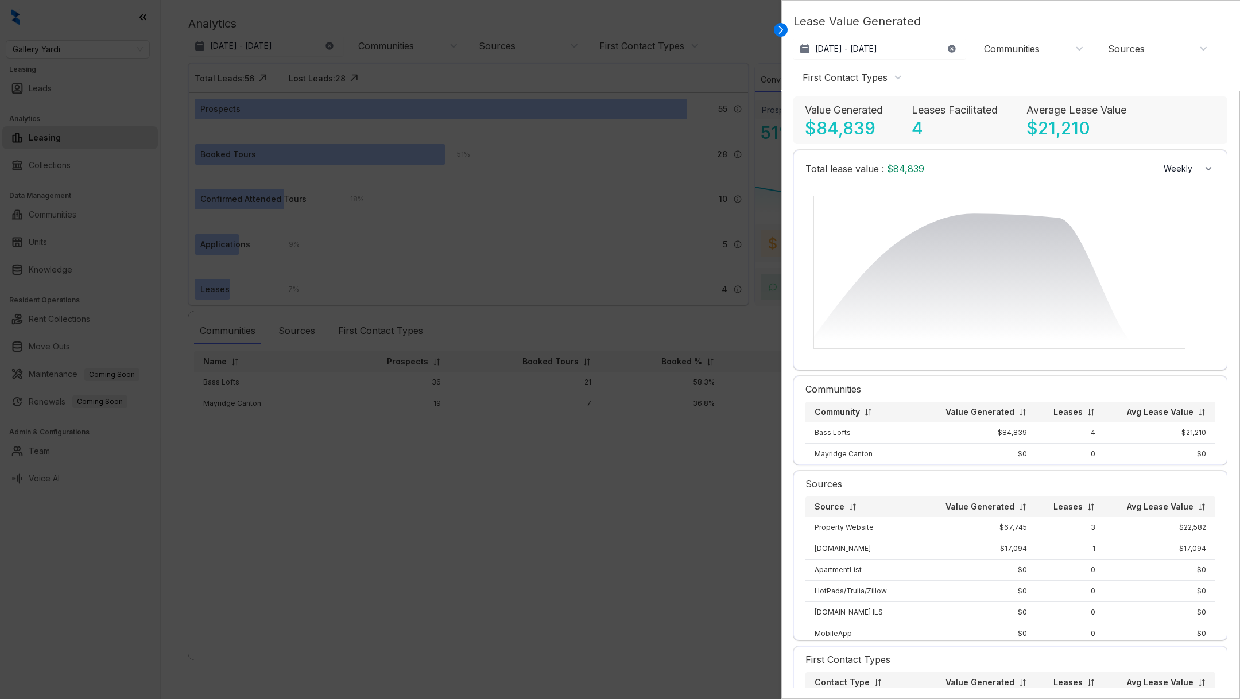
click at [870, 21] on p "Lease Value Generated" at bounding box center [1010, 26] width 434 height 26
click at [919, 127] on p "4" at bounding box center [917, 128] width 11 height 21
click at [1043, 114] on p "Average Lease Value" at bounding box center [1077, 110] width 100 height 16
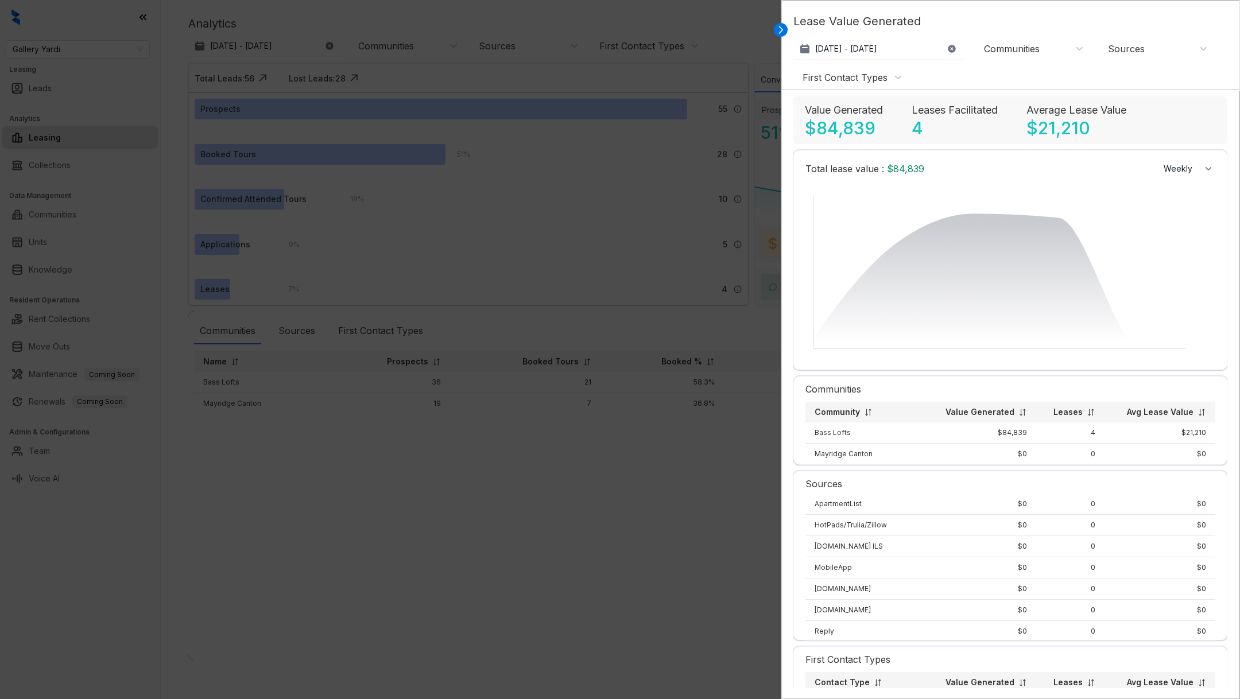
click at [1045, 114] on p "Average Lease Value" at bounding box center [1077, 110] width 100 height 16
drag, startPoint x: 1045, startPoint y: 114, endPoint x: 1058, endPoint y: 135, distance: 24.7
click at [1058, 135] on div "Average Lease Value $21,210" at bounding box center [1077, 120] width 100 height 36
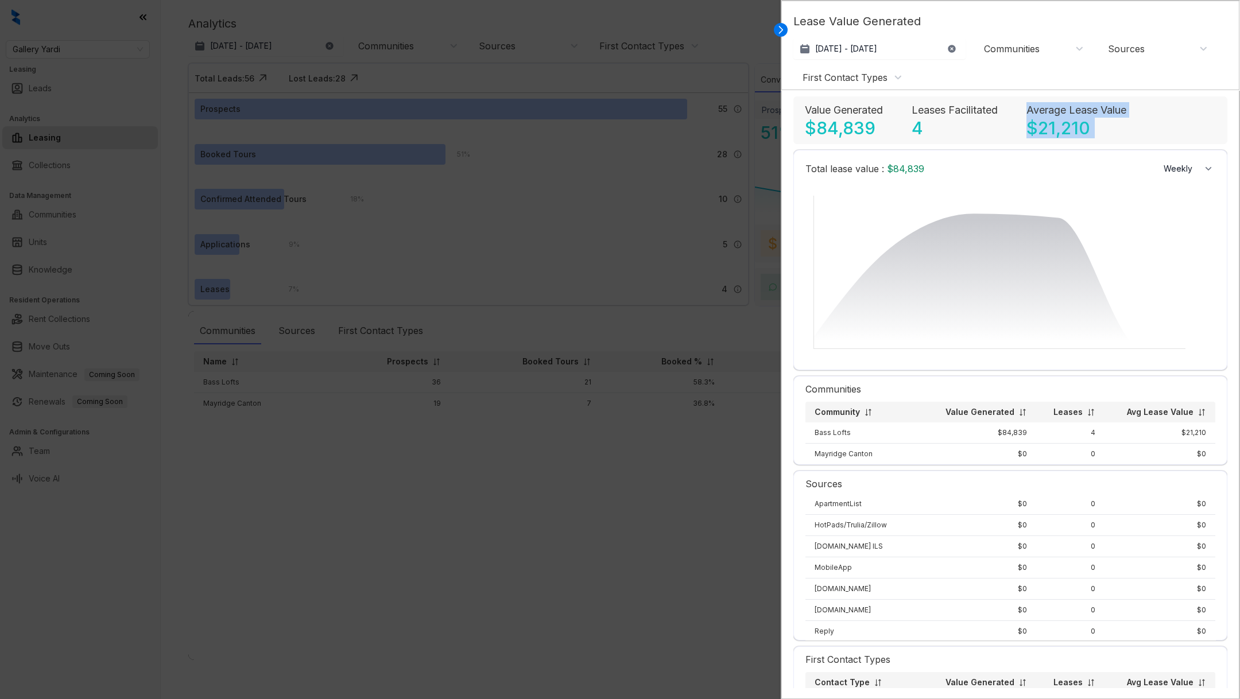
click at [1058, 135] on p "$21,210" at bounding box center [1059, 128] width 64 height 21
drag, startPoint x: 1058, startPoint y: 135, endPoint x: 1041, endPoint y: 113, distance: 27.9
click at [1042, 115] on div "Average Lease Value $21,210" at bounding box center [1077, 120] width 100 height 36
click at [1041, 113] on p "Average Lease Value" at bounding box center [1077, 110] width 100 height 16
click at [433, 609] on div at bounding box center [620, 349] width 1240 height 699
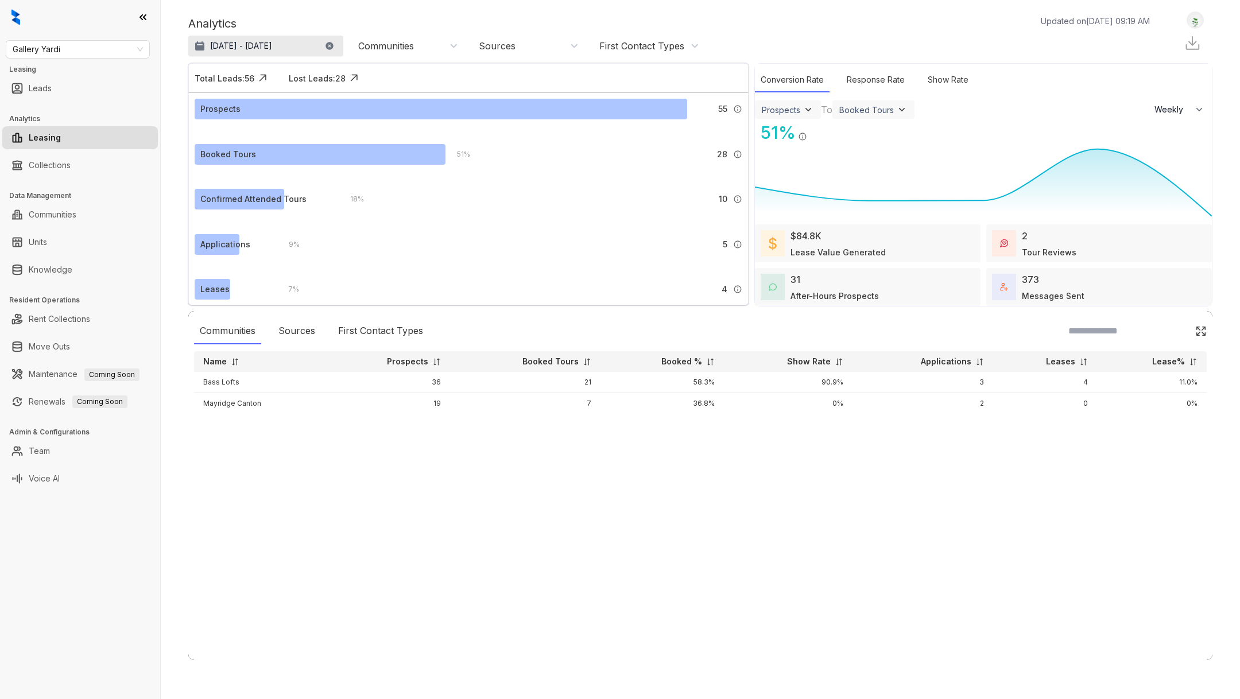
click at [266, 41] on p "Jul 29, 2025 - Aug 27, 2025" at bounding box center [241, 45] width 62 height 11
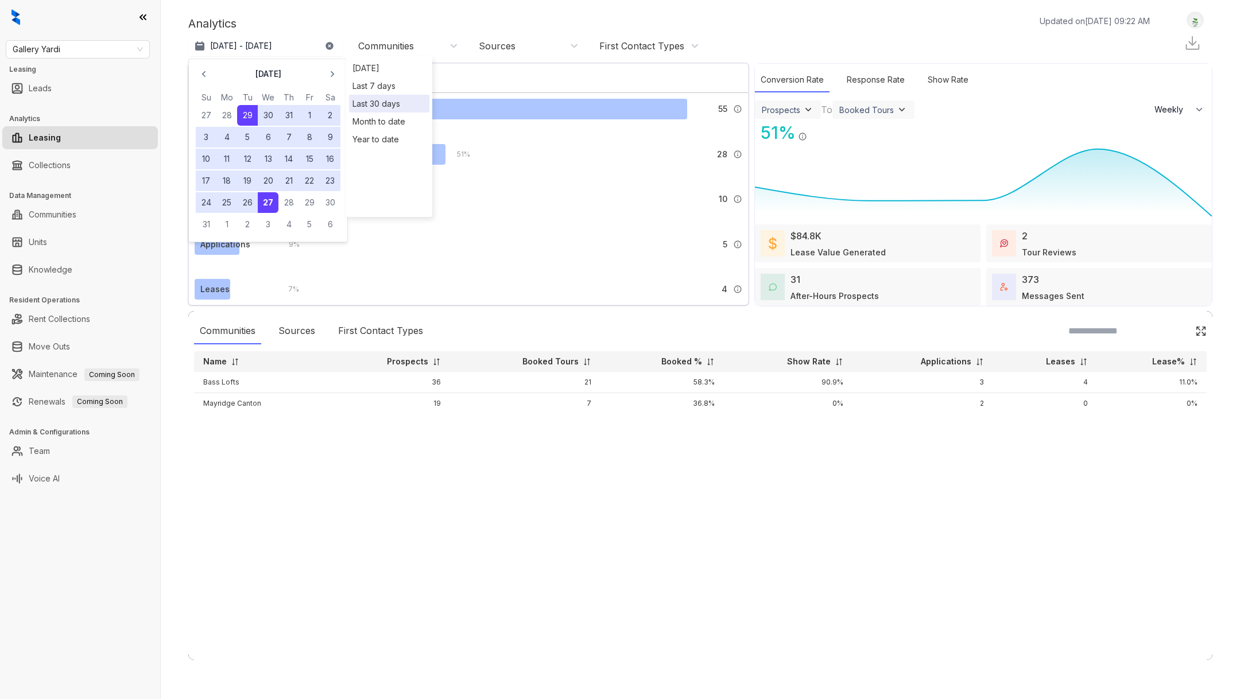
click at [290, 135] on button "7" at bounding box center [288, 137] width 21 height 21
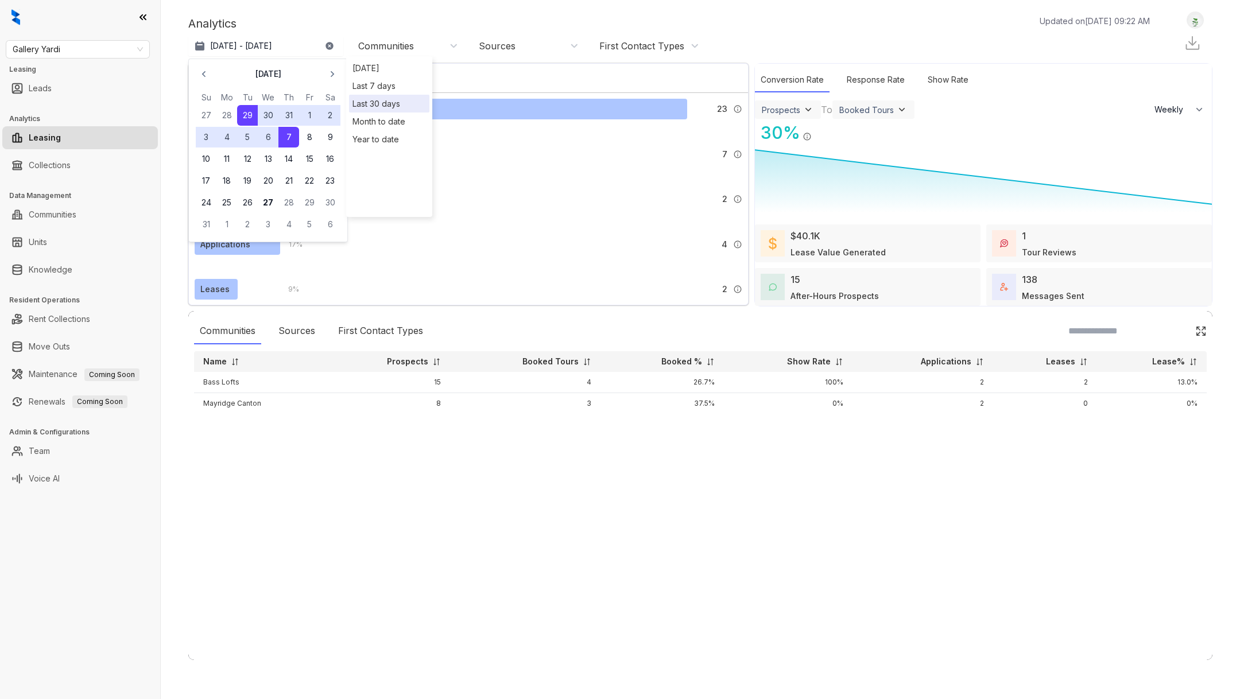
click at [338, 5] on div "Analytics Updated on Aug 27, 2025, 09:22 AM Jul 29, 2025 - Aug 7, 2025 August 2…" at bounding box center [700, 349] width 1079 height 699
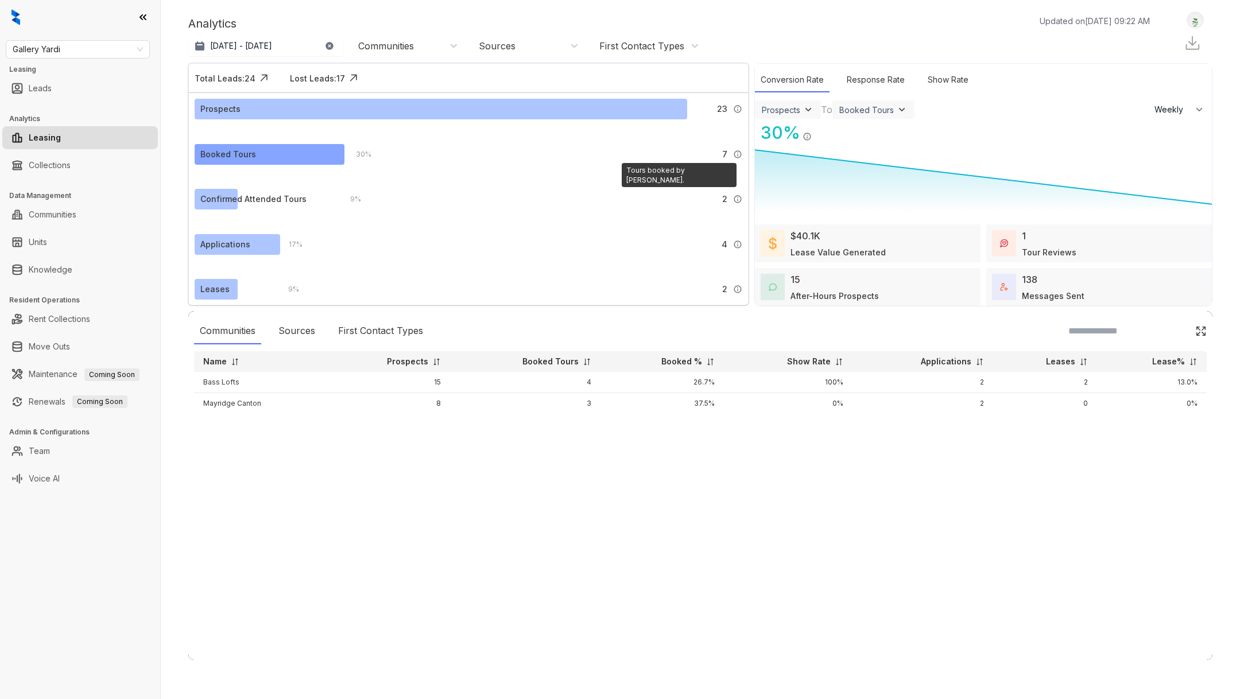
click at [735, 153] on img at bounding box center [737, 154] width 9 height 9
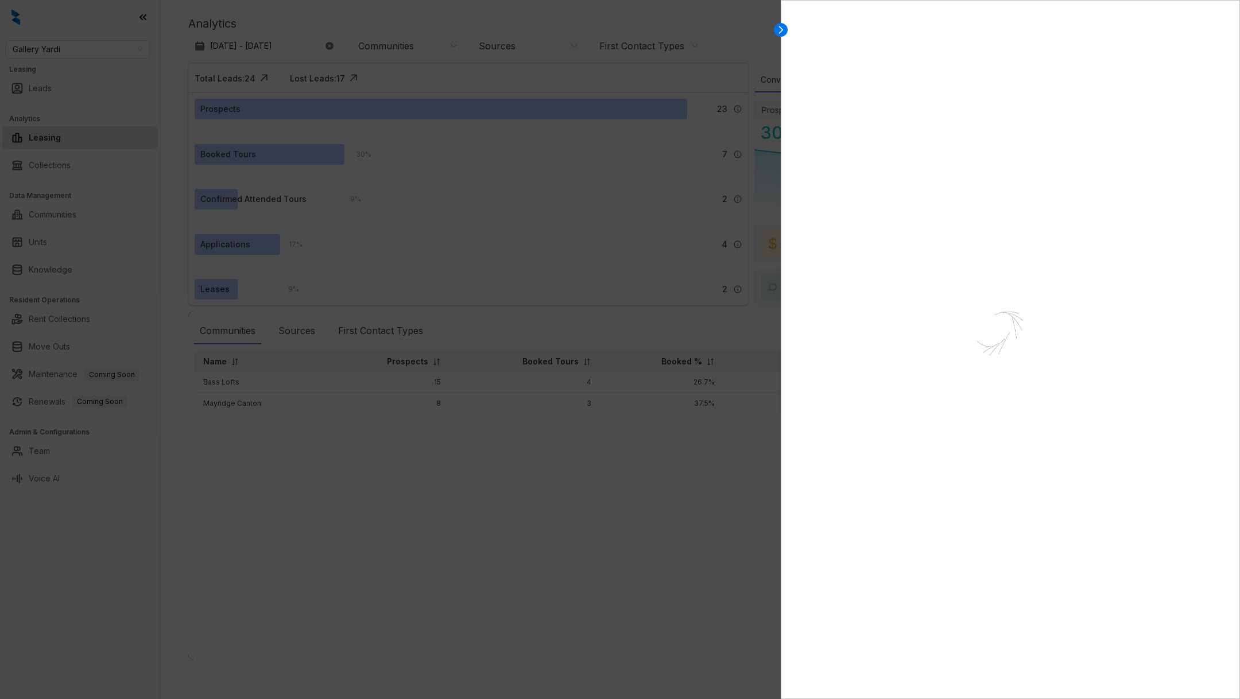
select select "******"
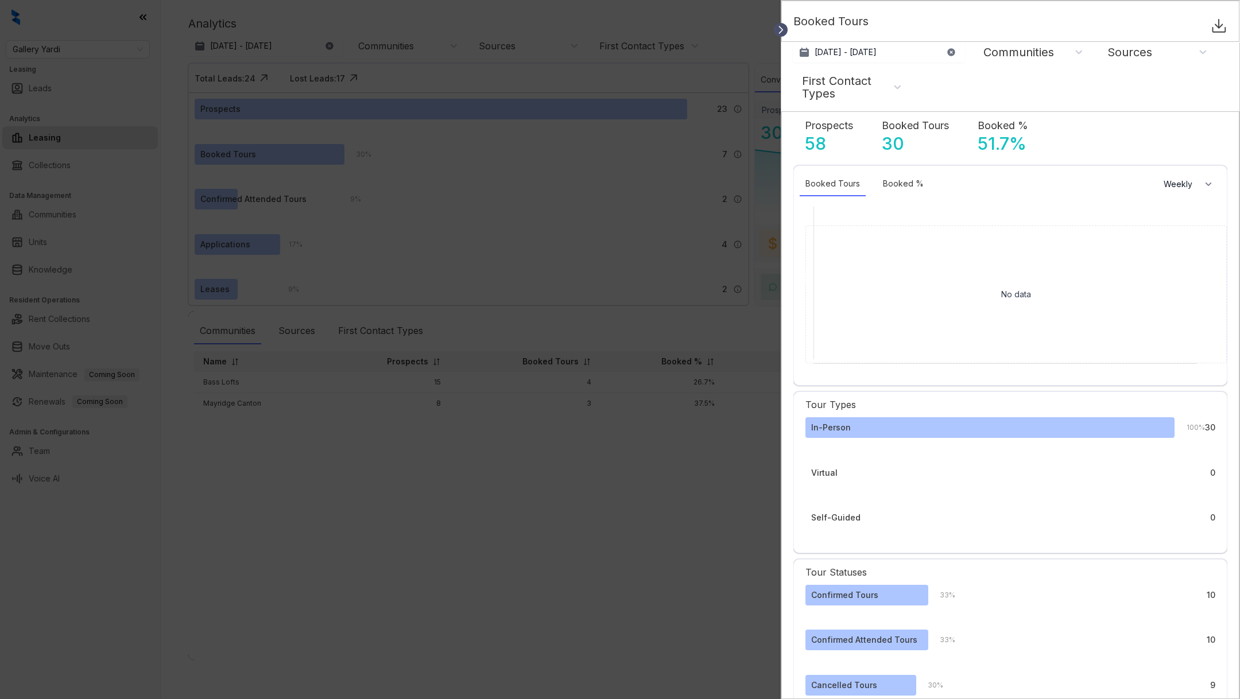
click at [780, 32] on icon at bounding box center [781, 29] width 3 height 7
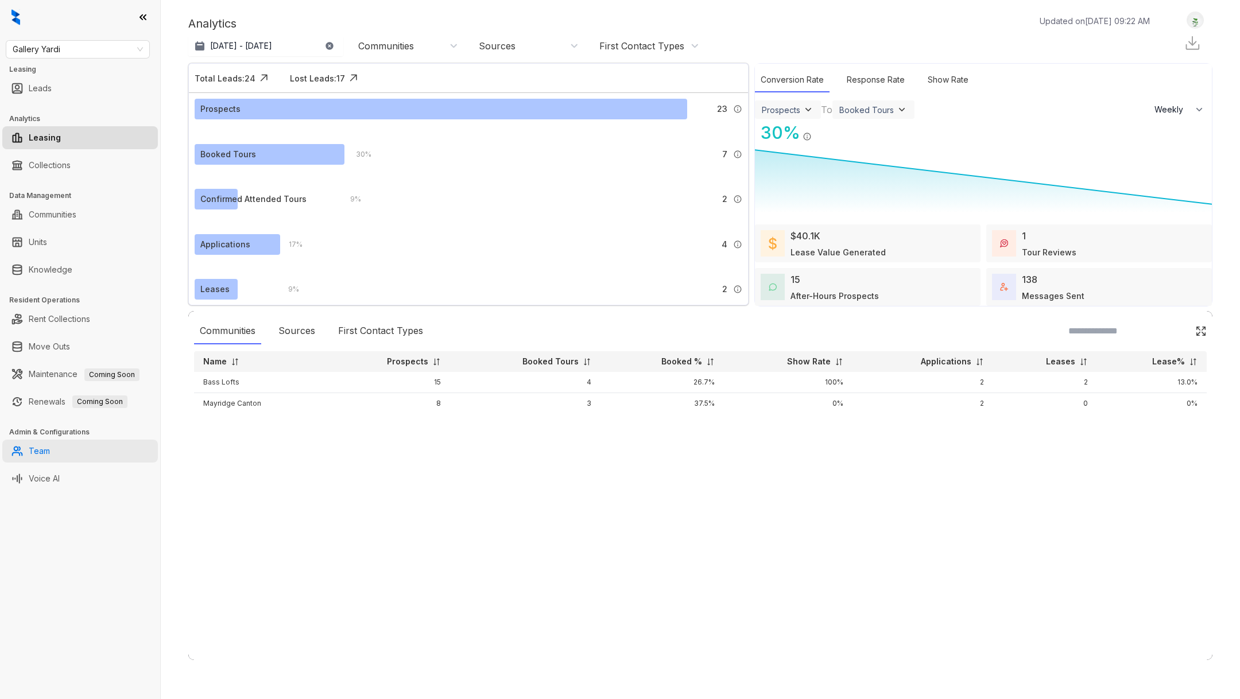
click at [42, 455] on link "Team" at bounding box center [39, 451] width 21 height 23
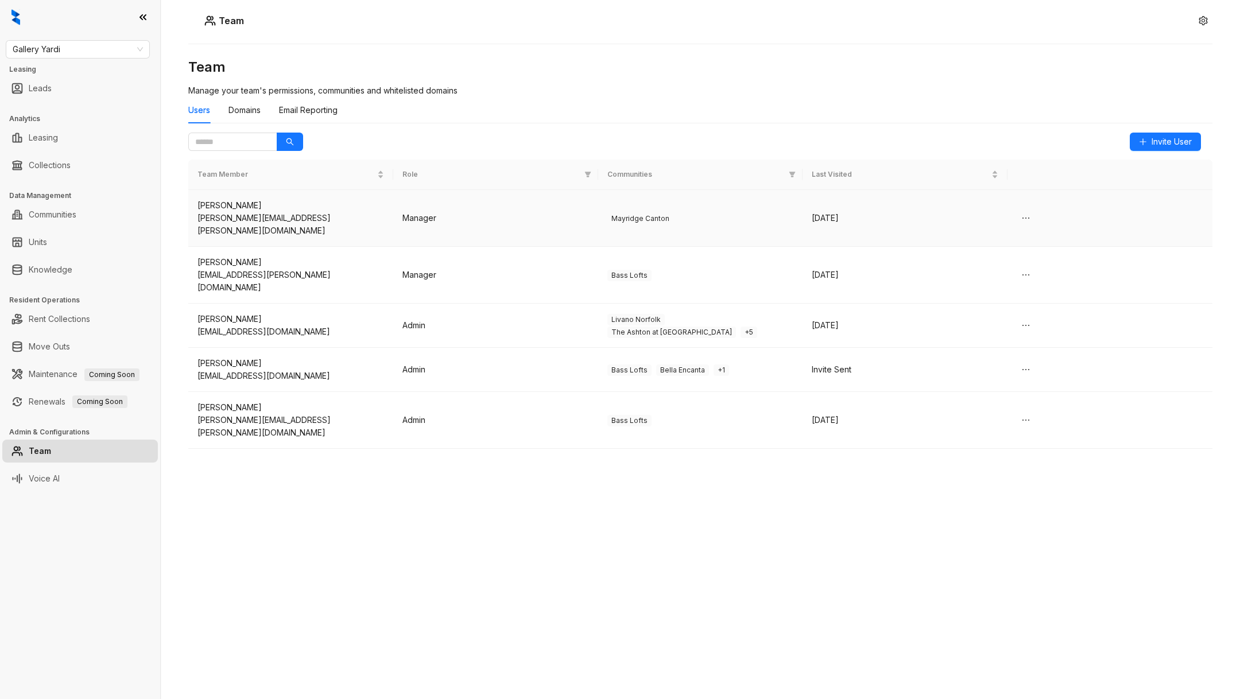
click at [315, 220] on div "jessica.epley@galleryresidential.com" at bounding box center [290, 224] width 187 height 25
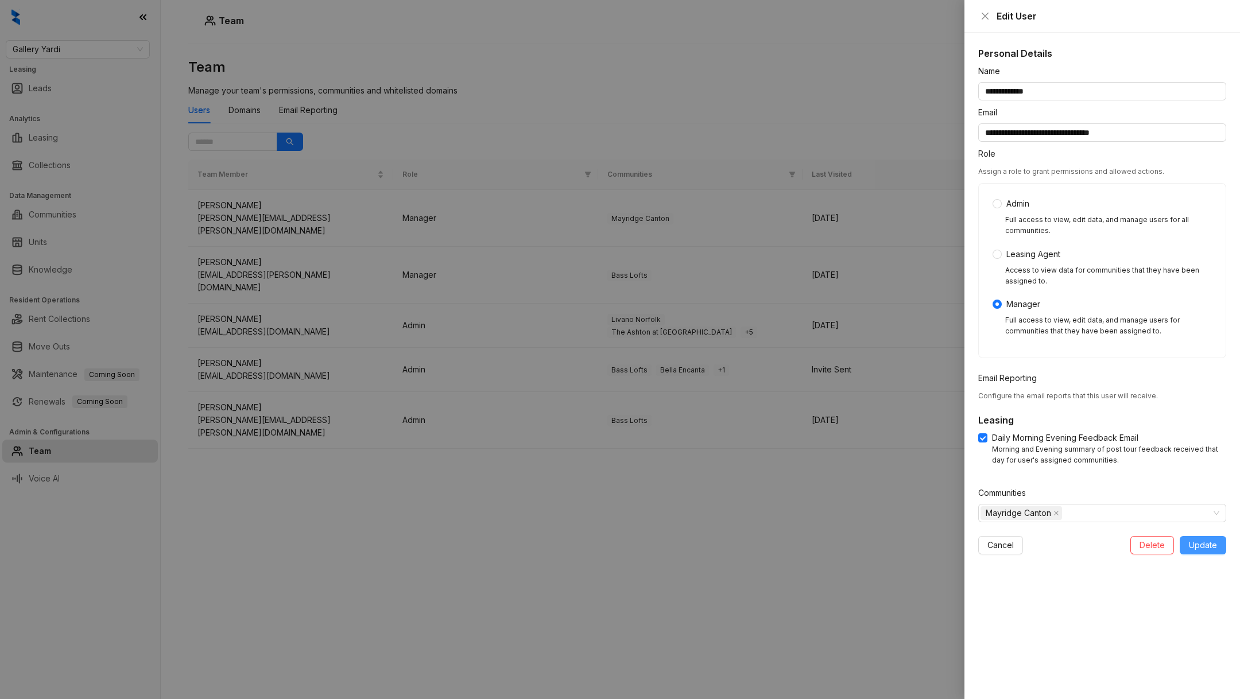
click at [1201, 551] on button "Update" at bounding box center [1203, 545] width 47 height 18
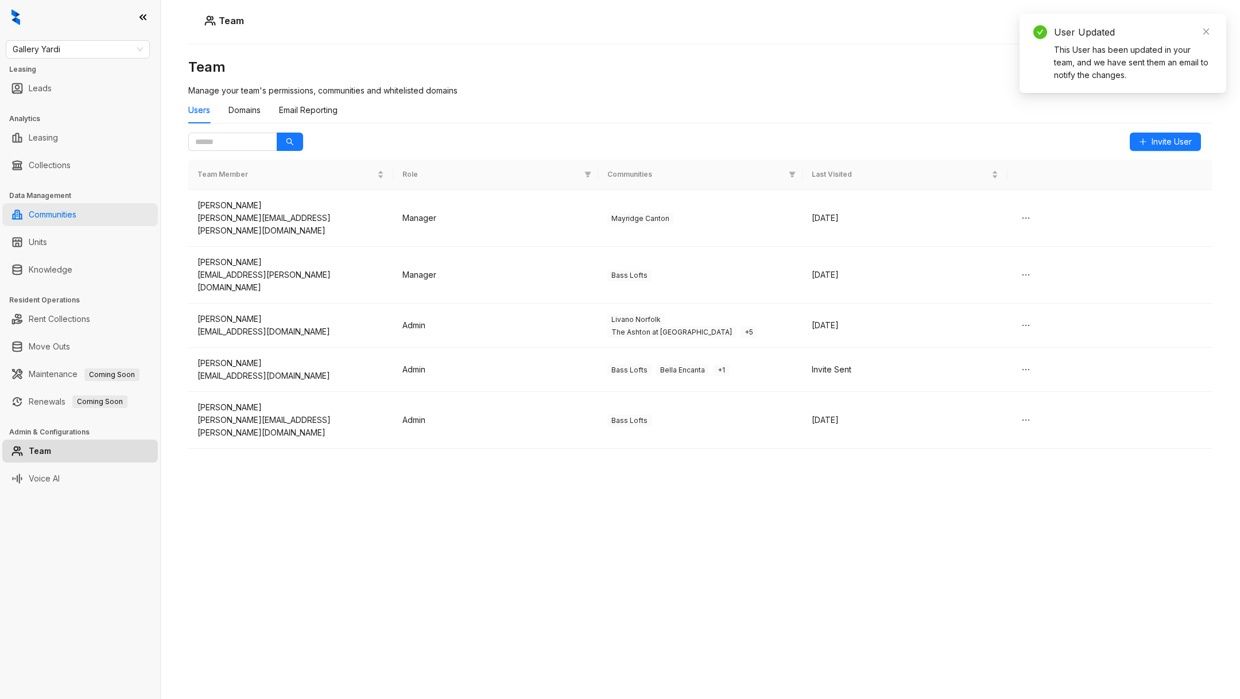
click at [43, 211] on link "Communities" at bounding box center [53, 214] width 48 height 23
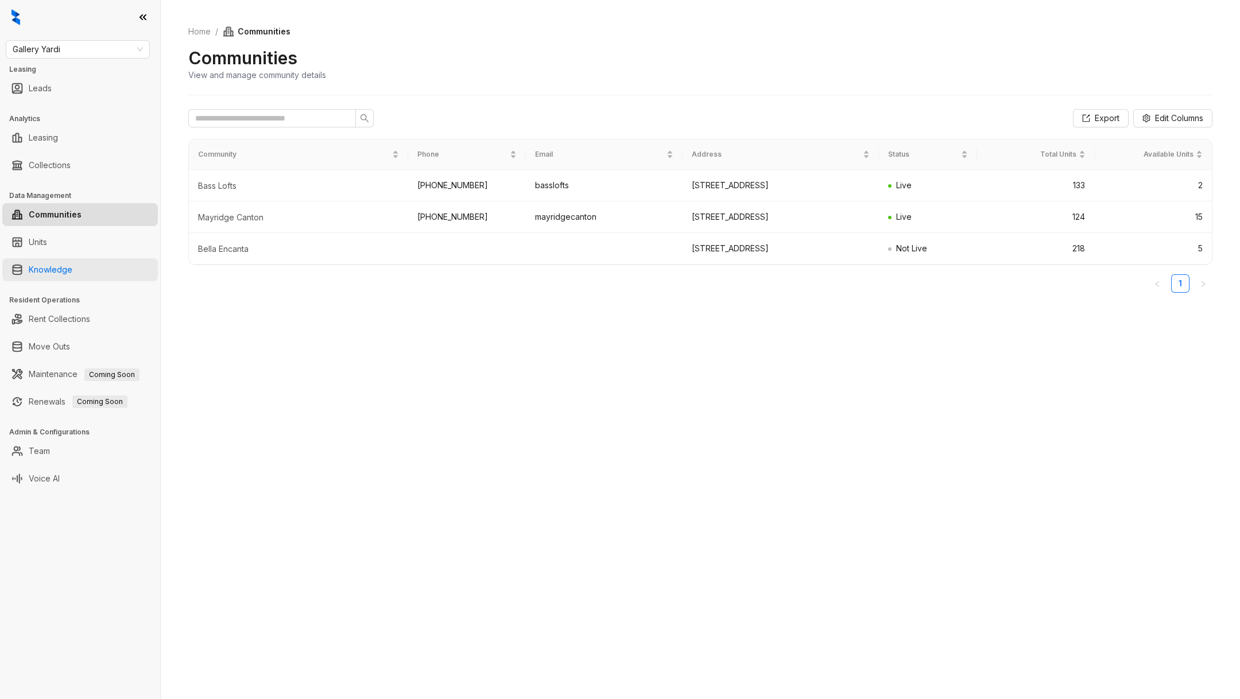
click at [72, 280] on link "Knowledge" at bounding box center [51, 269] width 44 height 23
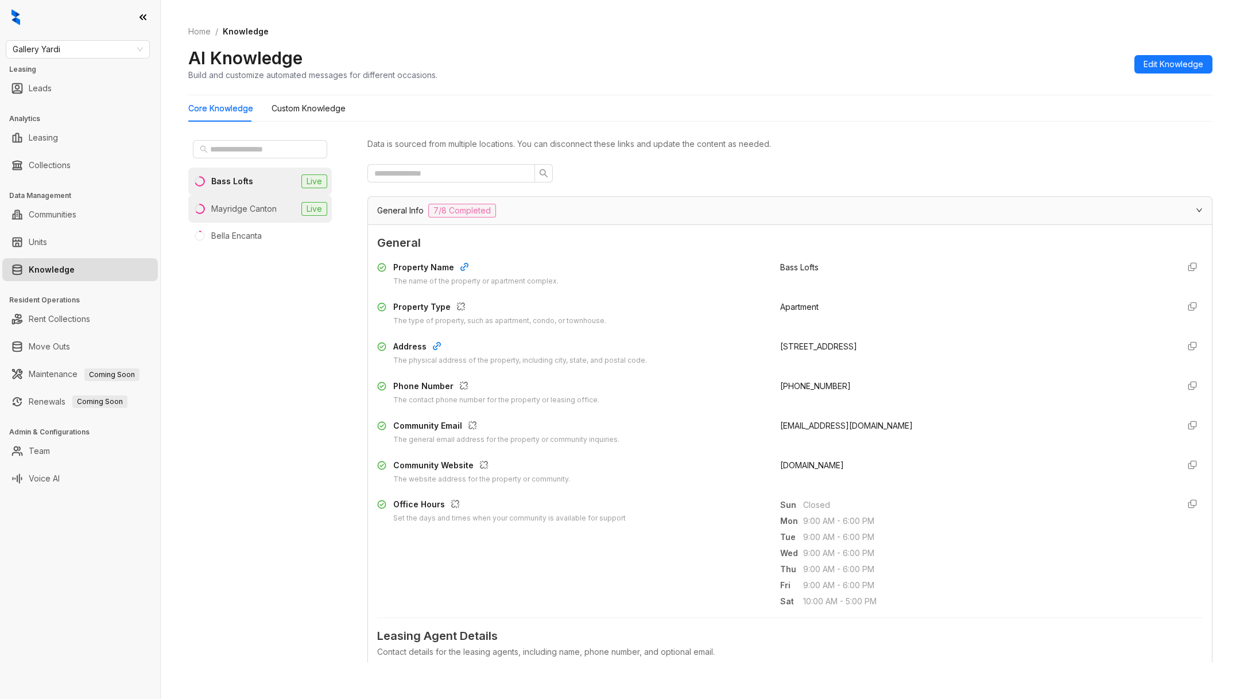
click at [312, 218] on li "Mayridge Canton Live" at bounding box center [260, 209] width 144 height 28
click at [901, 428] on span "leasingmayridge@galleryresidential.com" at bounding box center [846, 426] width 133 height 10
copy div "leasingmayridge@galleryresidential.com"
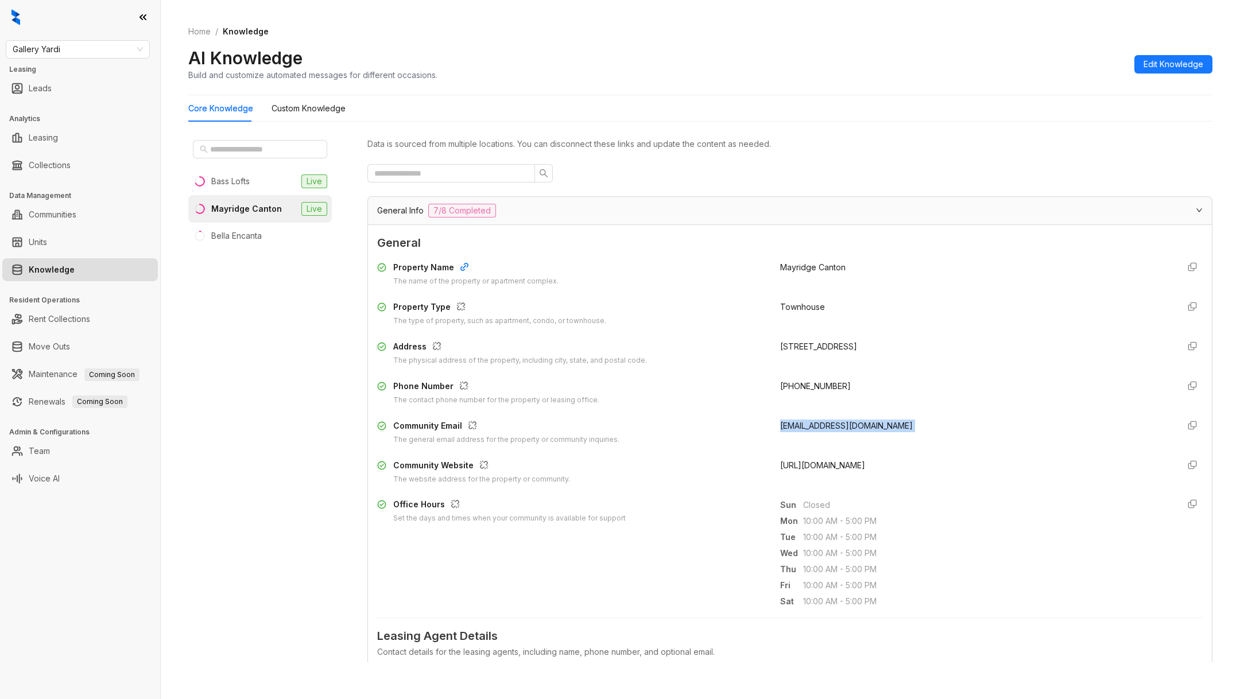
copy div "leasingmayridge@galleryresidential.com"
click at [76, 221] on link "Communities" at bounding box center [53, 214] width 48 height 23
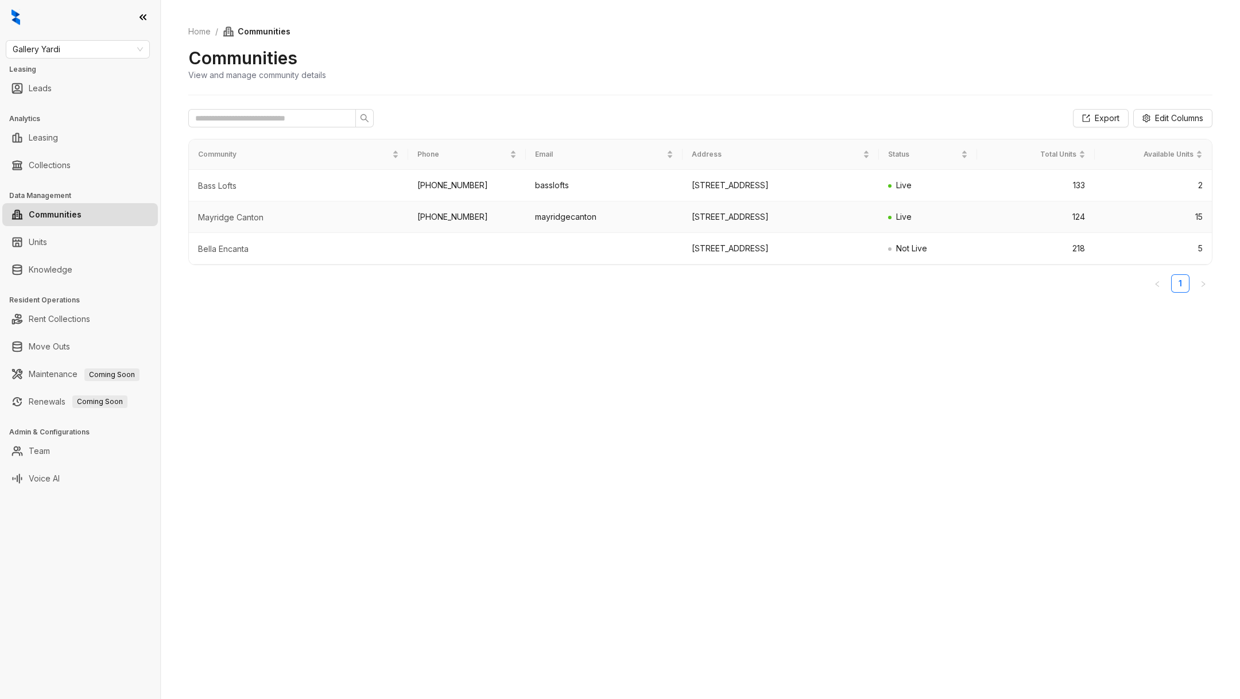
click at [578, 214] on td "mayridgecanton" at bounding box center [604, 218] width 157 height 32
click at [578, 215] on td "mayridgecanton" at bounding box center [604, 218] width 157 height 32
click at [1157, 118] on span "Edit Columns" at bounding box center [1179, 118] width 48 height 13
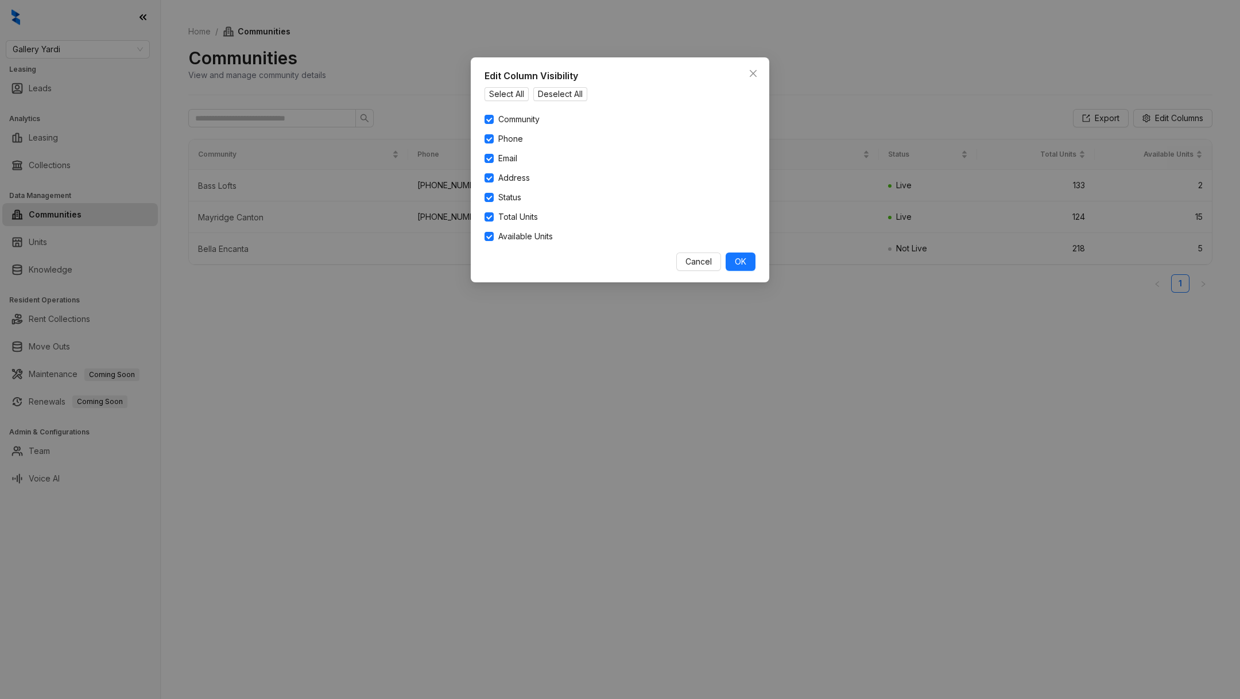
click at [623, 351] on div "Edit Column Visibility Select All Deselect All Community Phone Email Address St…" at bounding box center [620, 349] width 1240 height 699
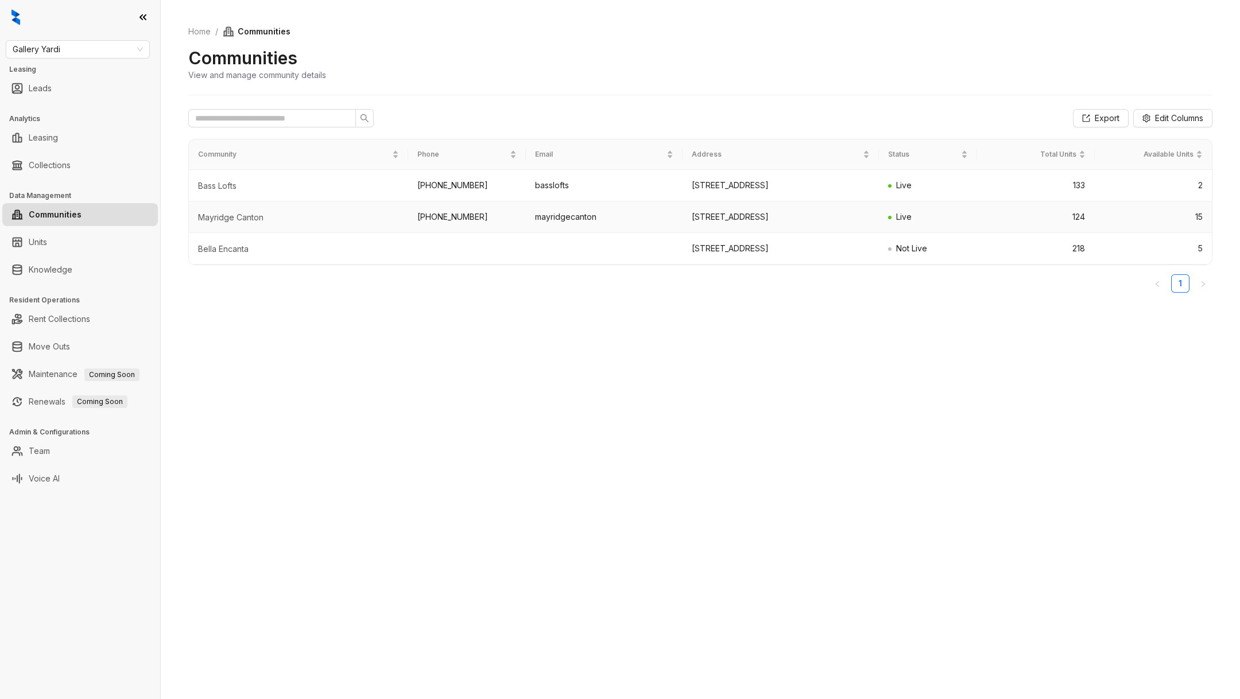
click at [555, 222] on td "mayridgecanton" at bounding box center [604, 218] width 157 height 32
click at [50, 455] on link "Team" at bounding box center [39, 451] width 21 height 23
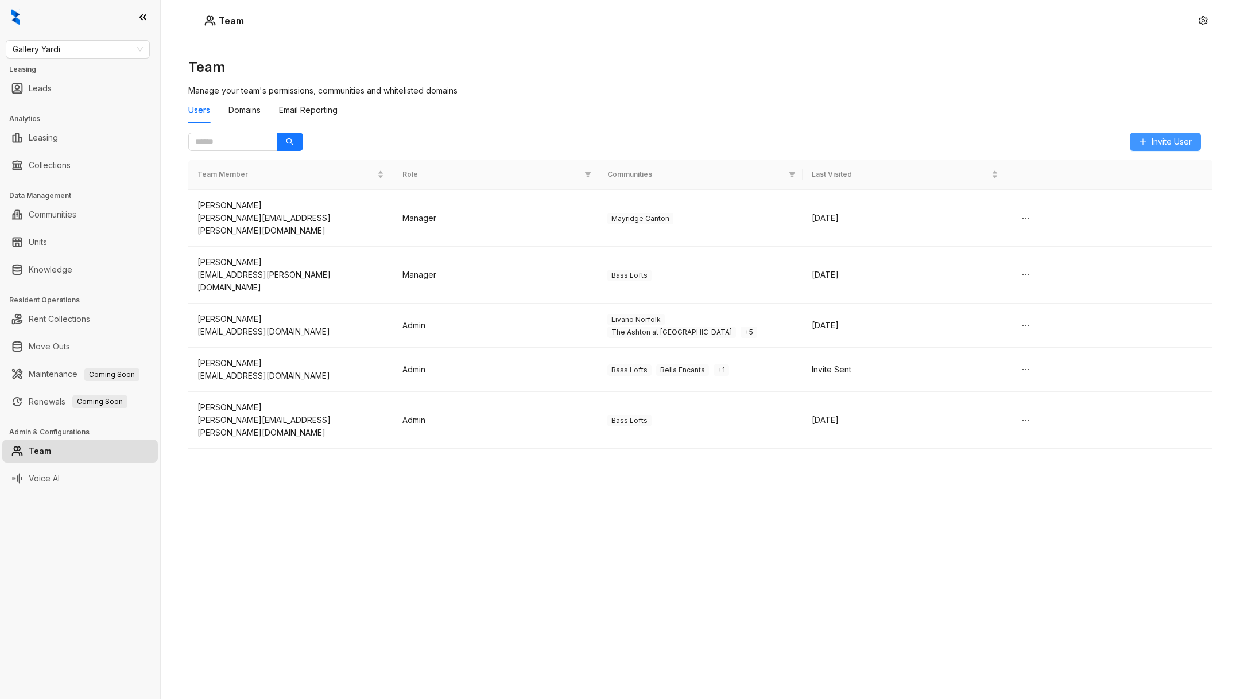
click at [1152, 138] on span "Invite User" at bounding box center [1172, 141] width 40 height 13
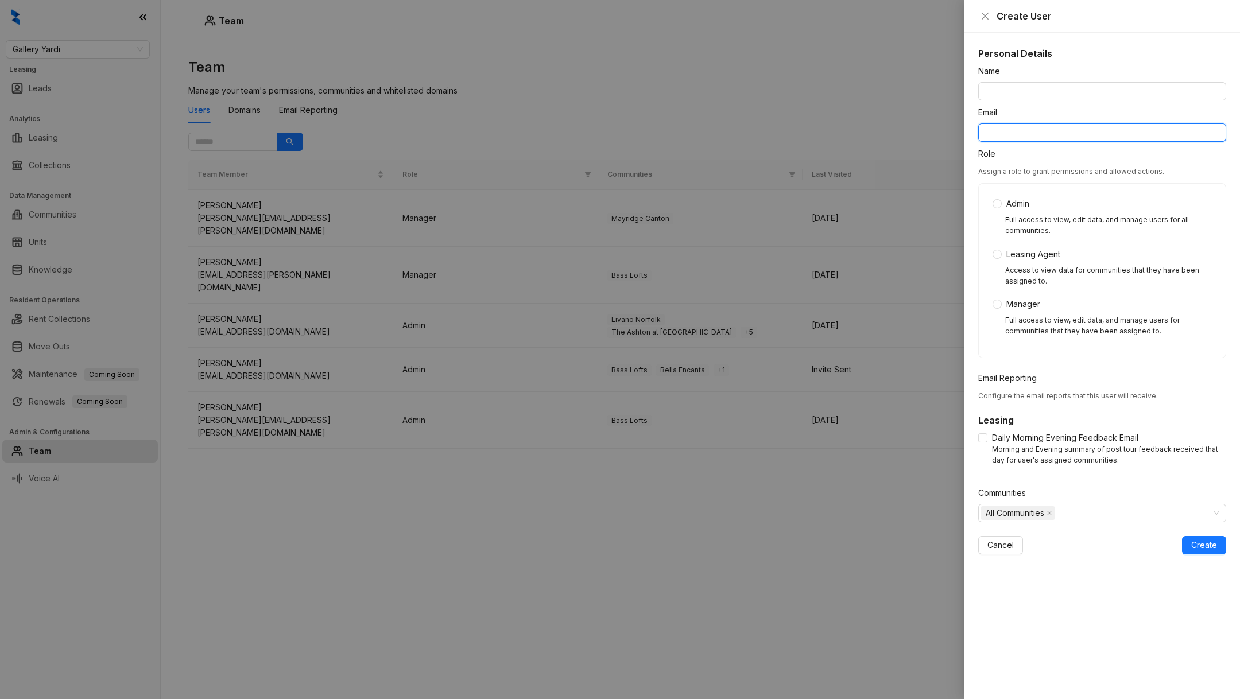
click at [1071, 138] on input "Email" at bounding box center [1102, 132] width 248 height 18
paste input "**********"
type input "**********"
click at [1035, 92] on input "Name" at bounding box center [1102, 91] width 248 height 18
type input "**********"
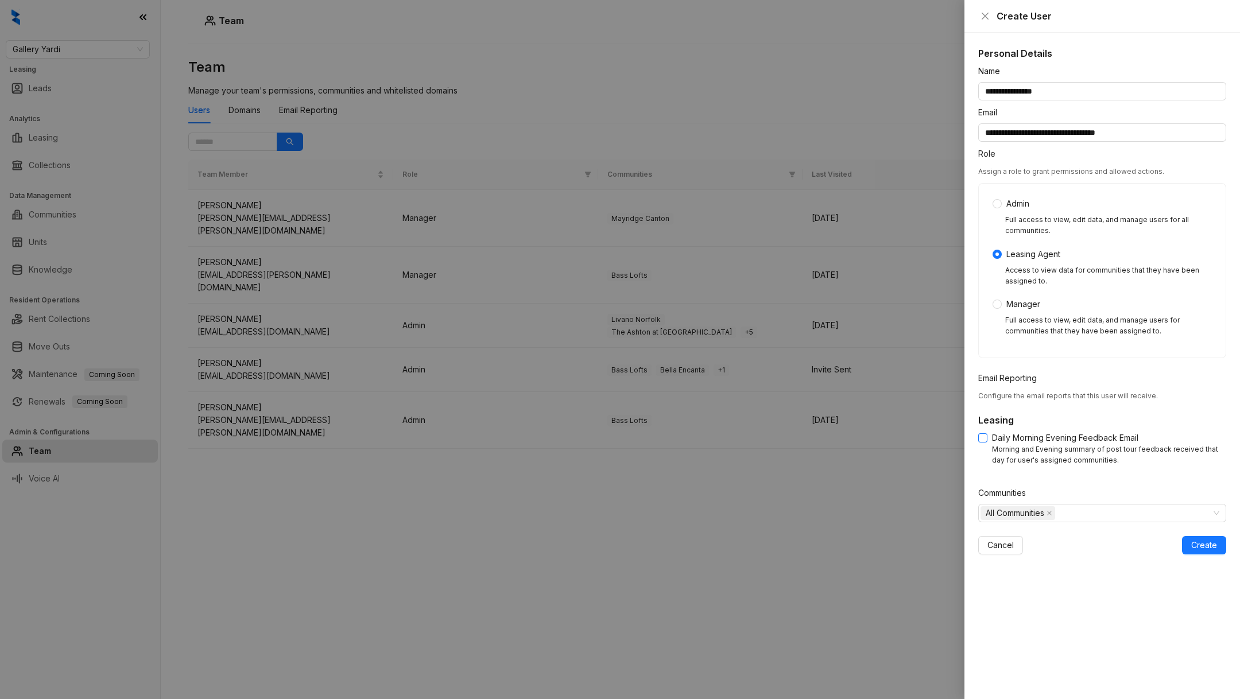
click at [981, 442] on label "Daily Morning Evening Feedback Email" at bounding box center [1060, 438] width 165 height 13
click at [1197, 551] on button "Create" at bounding box center [1204, 545] width 44 height 18
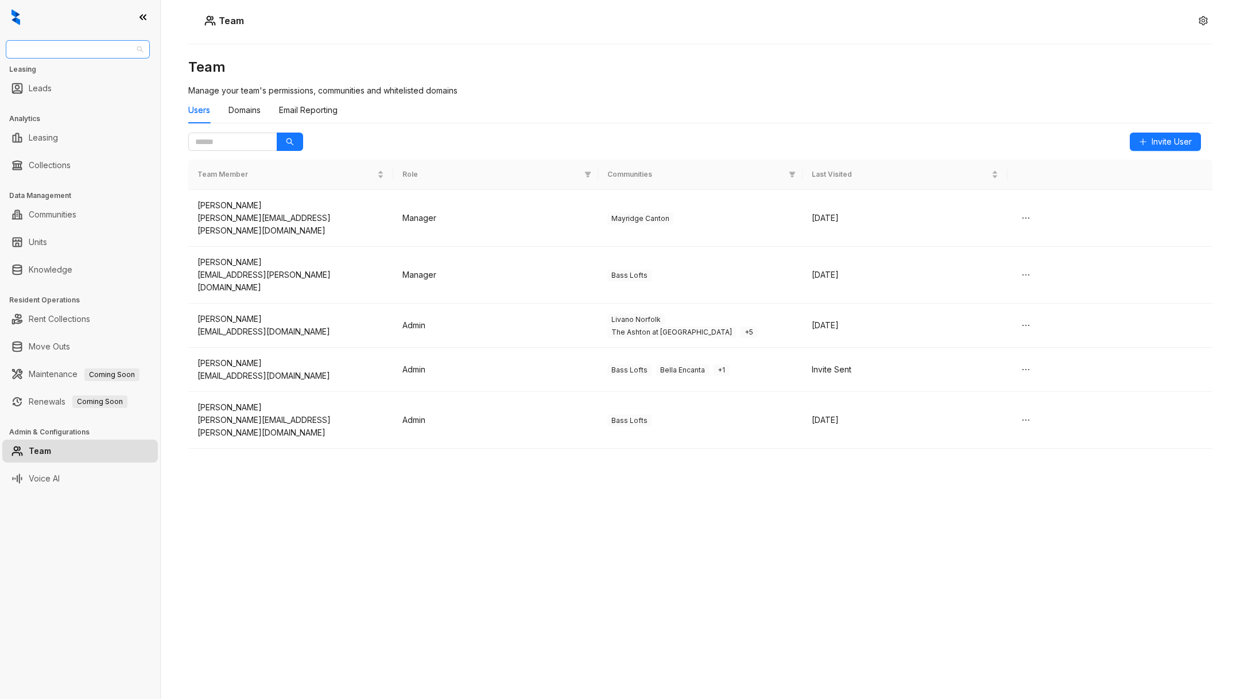
click at [103, 51] on span "Gallery Yardi" at bounding box center [78, 49] width 130 height 17
type input "*"
click at [77, 179] on div "Unified Residential" at bounding box center [78, 176] width 126 height 13
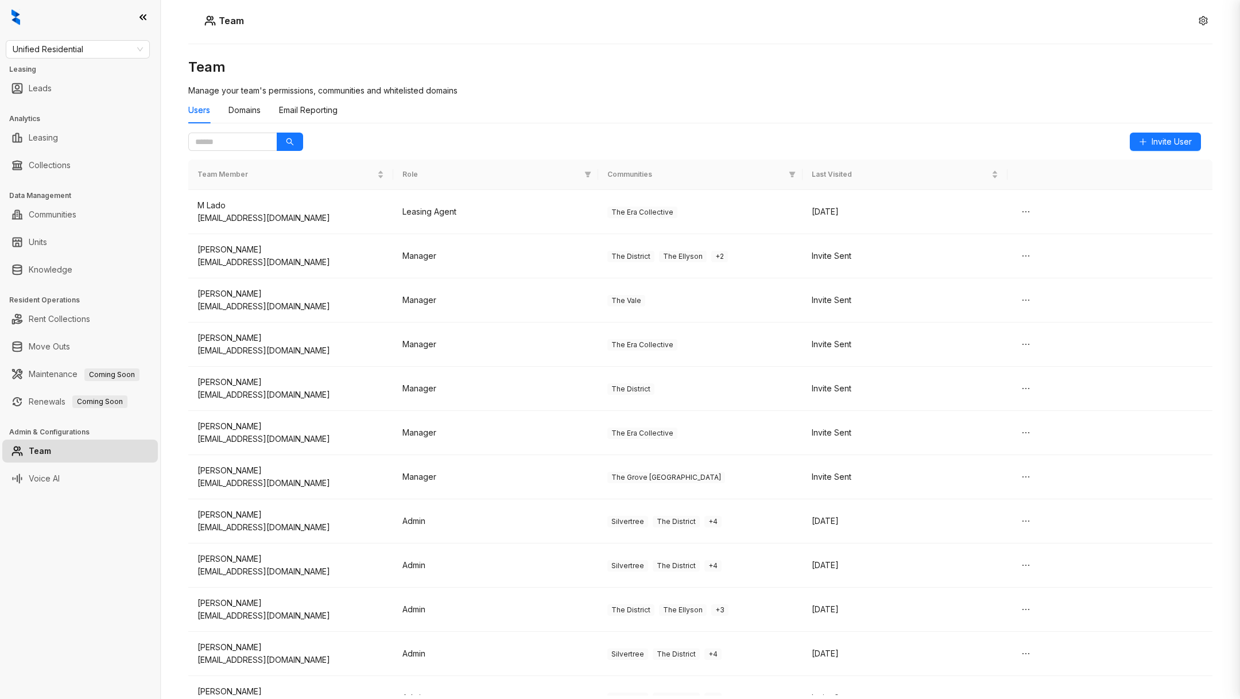
click at [58, 210] on link "Communities" at bounding box center [53, 214] width 48 height 23
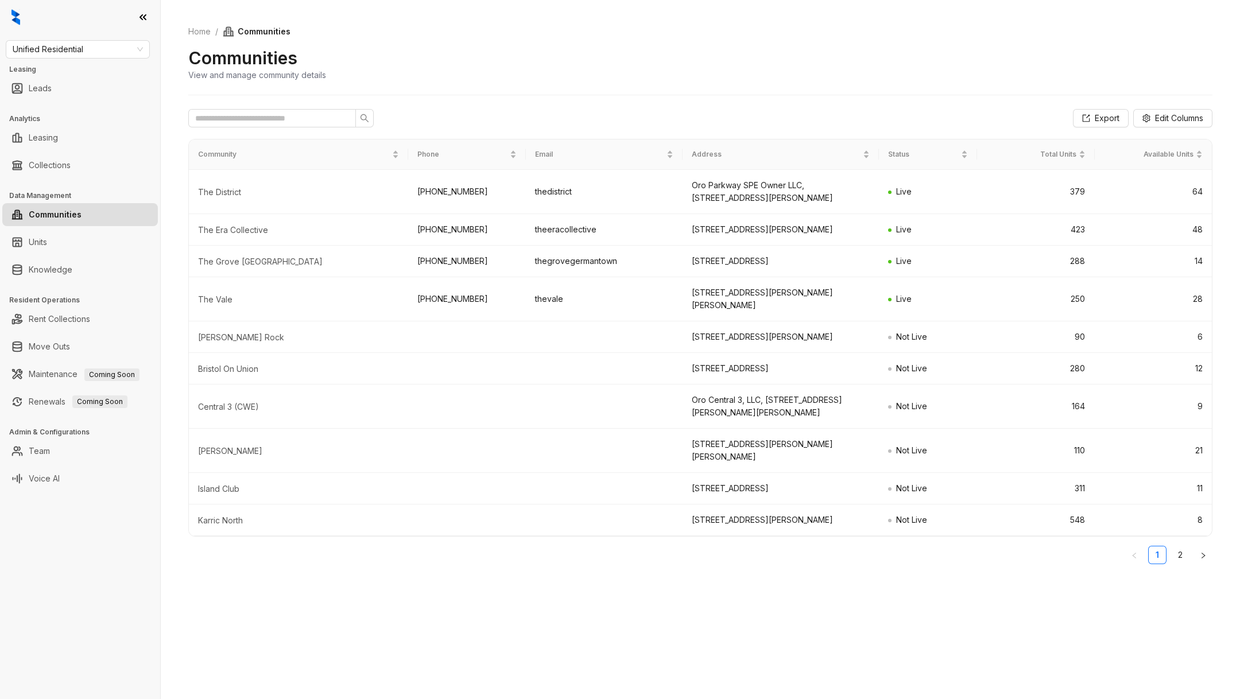
click at [58, 210] on link "Communities" at bounding box center [55, 214] width 53 height 23
